Goal: Task Accomplishment & Management: Complete application form

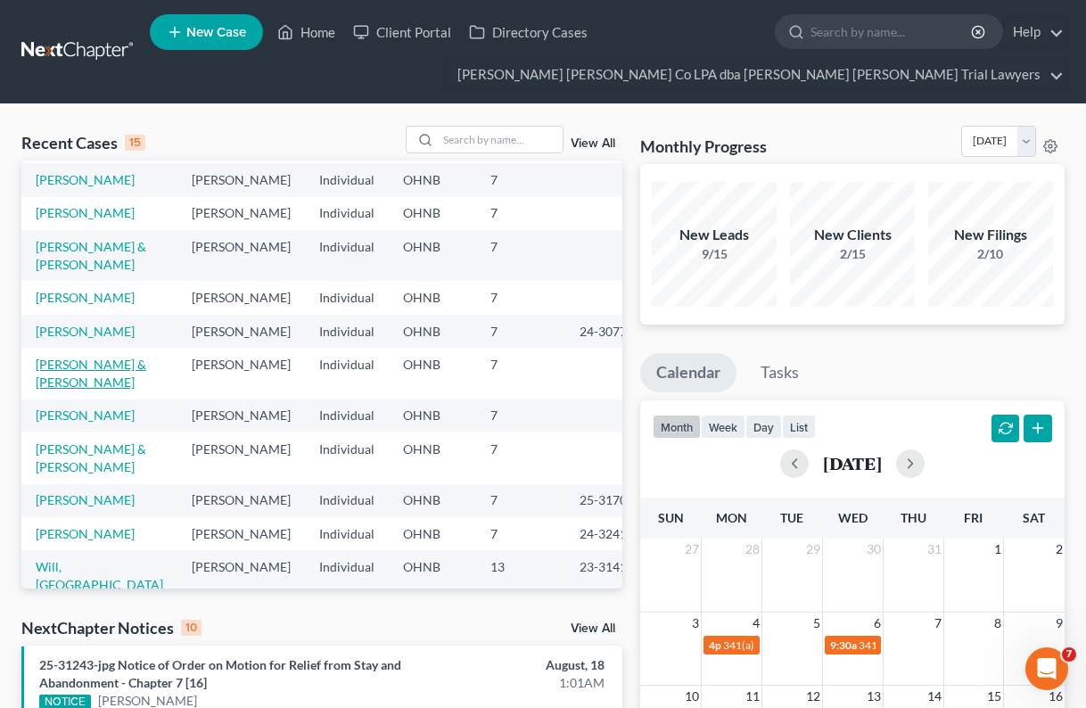
scroll to position [116, 0]
click at [456, 142] on input "search" at bounding box center [500, 140] width 125 height 26
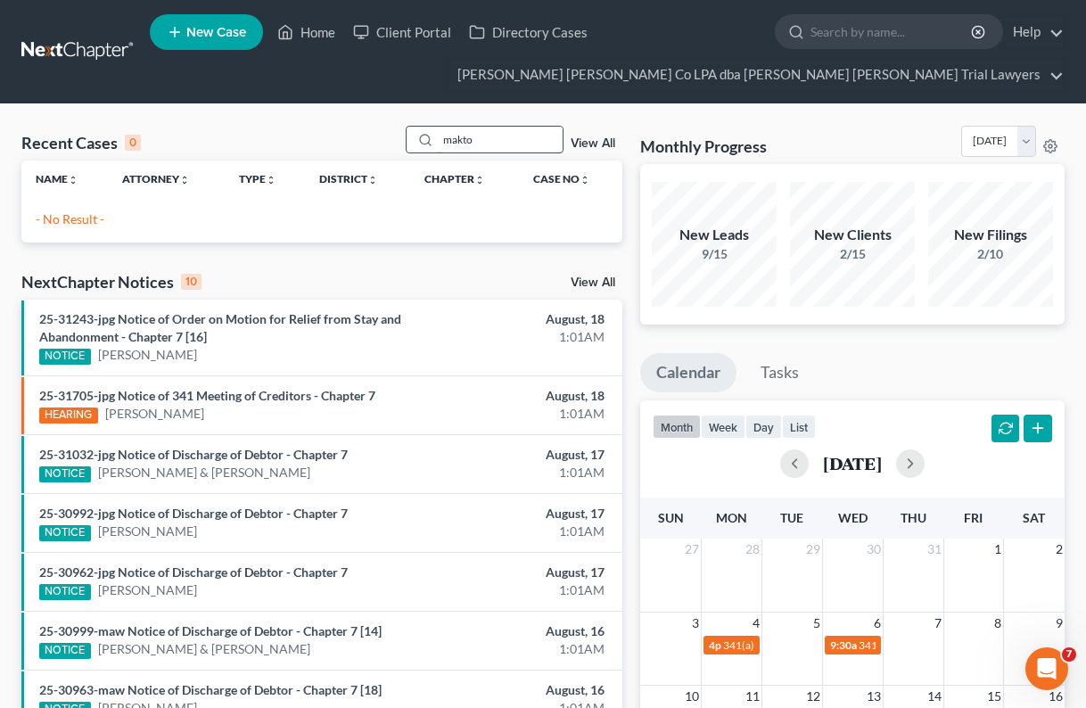
scroll to position [0, 0]
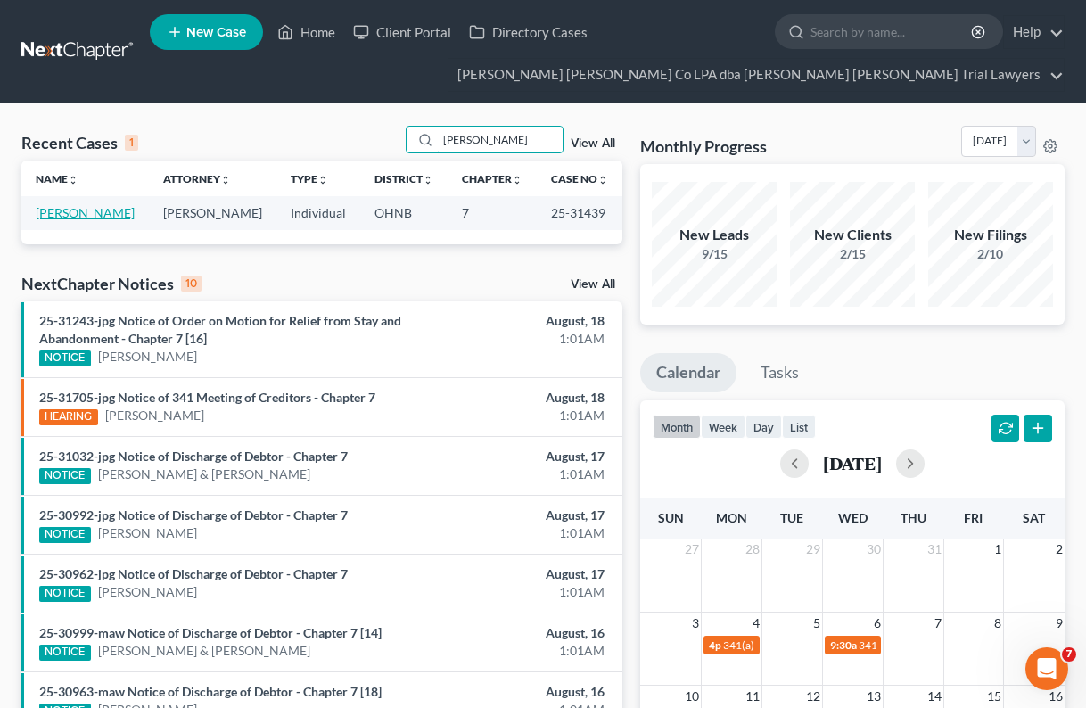
type input "[PERSON_NAME]"
click at [62, 212] on link "[PERSON_NAME]" at bounding box center [85, 212] width 99 height 15
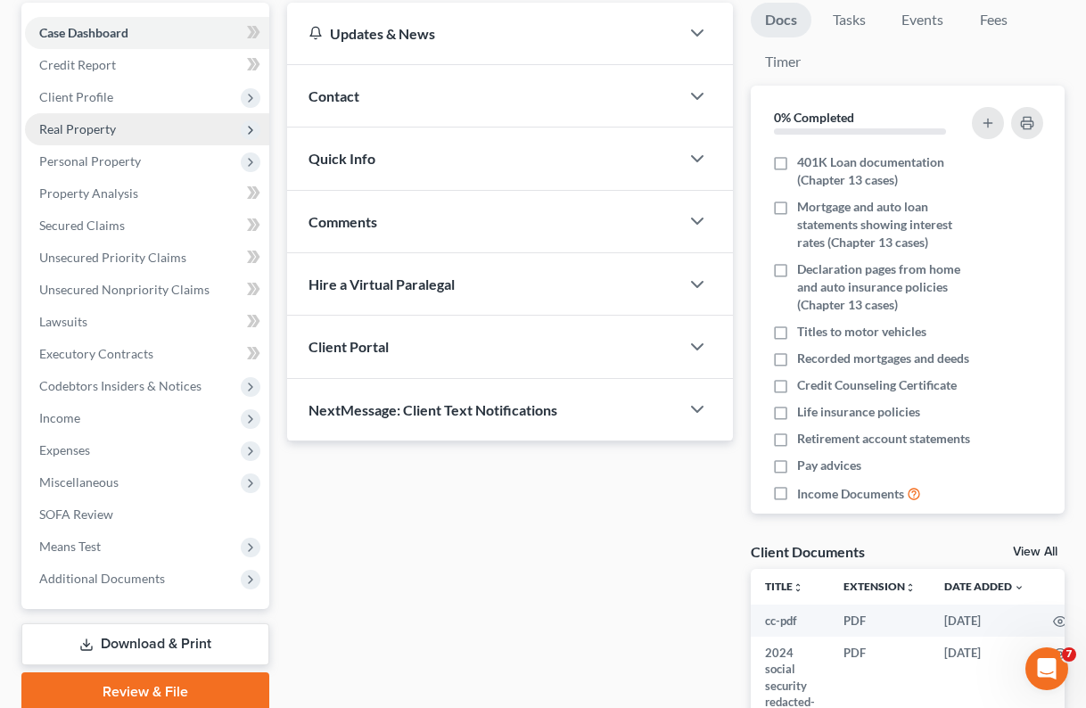
scroll to position [210, 0]
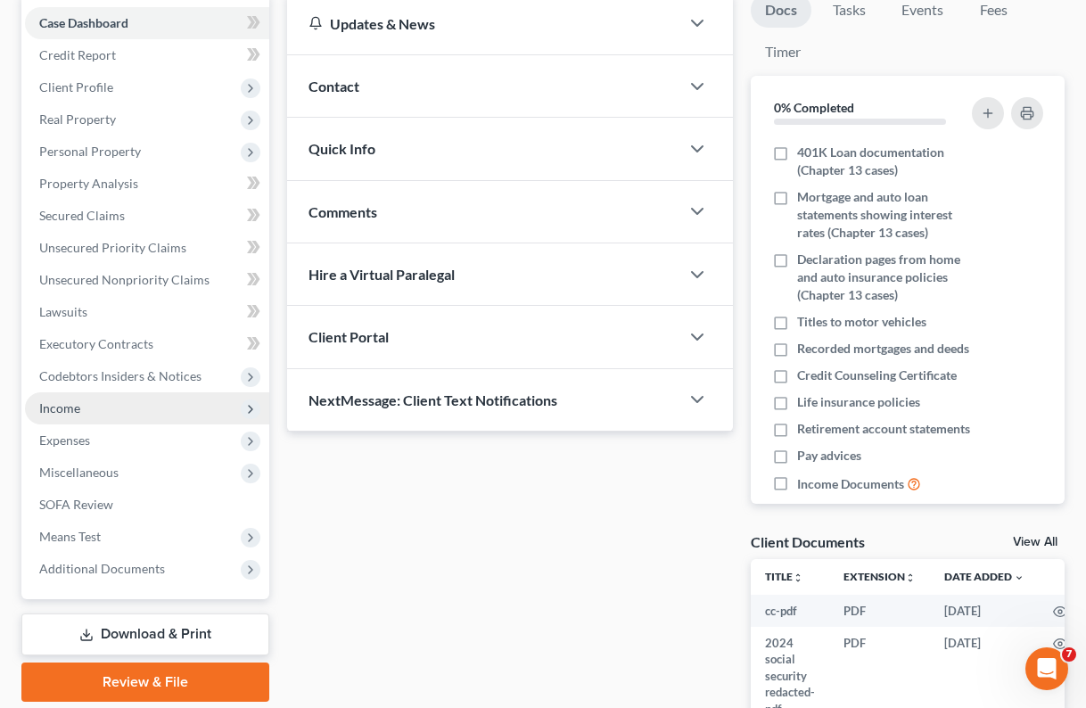
click at [62, 407] on span "Income" at bounding box center [59, 407] width 41 height 15
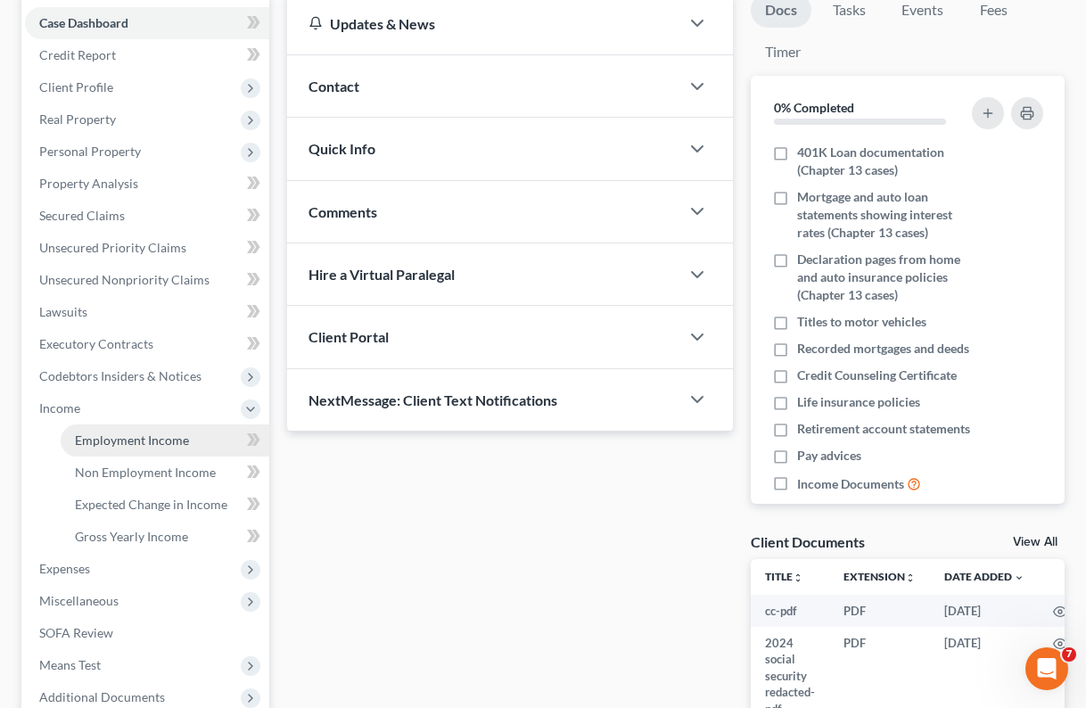
click at [104, 441] on span "Employment Income" at bounding box center [132, 439] width 114 height 15
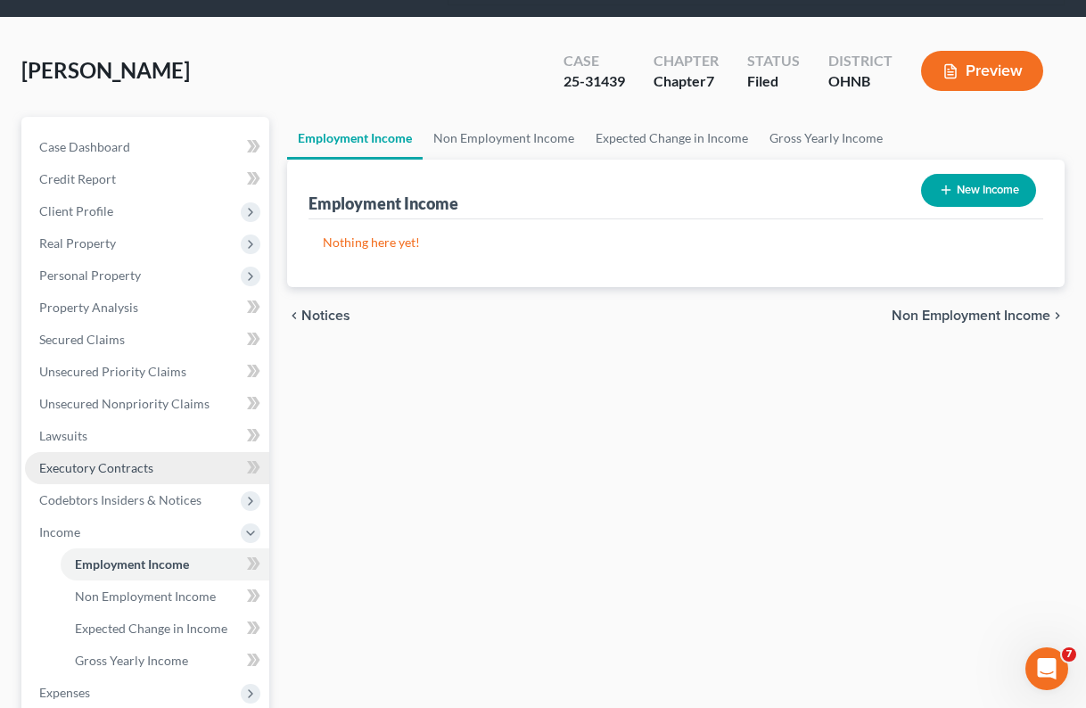
scroll to position [85, 0]
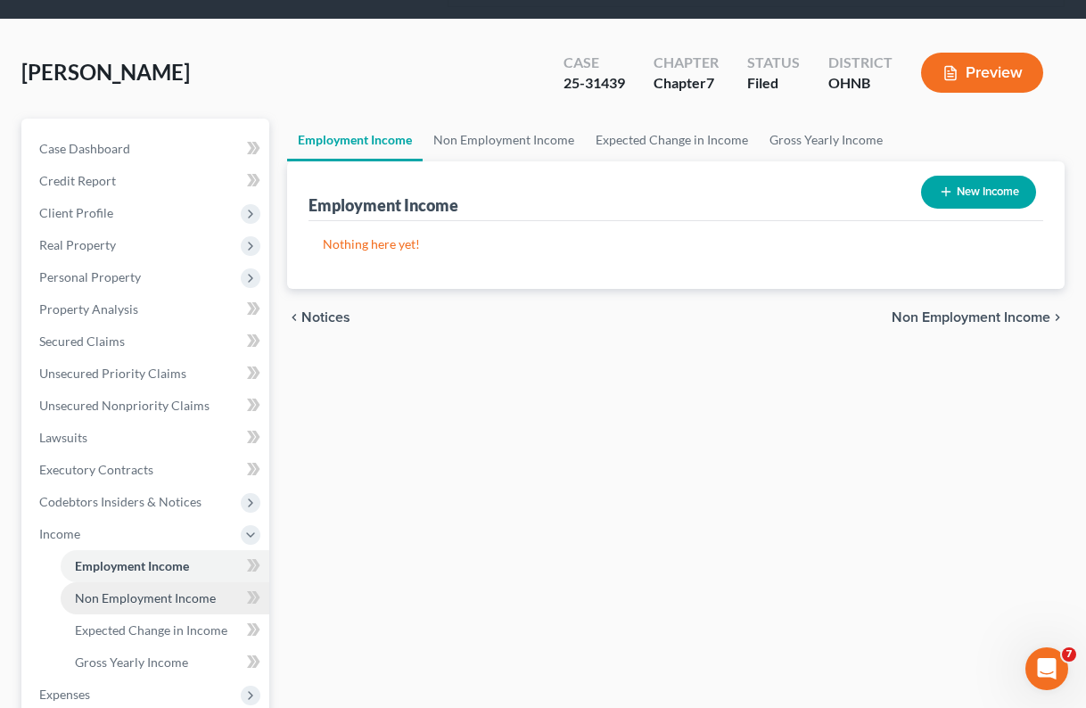
click at [112, 597] on span "Non Employment Income" at bounding box center [145, 597] width 141 height 15
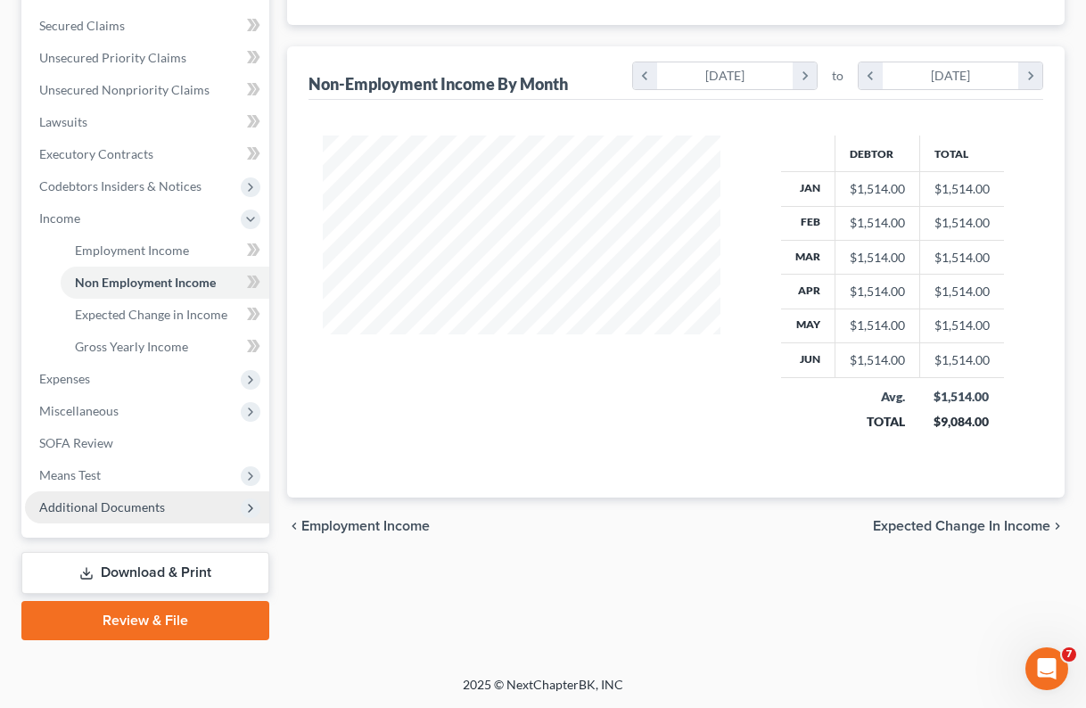
scroll to position [400, 0]
click at [110, 505] on span "Additional Documents" at bounding box center [102, 506] width 126 height 15
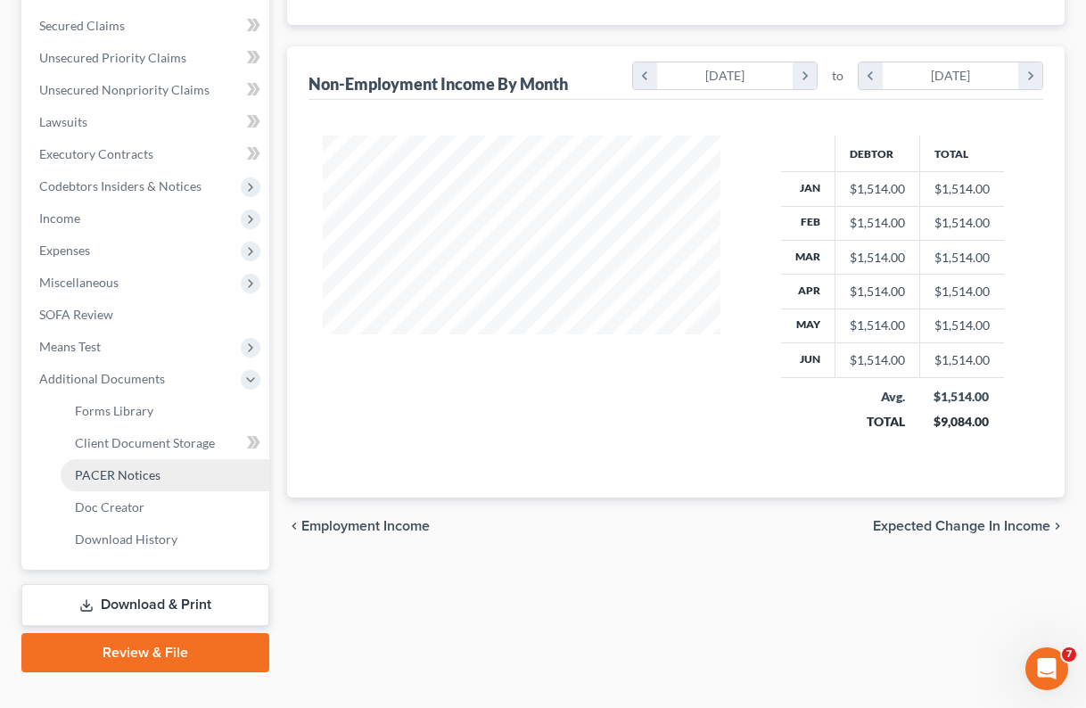
click at [123, 471] on span "PACER Notices" at bounding box center [118, 474] width 86 height 15
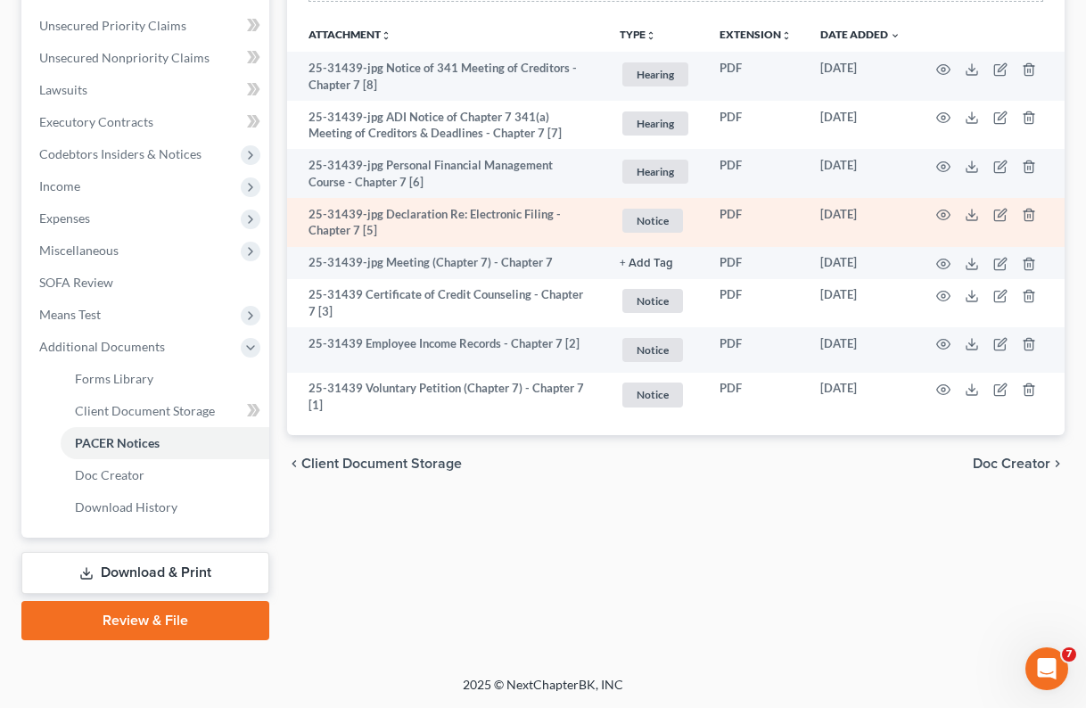
scroll to position [432, 0]
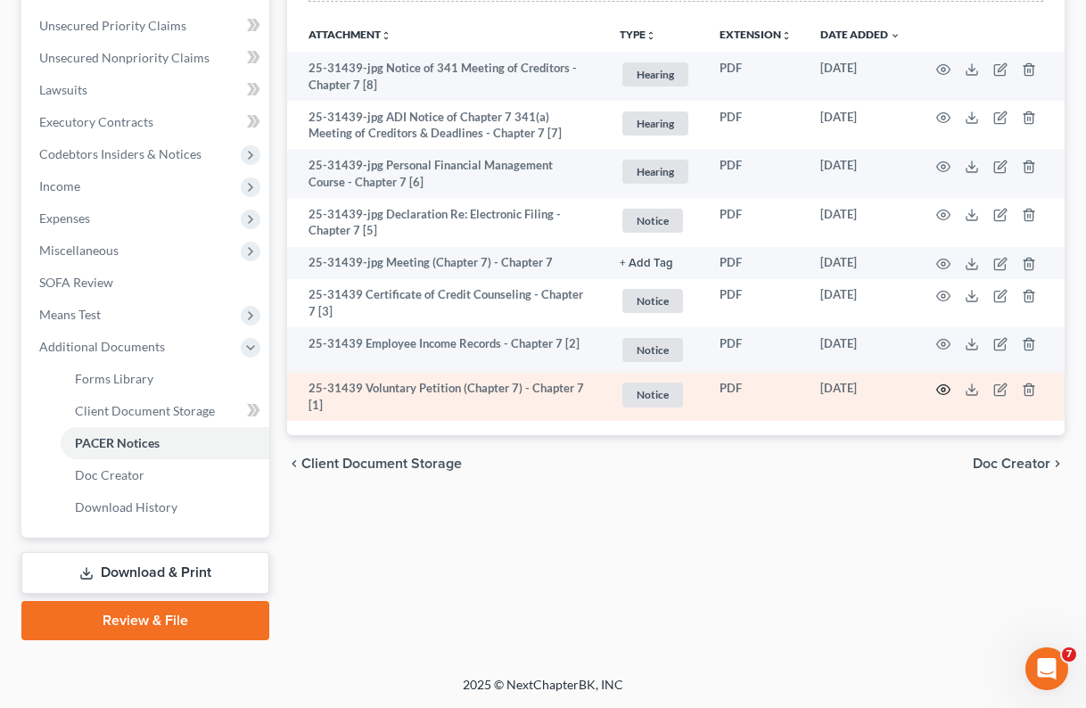
click at [942, 383] on icon "button" at bounding box center [943, 390] width 14 height 14
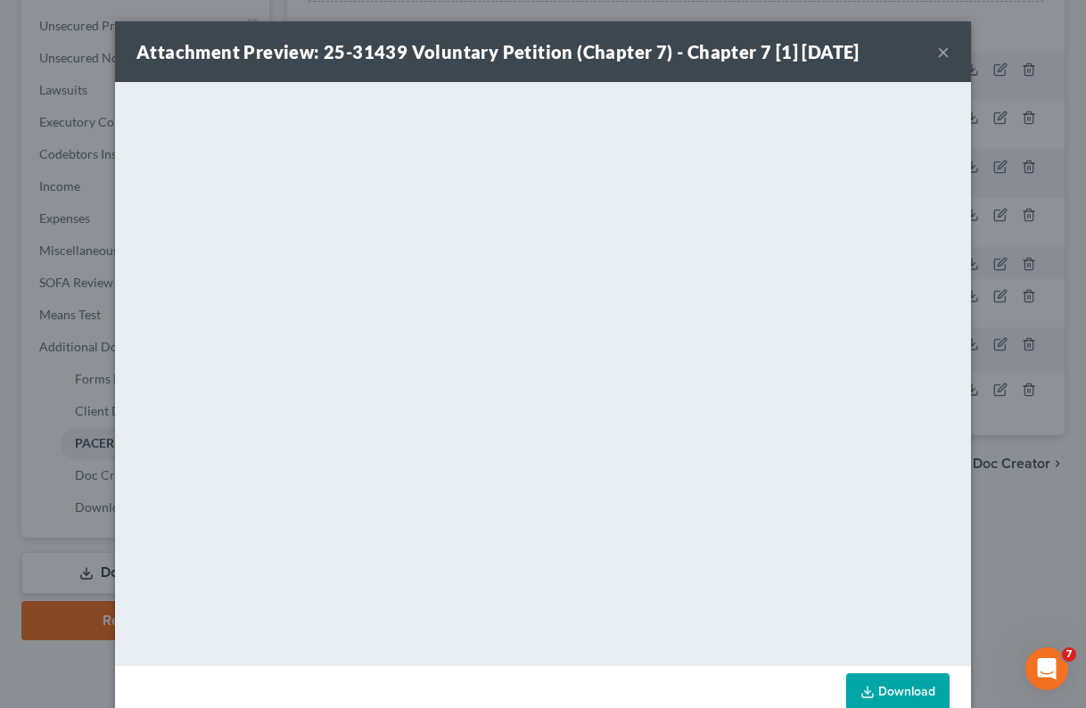
click at [945, 51] on button "×" at bounding box center [943, 51] width 12 height 21
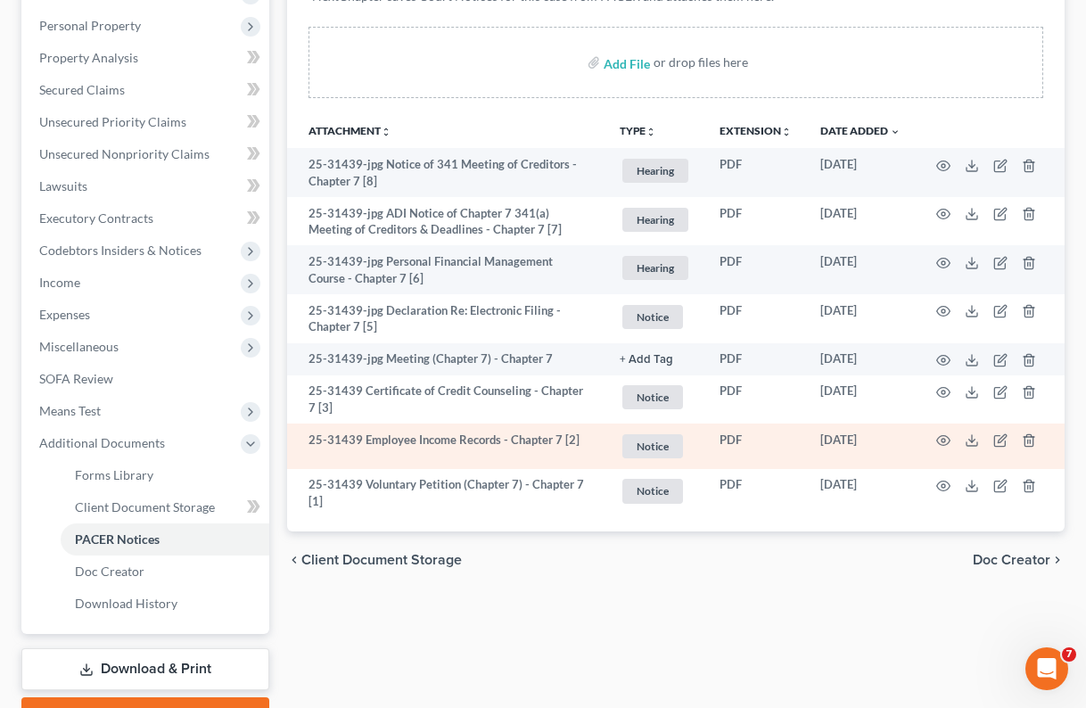
scroll to position [333, 0]
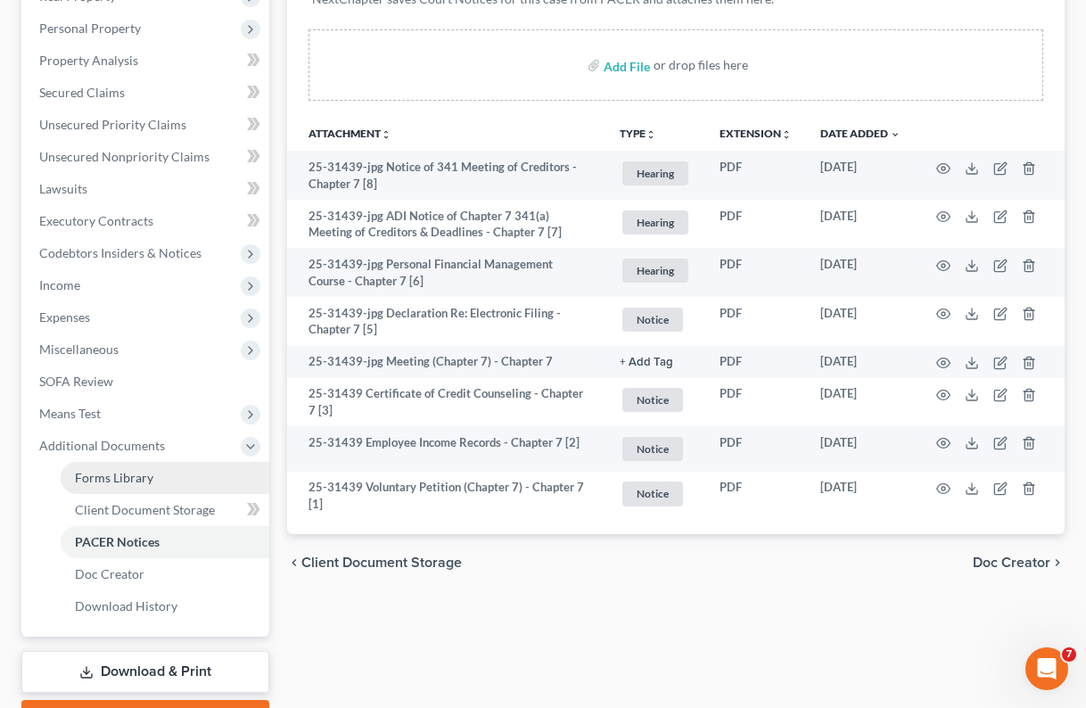
click at [107, 471] on span "Forms Library" at bounding box center [114, 477] width 78 height 15
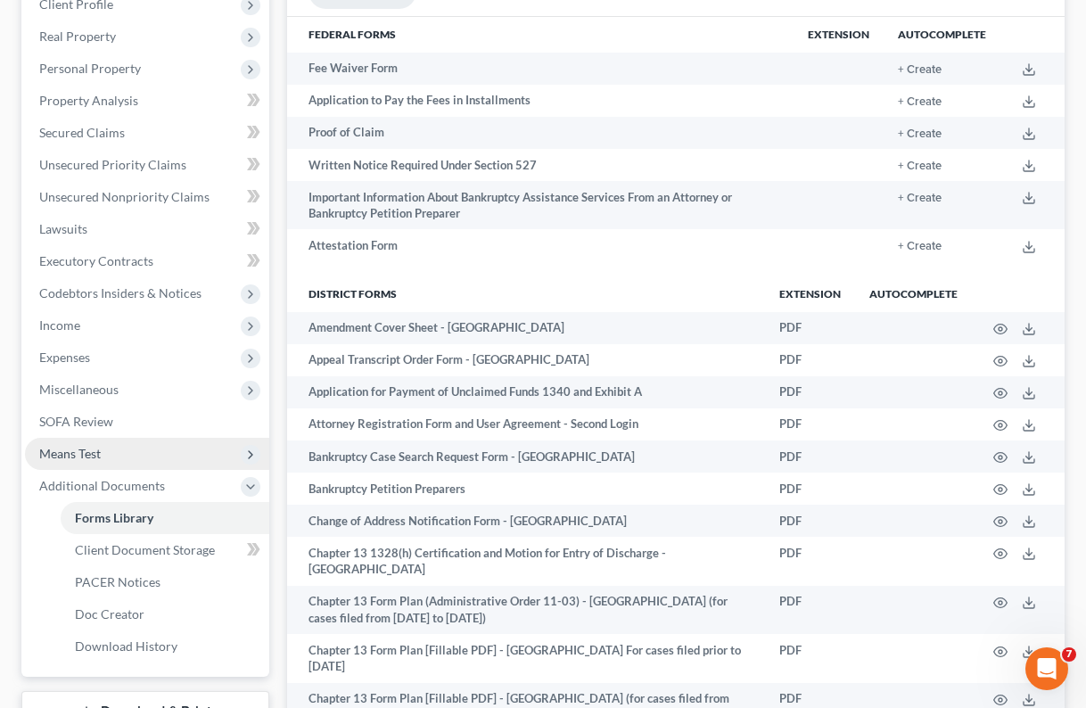
scroll to position [304, 0]
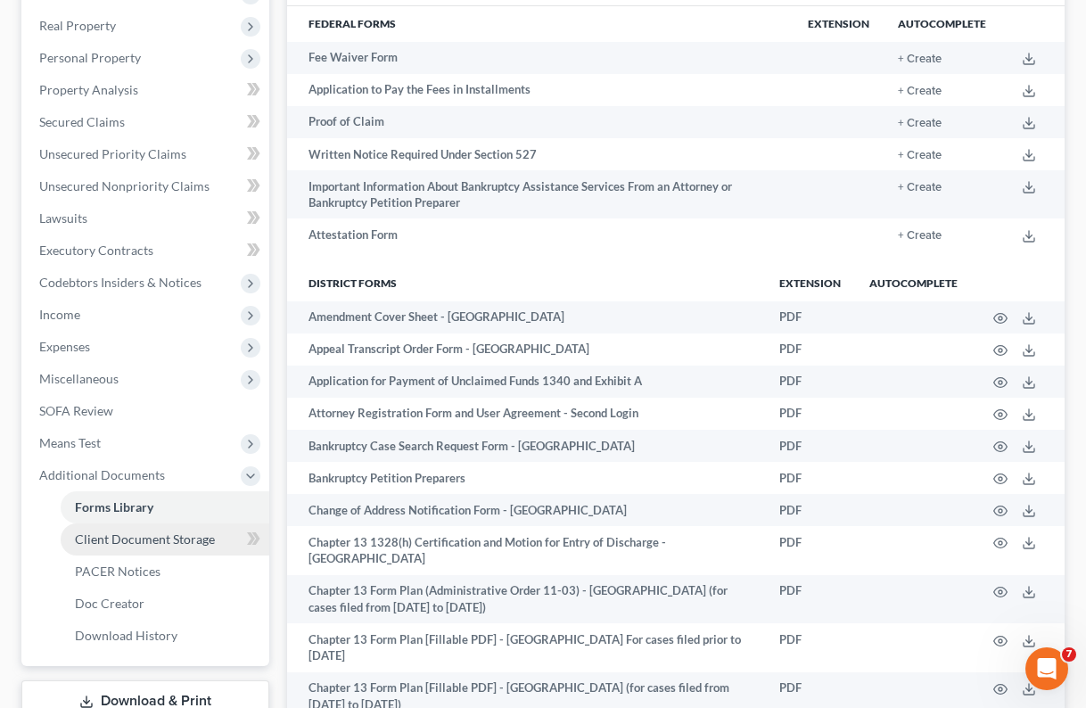
click at [116, 537] on span "Client Document Storage" at bounding box center [145, 538] width 140 height 15
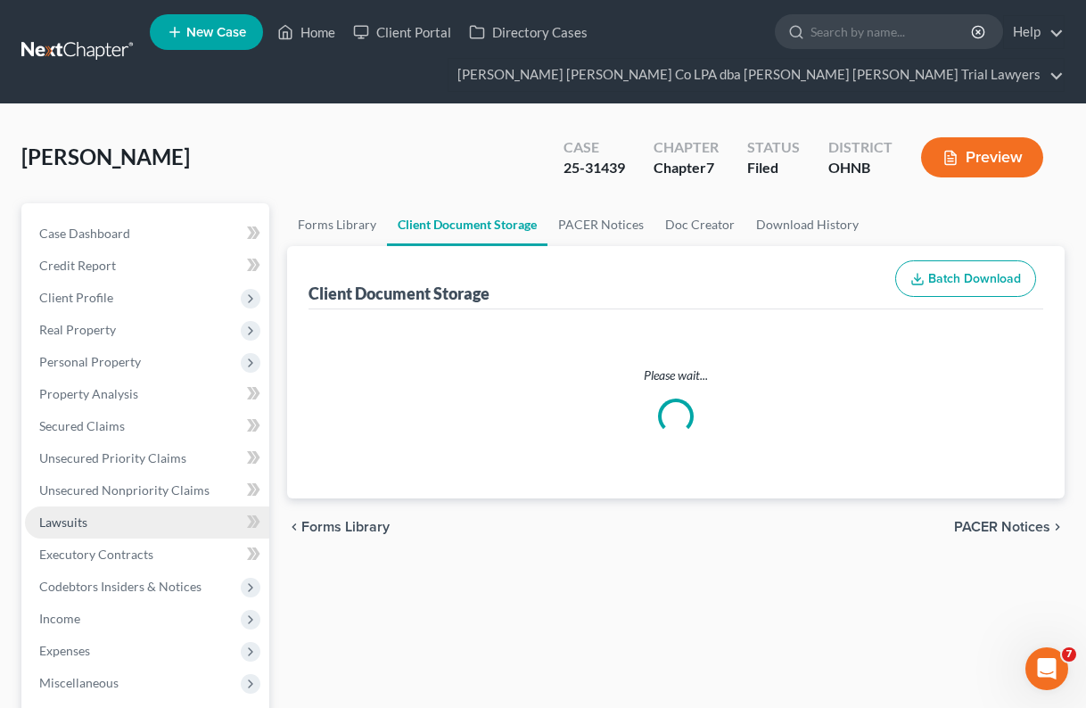
select select "20"
select select "5"
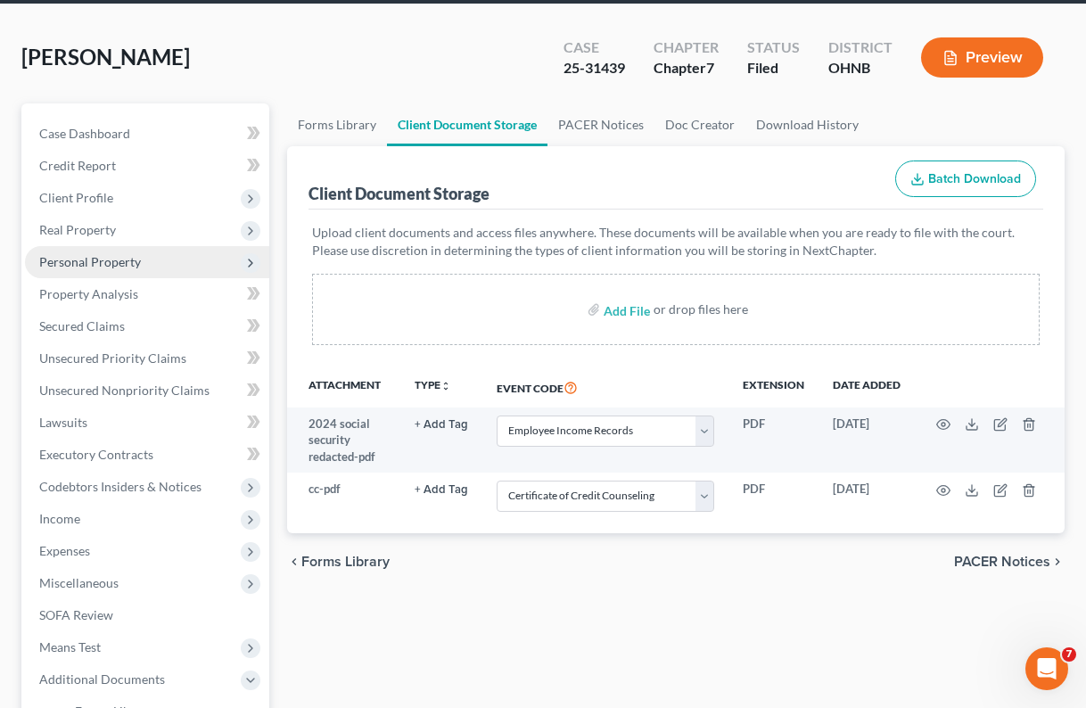
scroll to position [92, 0]
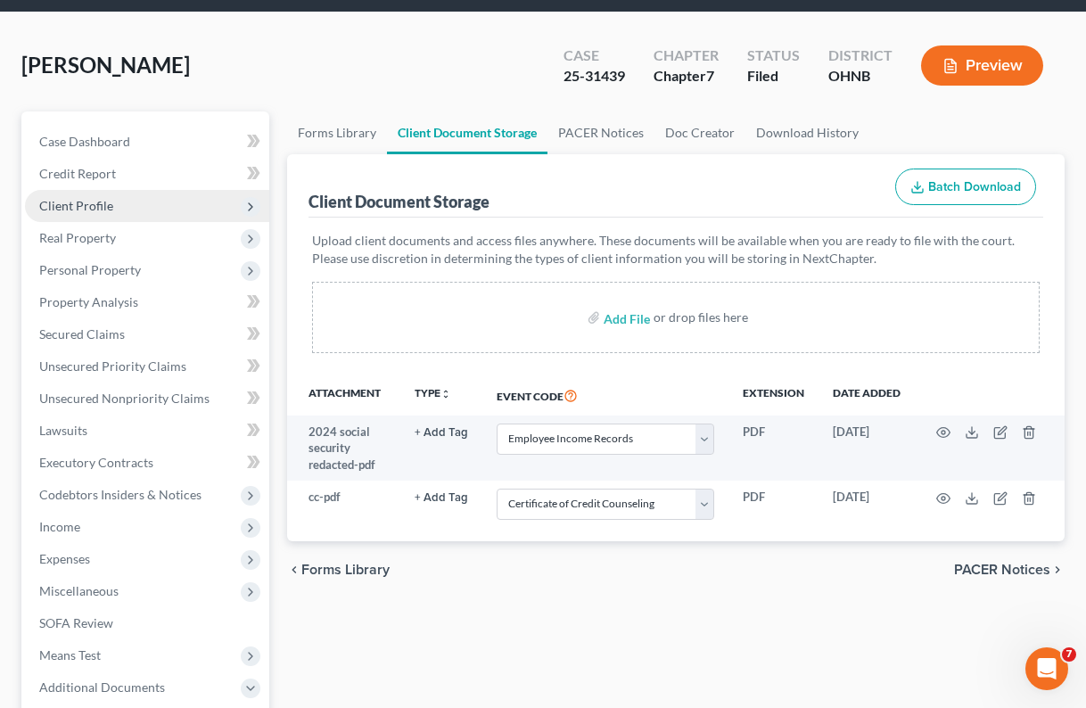
click at [82, 203] on span "Client Profile" at bounding box center [76, 205] width 74 height 15
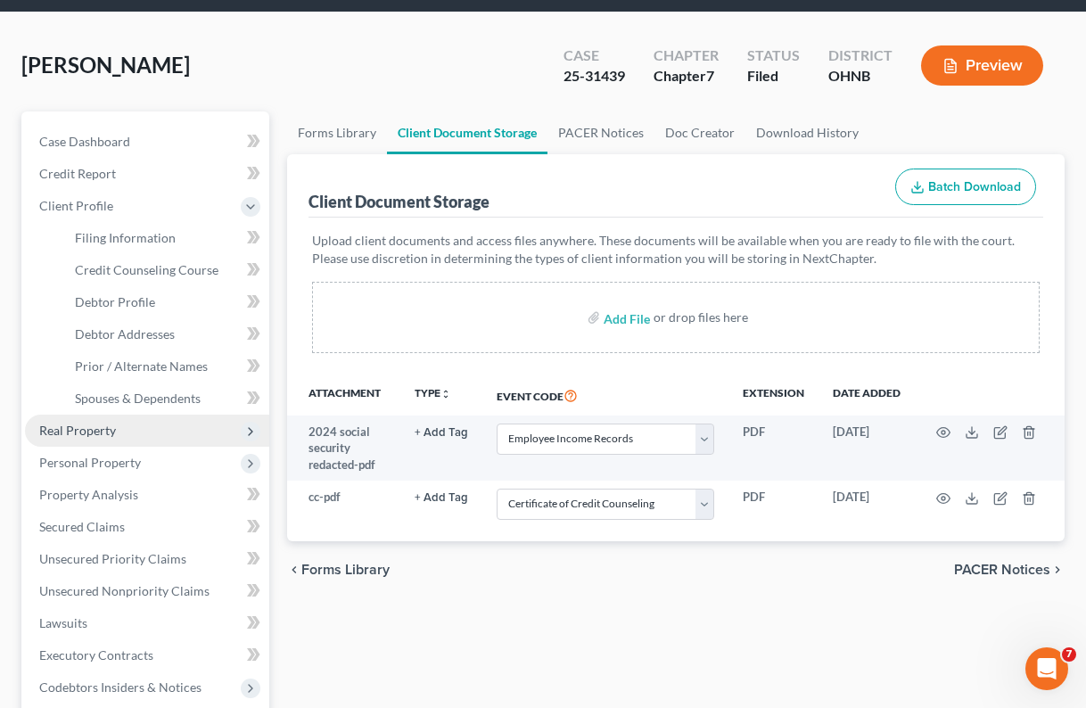
click at [74, 425] on span "Real Property" at bounding box center [77, 430] width 77 height 15
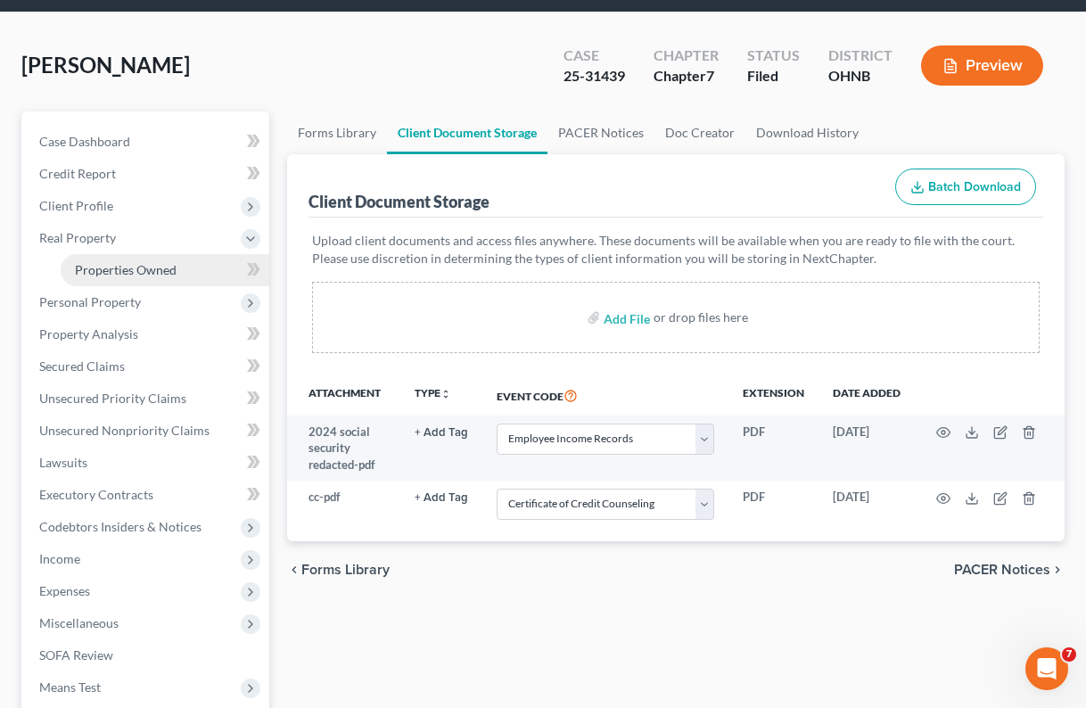
click at [122, 274] on span "Properties Owned" at bounding box center [126, 269] width 102 height 15
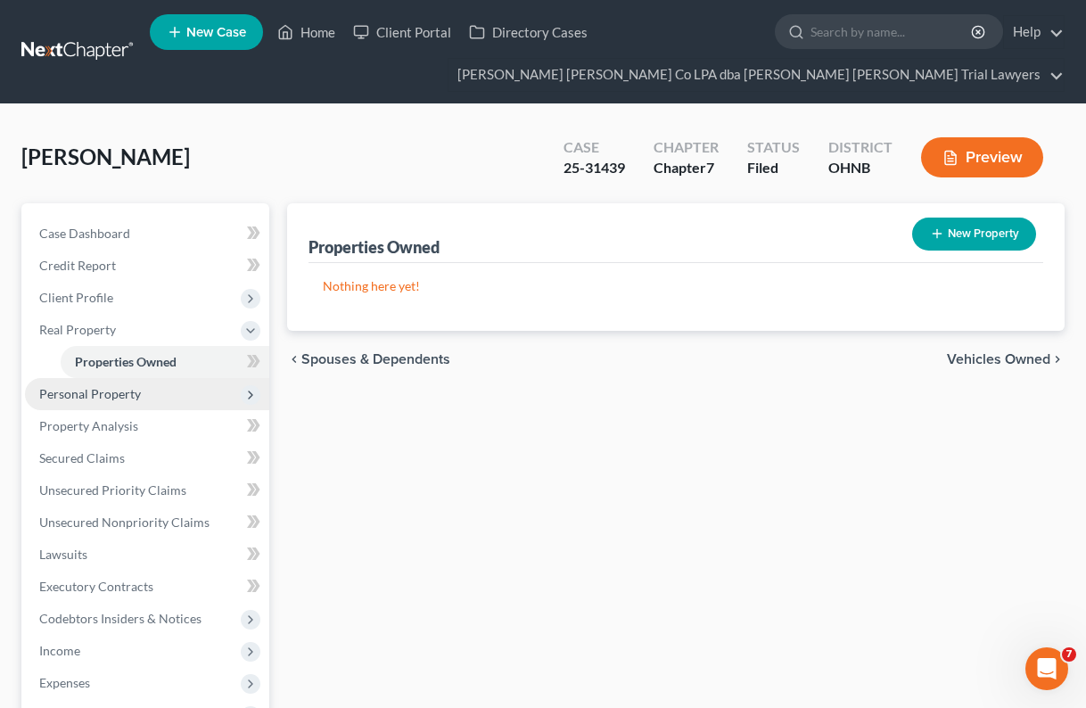
click at [114, 391] on span "Personal Property" at bounding box center [90, 393] width 102 height 15
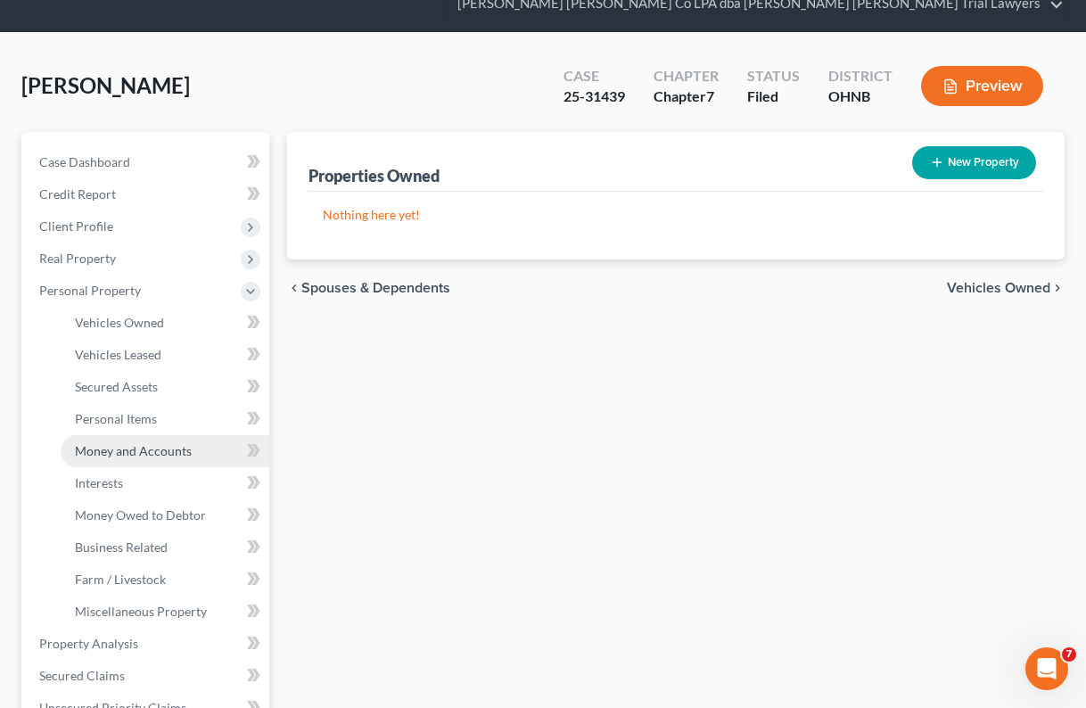
scroll to position [72, 0]
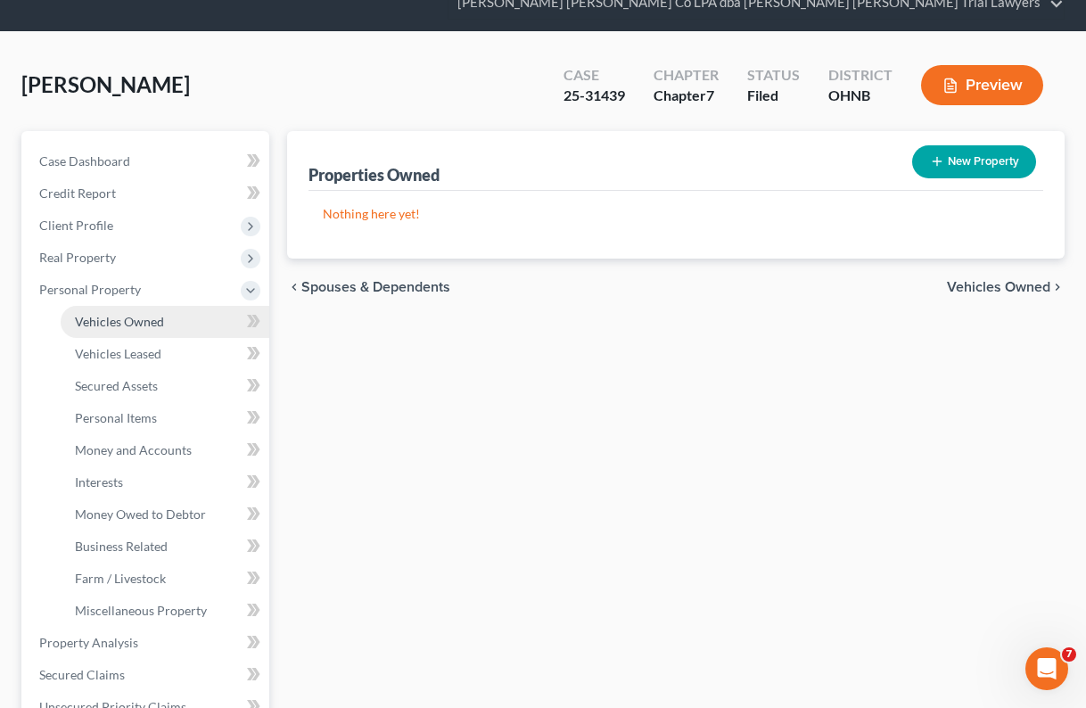
click at [149, 321] on span "Vehicles Owned" at bounding box center [119, 321] width 89 height 15
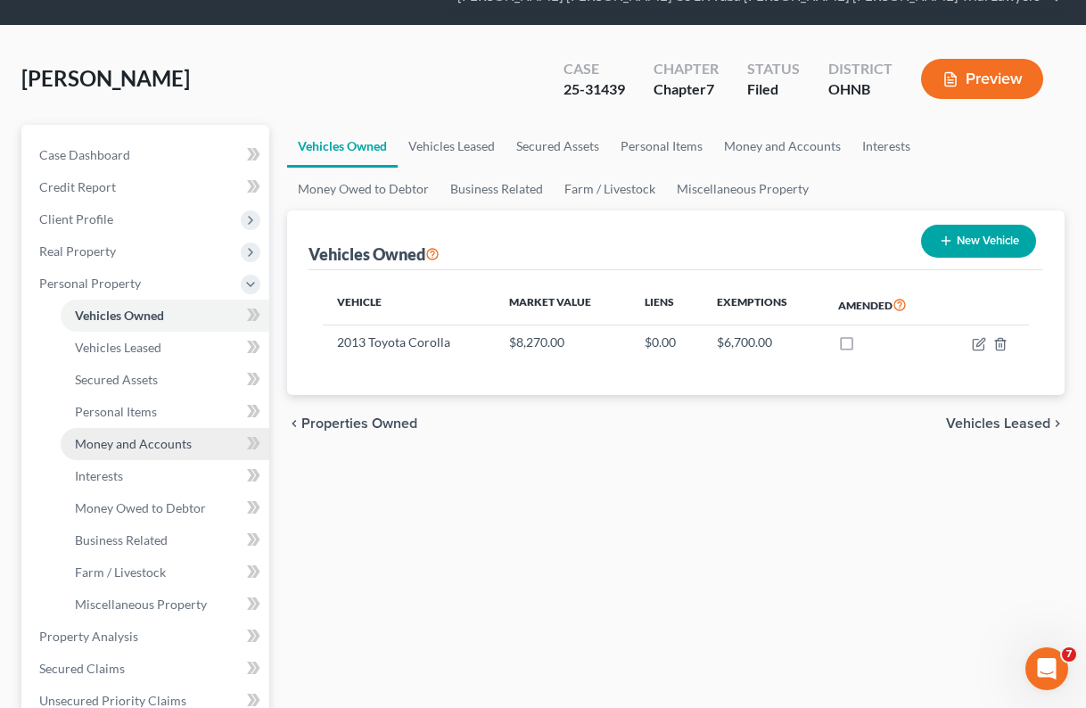
scroll to position [80, 0]
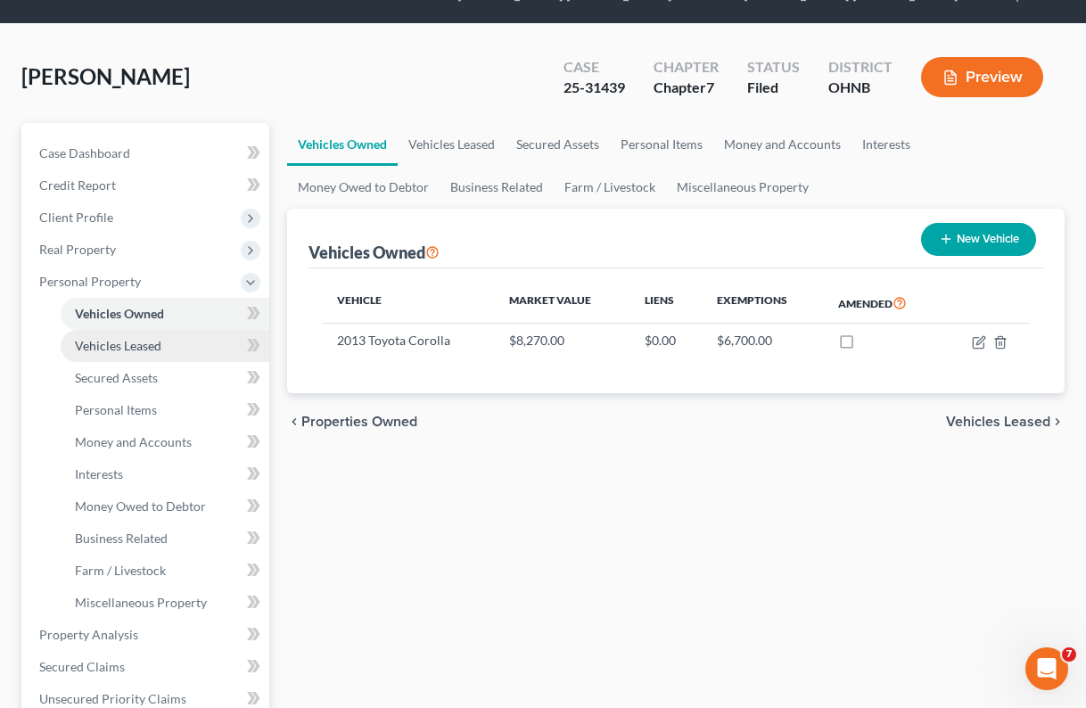
click at [172, 341] on link "Vehicles Leased" at bounding box center [165, 346] width 209 height 32
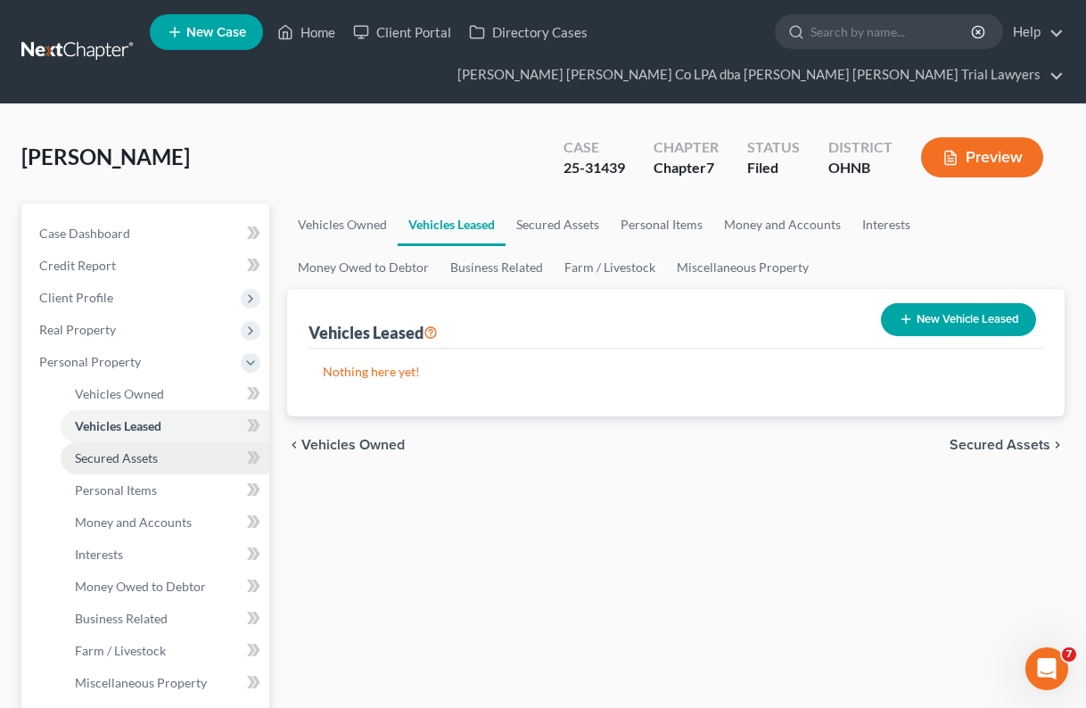
click at [141, 460] on span "Secured Assets" at bounding box center [116, 457] width 83 height 15
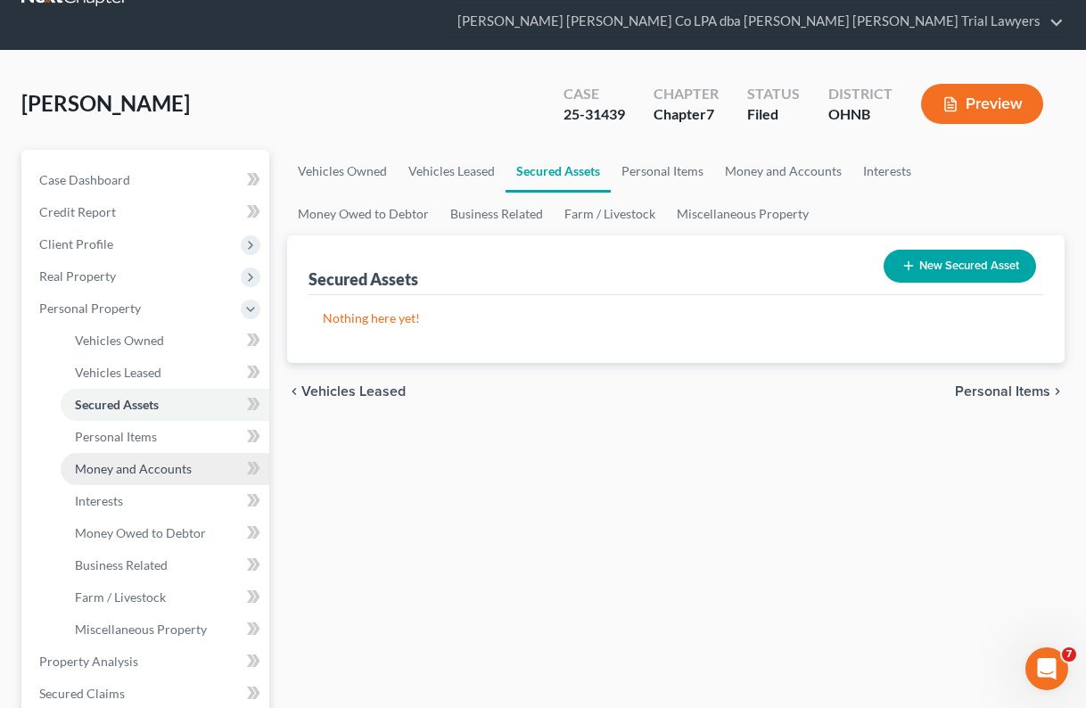
scroll to position [55, 0]
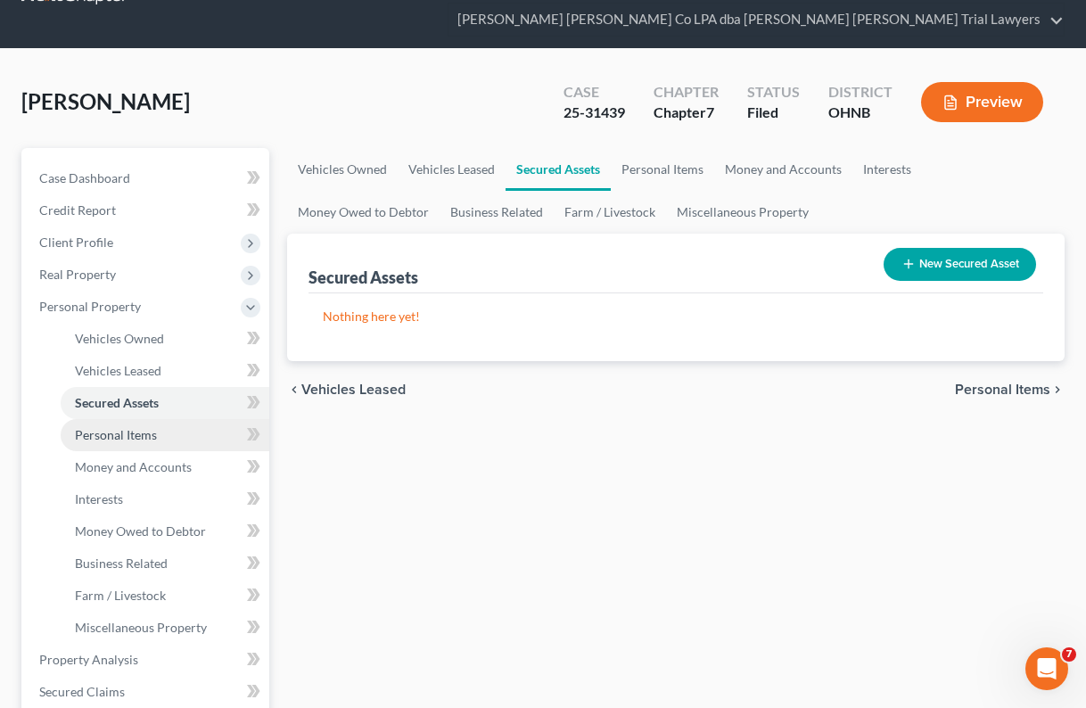
click at [134, 429] on span "Personal Items" at bounding box center [116, 434] width 82 height 15
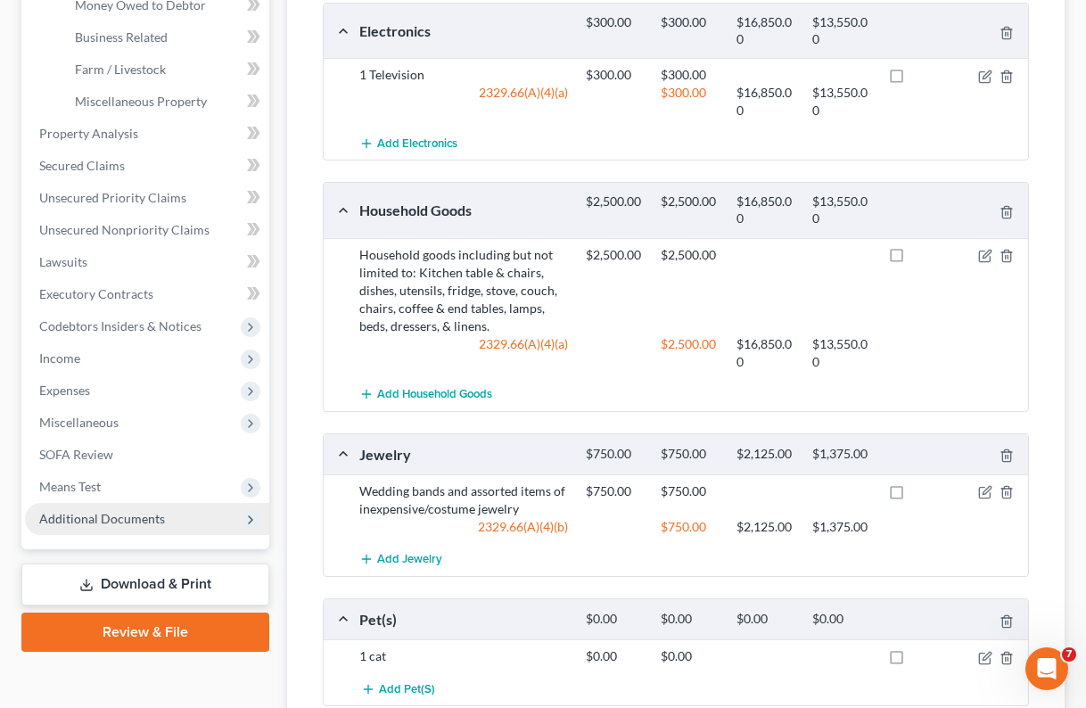
scroll to position [584, 0]
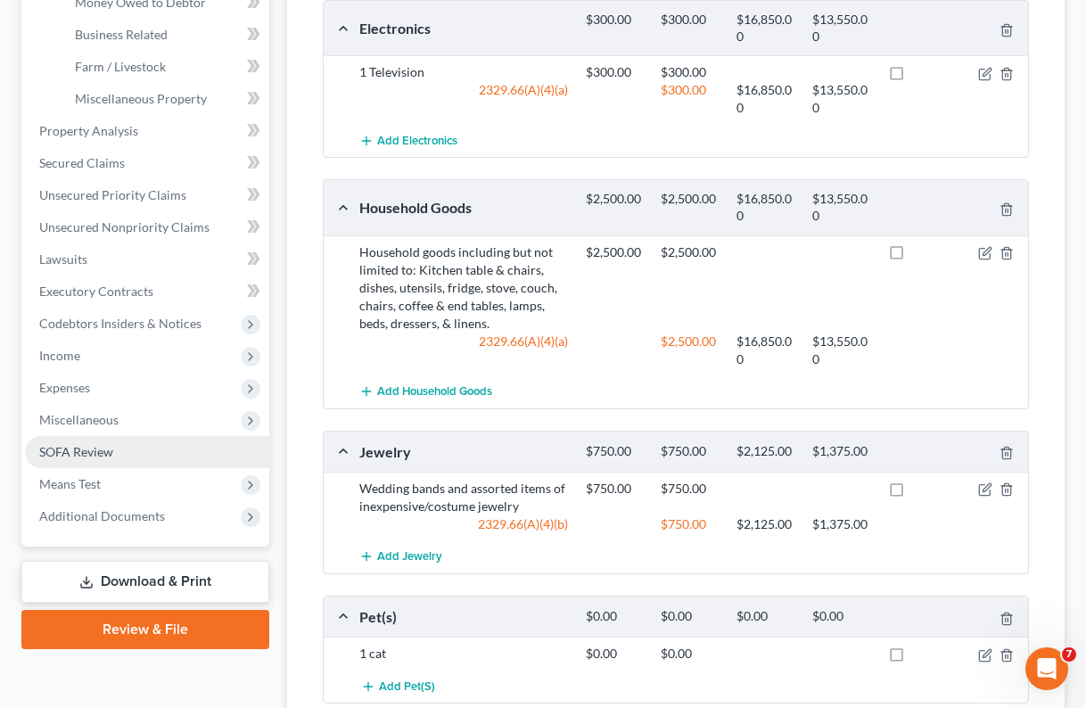
click at [88, 448] on span "SOFA Review" at bounding box center [76, 451] width 74 height 15
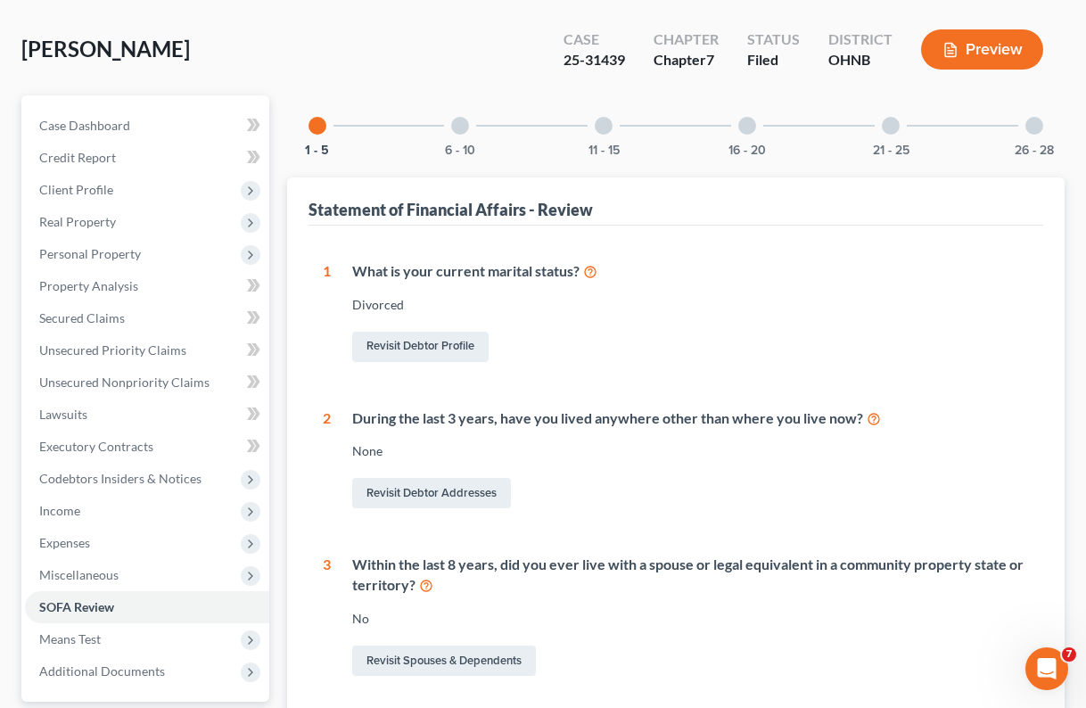
scroll to position [105, 0]
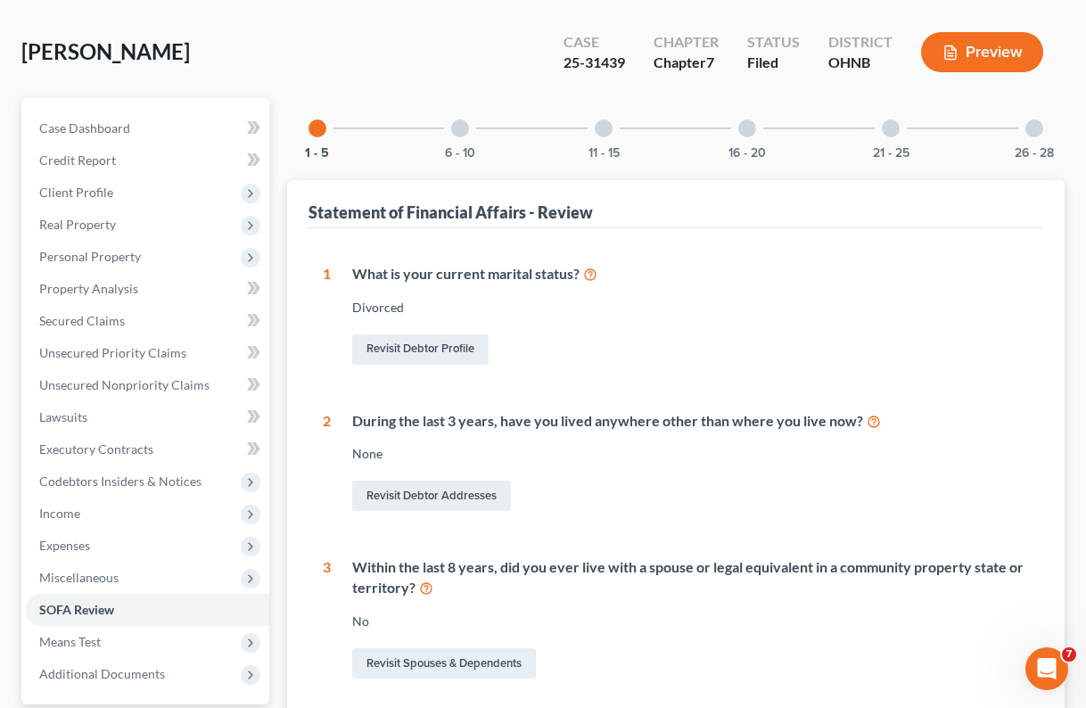
click at [461, 133] on div at bounding box center [460, 128] width 18 height 18
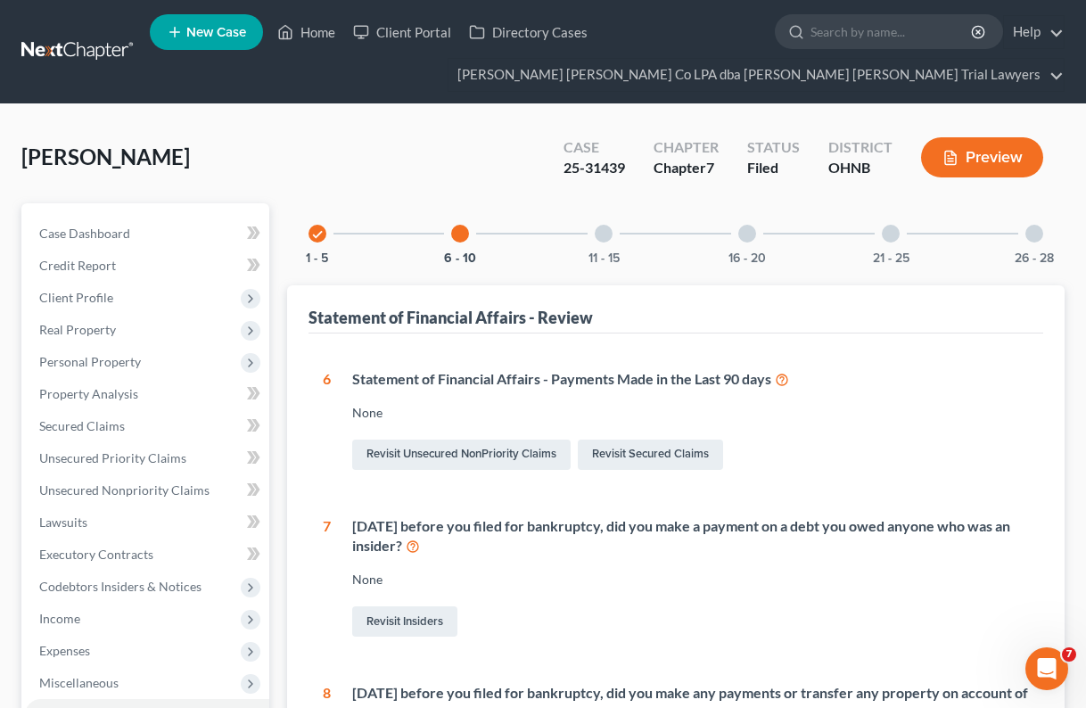
scroll to position [0, 0]
click at [609, 237] on div at bounding box center [604, 234] width 18 height 18
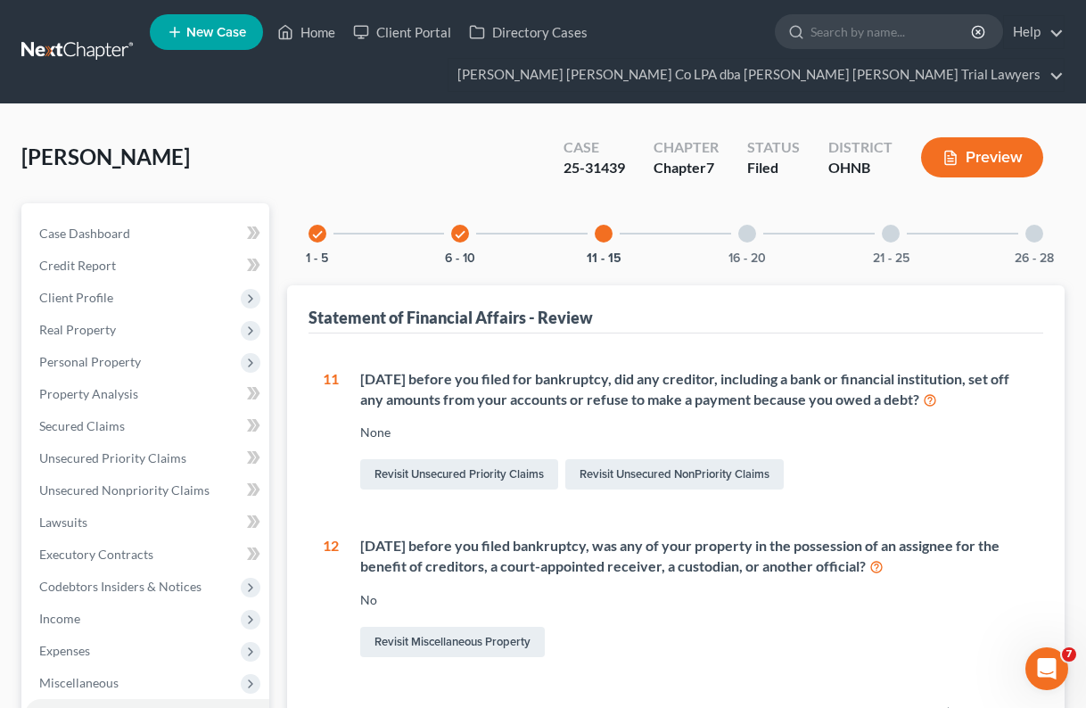
click at [751, 239] on div at bounding box center [747, 234] width 18 height 18
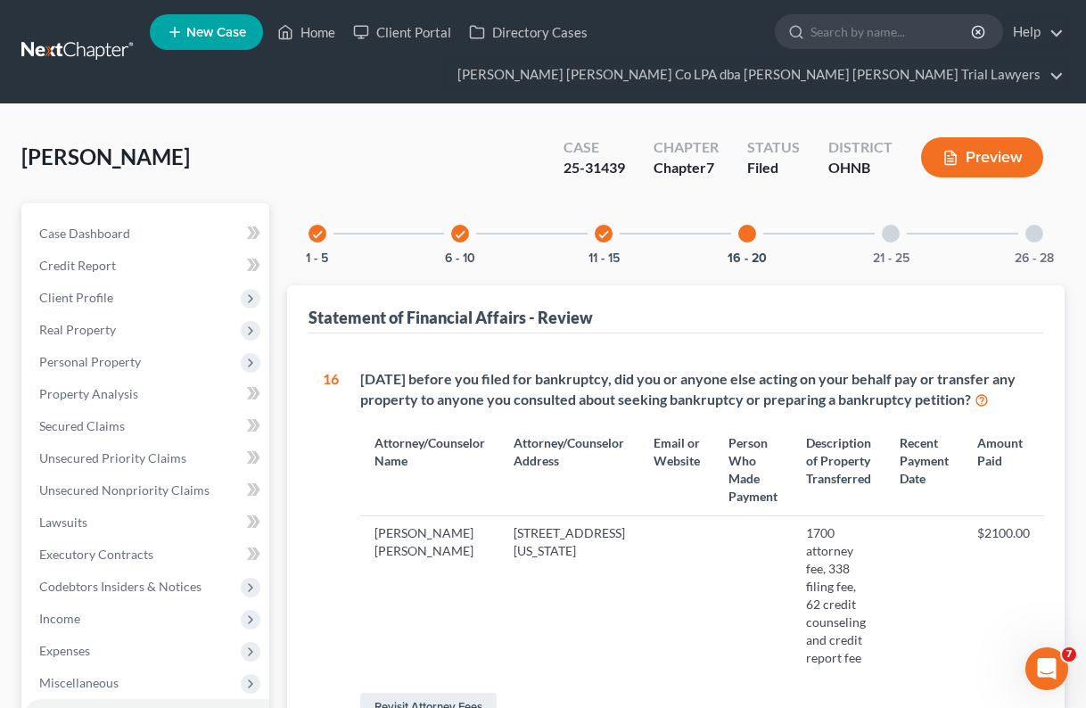
click at [894, 231] on div at bounding box center [891, 234] width 18 height 18
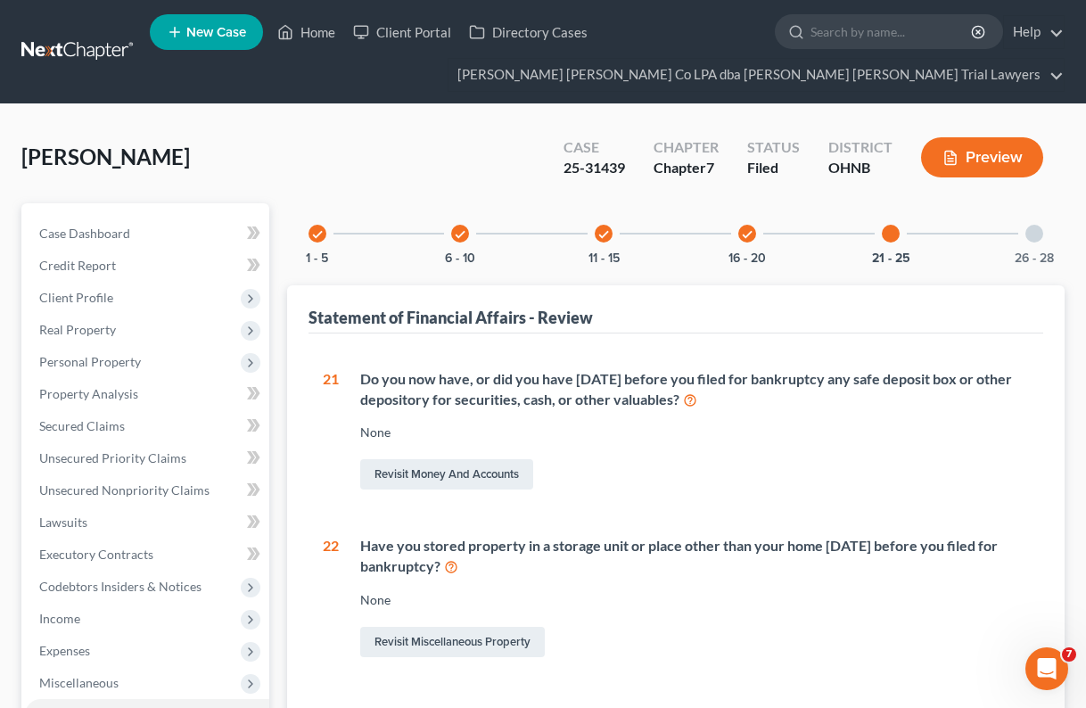
click at [1038, 232] on div at bounding box center [1034, 234] width 18 height 18
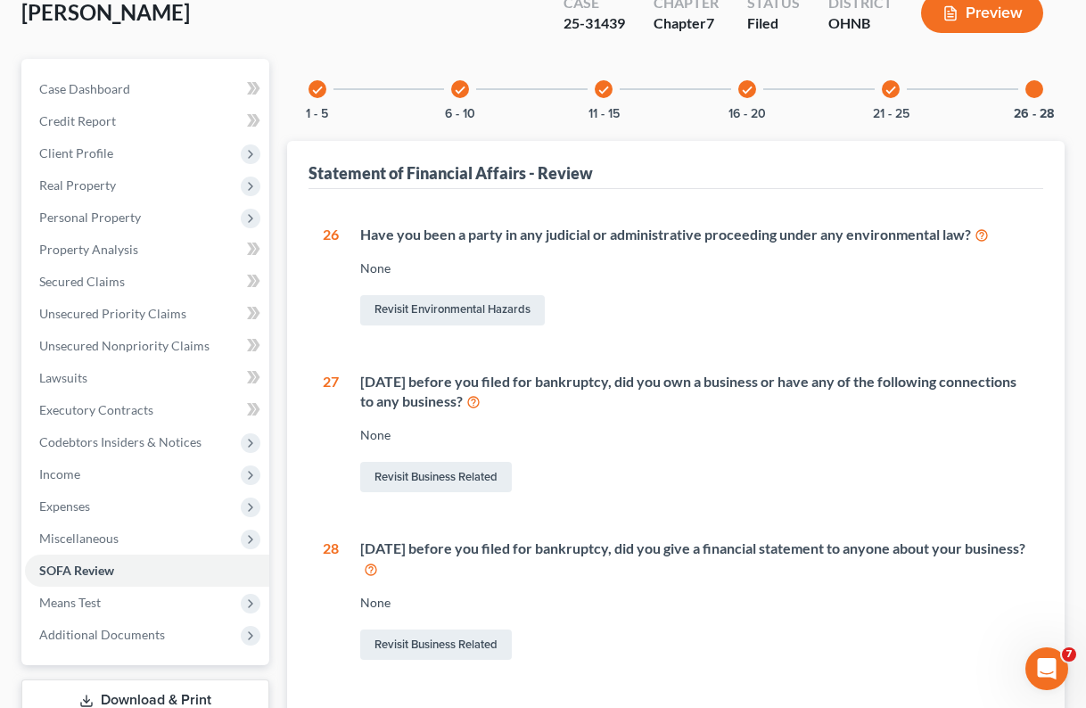
scroll to position [146, 0]
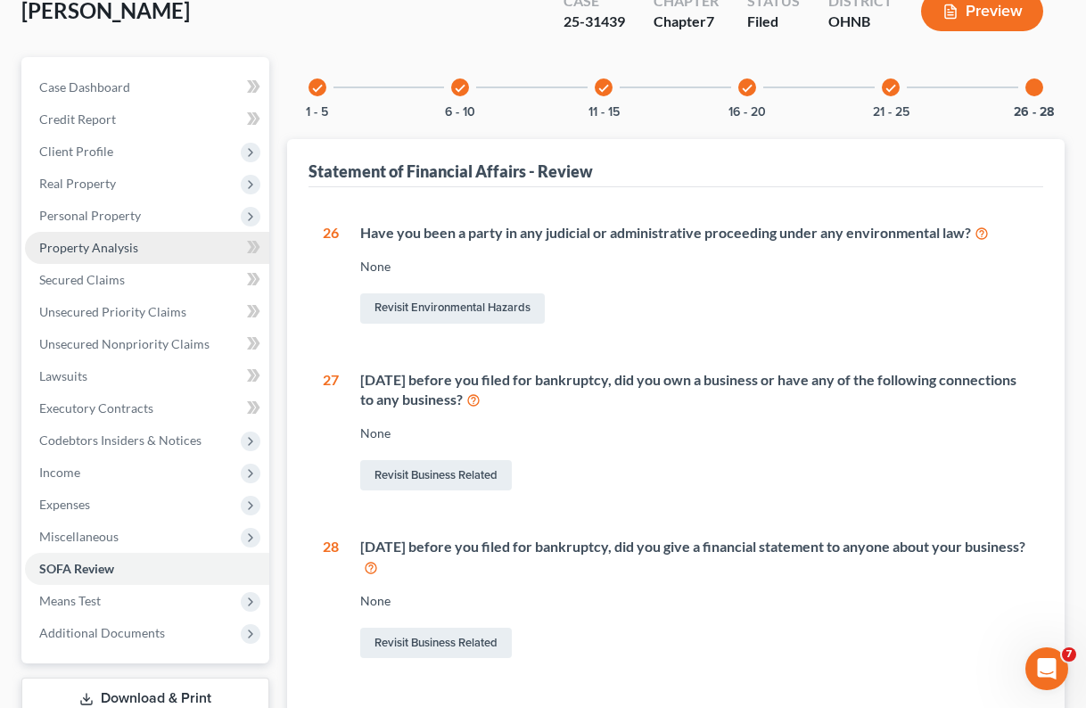
click at [76, 246] on span "Property Analysis" at bounding box center [88, 247] width 99 height 15
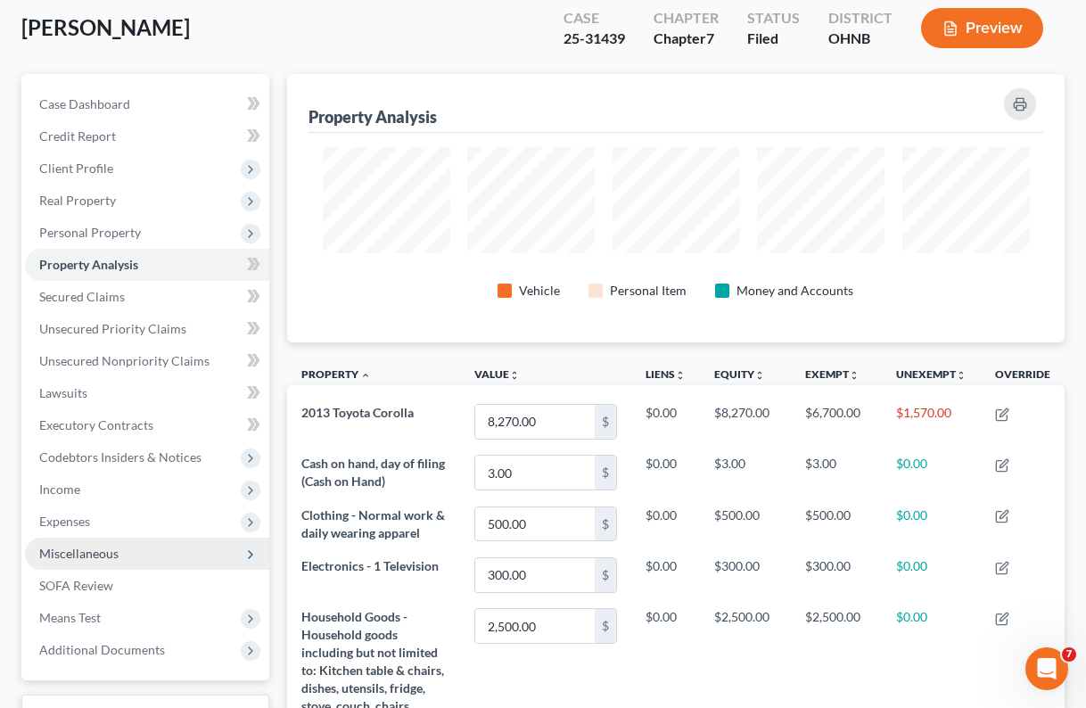
scroll to position [119, 0]
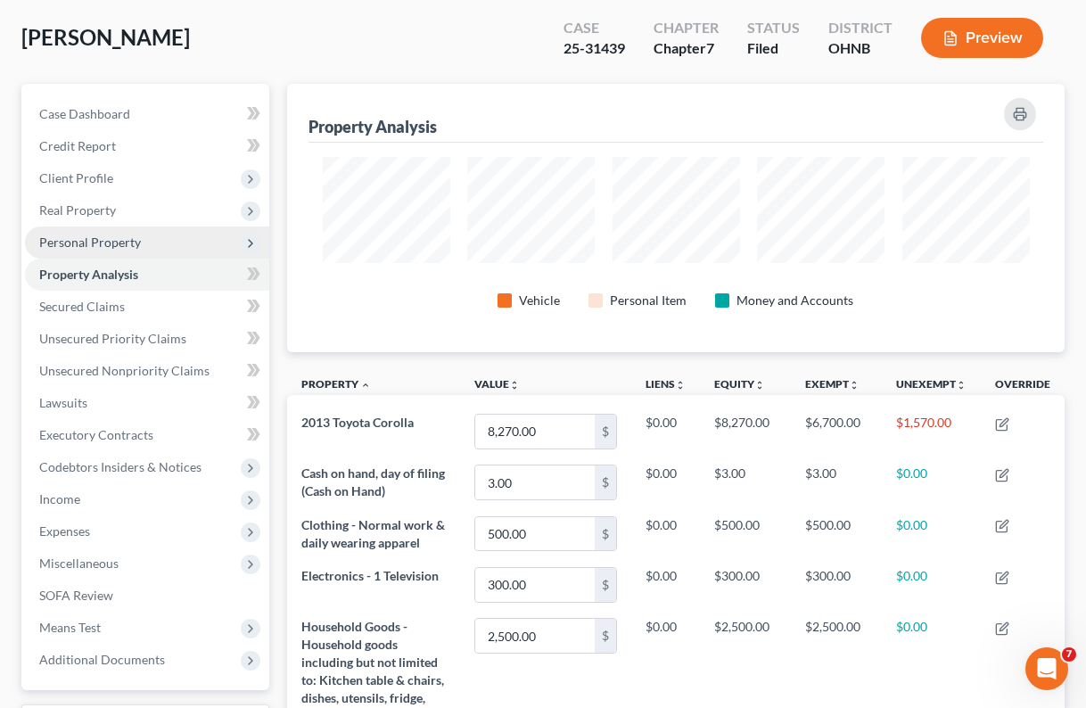
click at [84, 241] on span "Personal Property" at bounding box center [90, 242] width 102 height 15
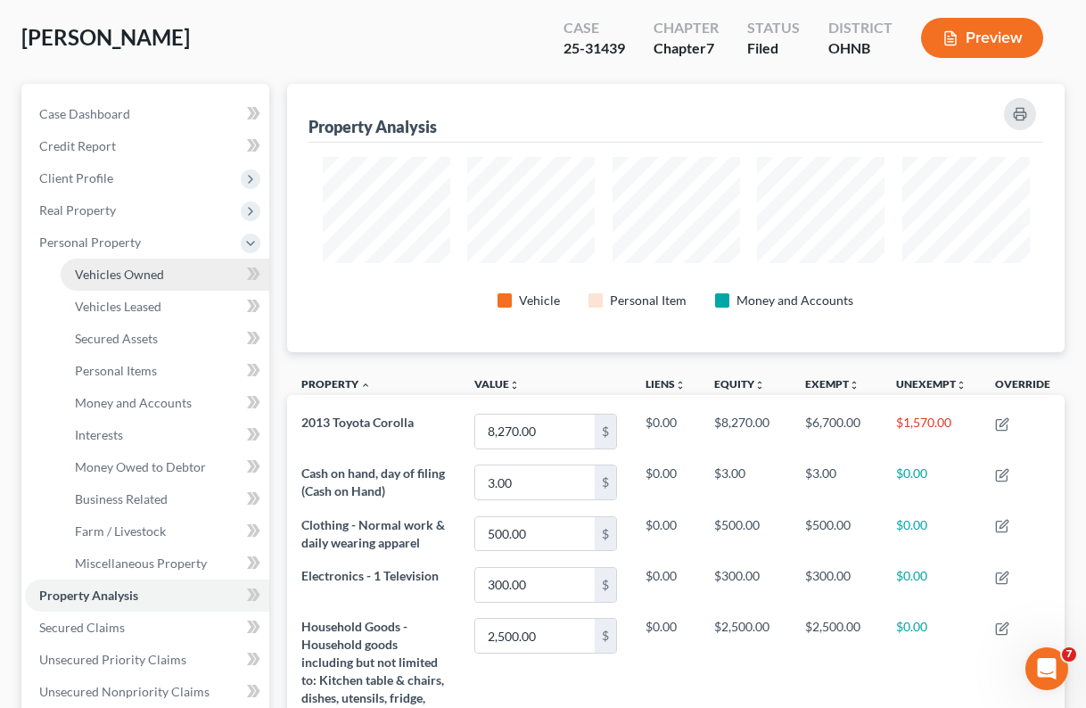
click at [111, 276] on span "Vehicles Owned" at bounding box center [119, 274] width 89 height 15
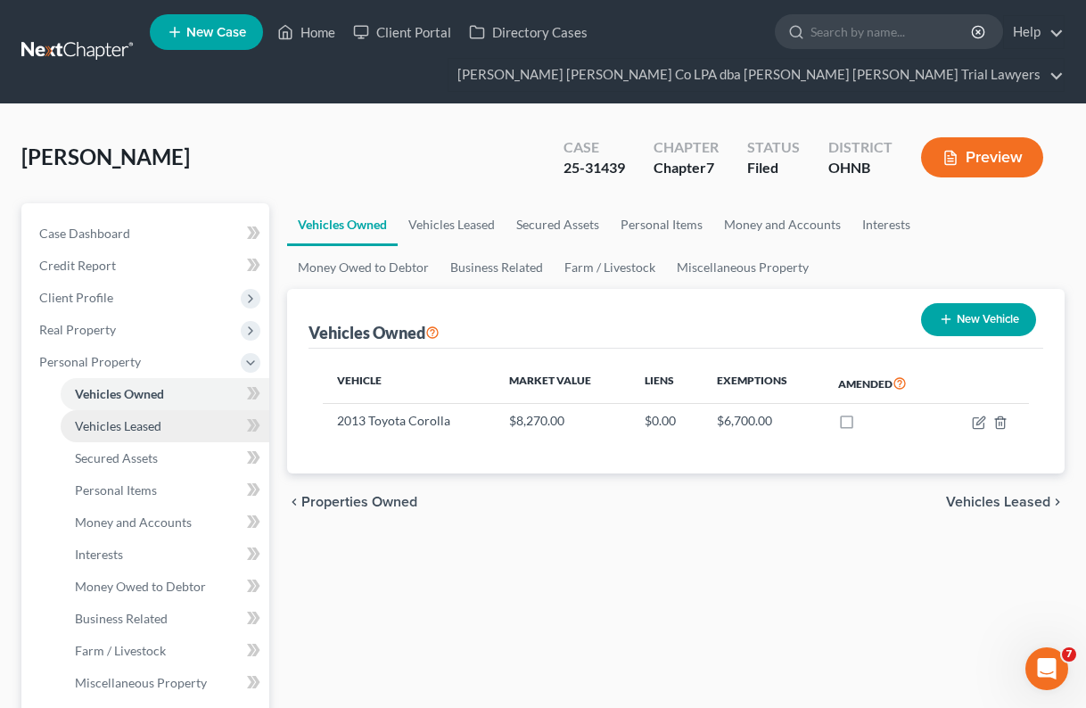
click at [103, 425] on span "Vehicles Leased" at bounding box center [118, 425] width 86 height 15
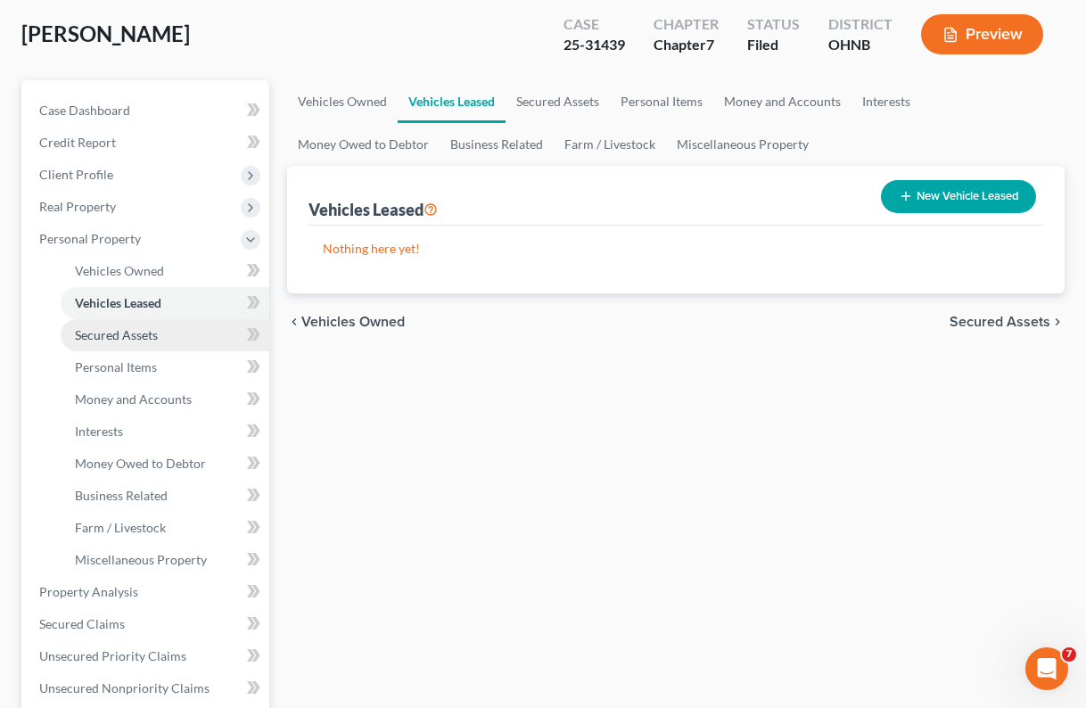
scroll to position [126, 0]
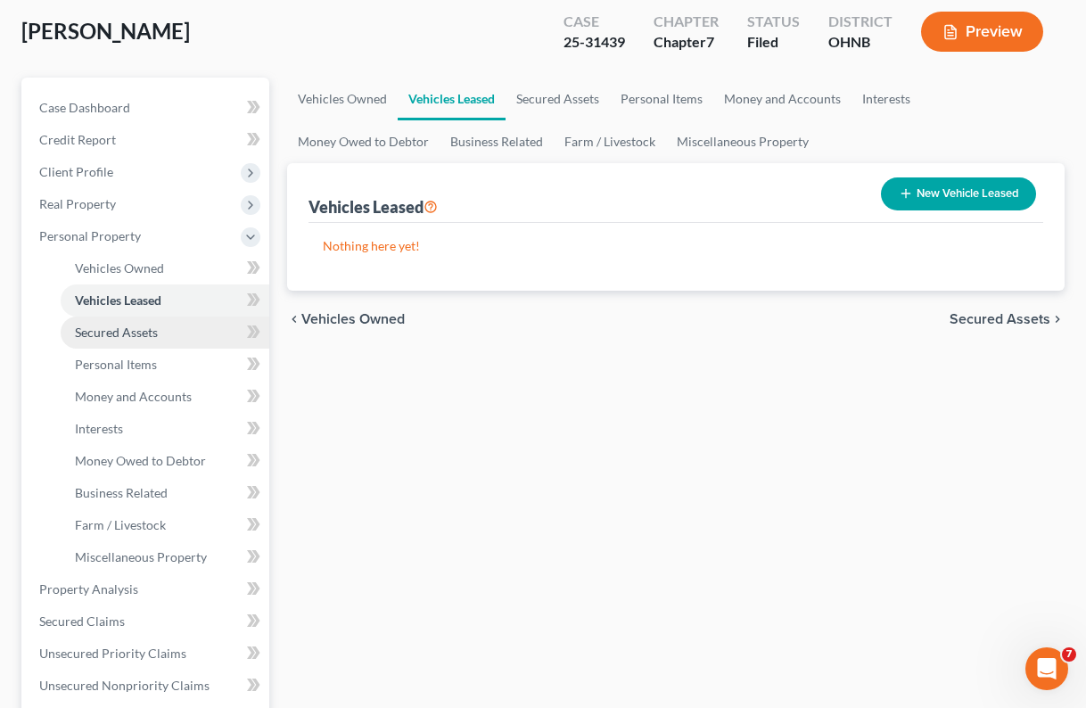
click at [135, 335] on span "Secured Assets" at bounding box center [116, 332] width 83 height 15
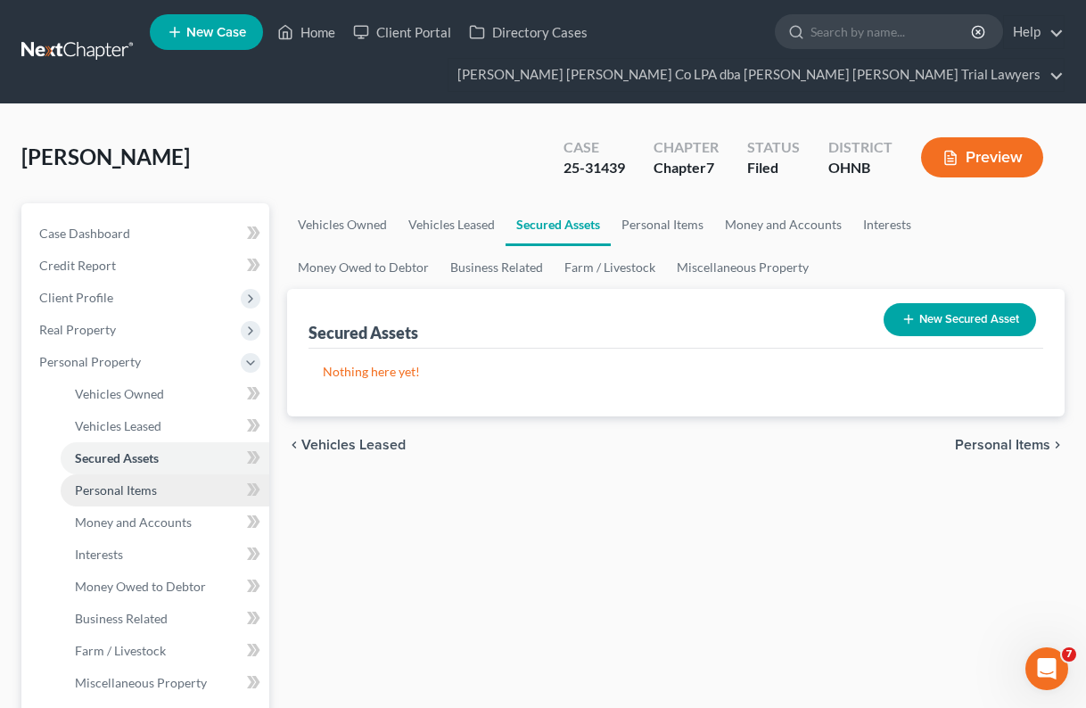
scroll to position [56, 0]
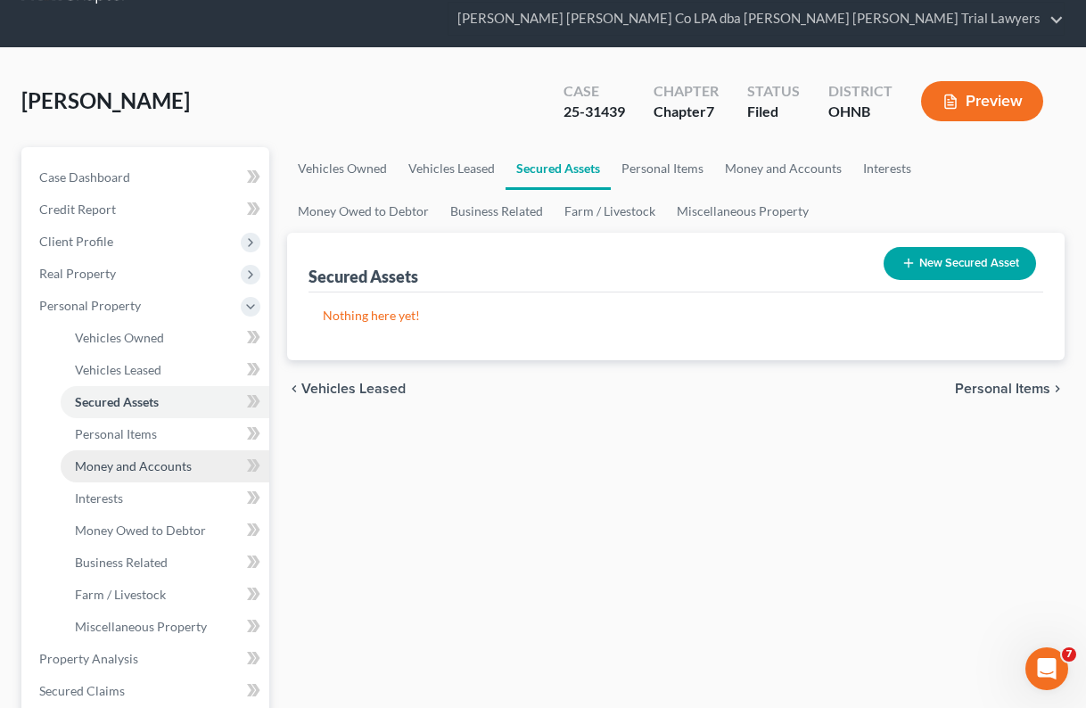
click at [117, 466] on span "Money and Accounts" at bounding box center [133, 465] width 117 height 15
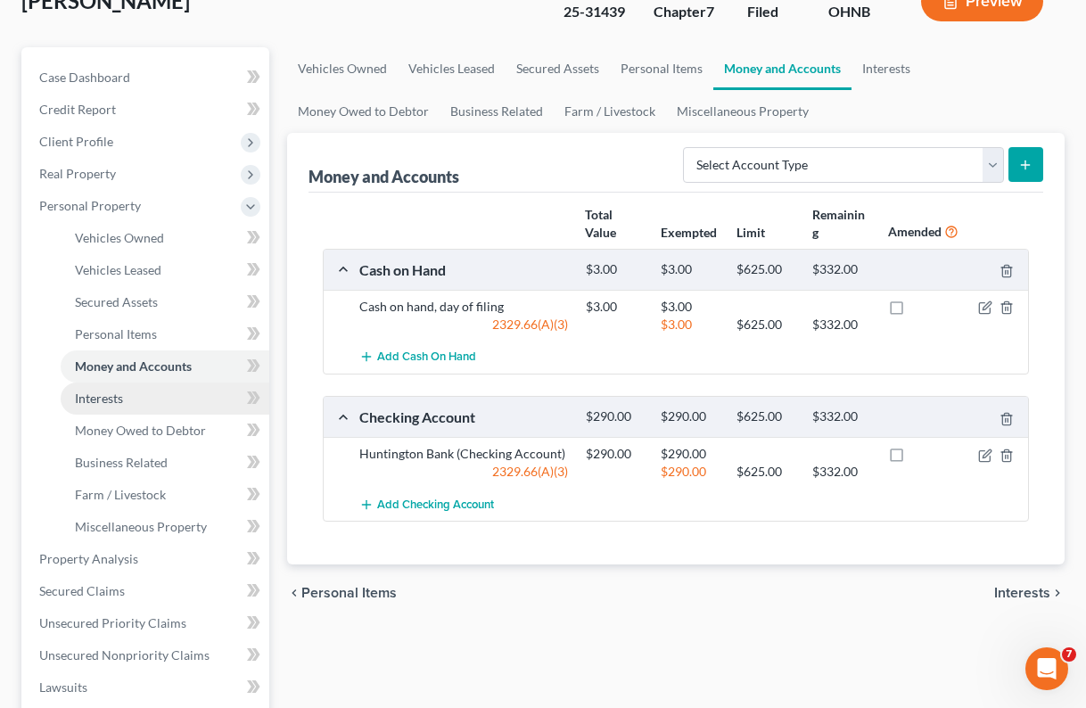
click at [116, 399] on span "Interests" at bounding box center [99, 398] width 48 height 15
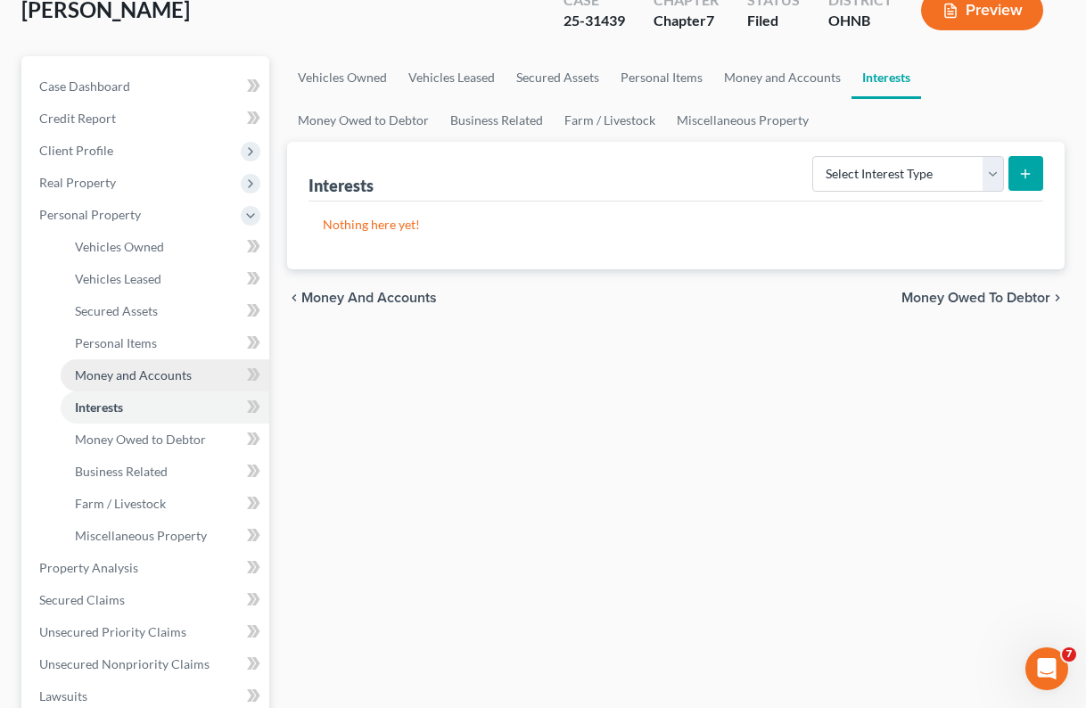
scroll to position [160, 0]
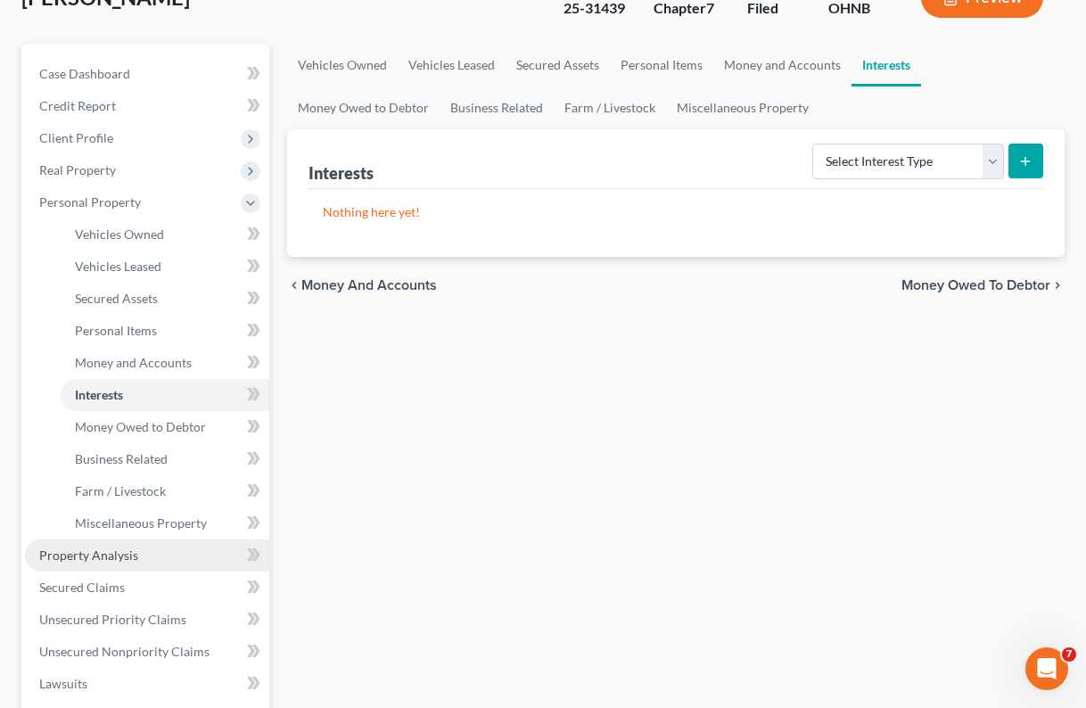
click at [102, 559] on span "Property Analysis" at bounding box center [88, 554] width 99 height 15
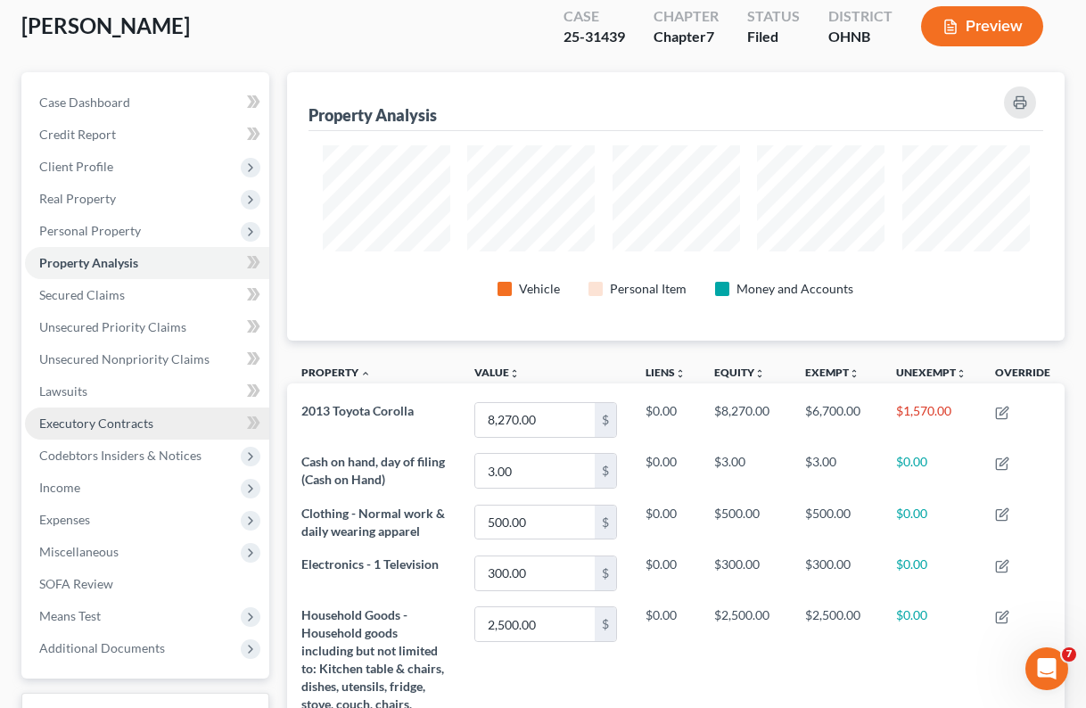
scroll to position [112, 0]
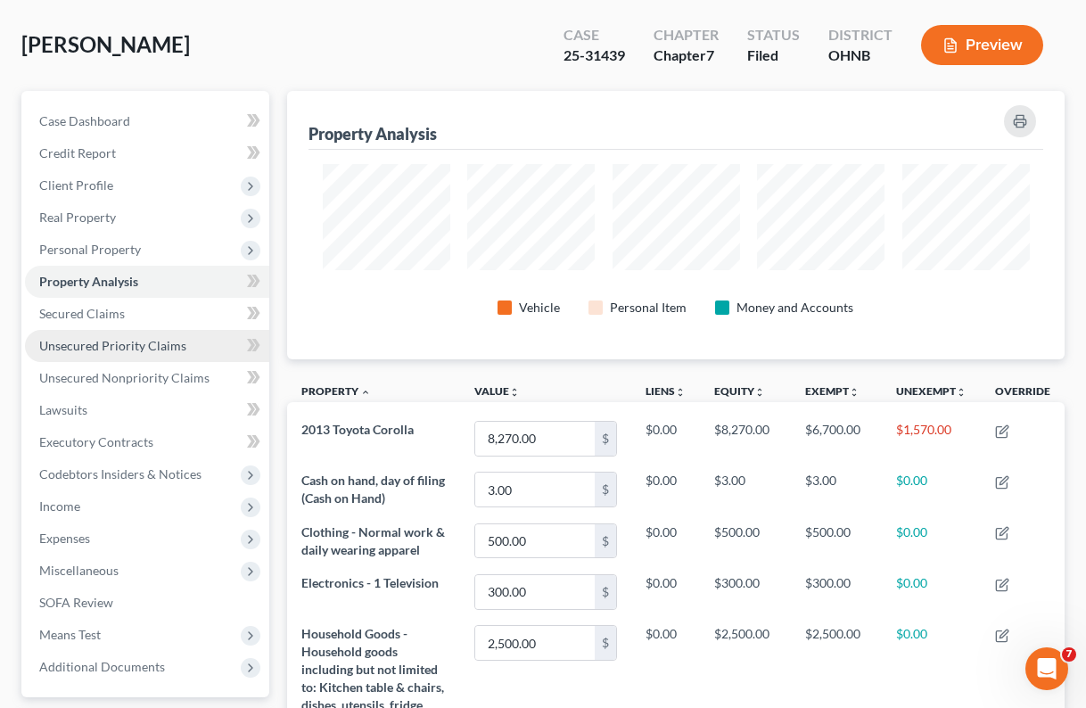
click at [135, 348] on span "Unsecured Priority Claims" at bounding box center [112, 345] width 147 height 15
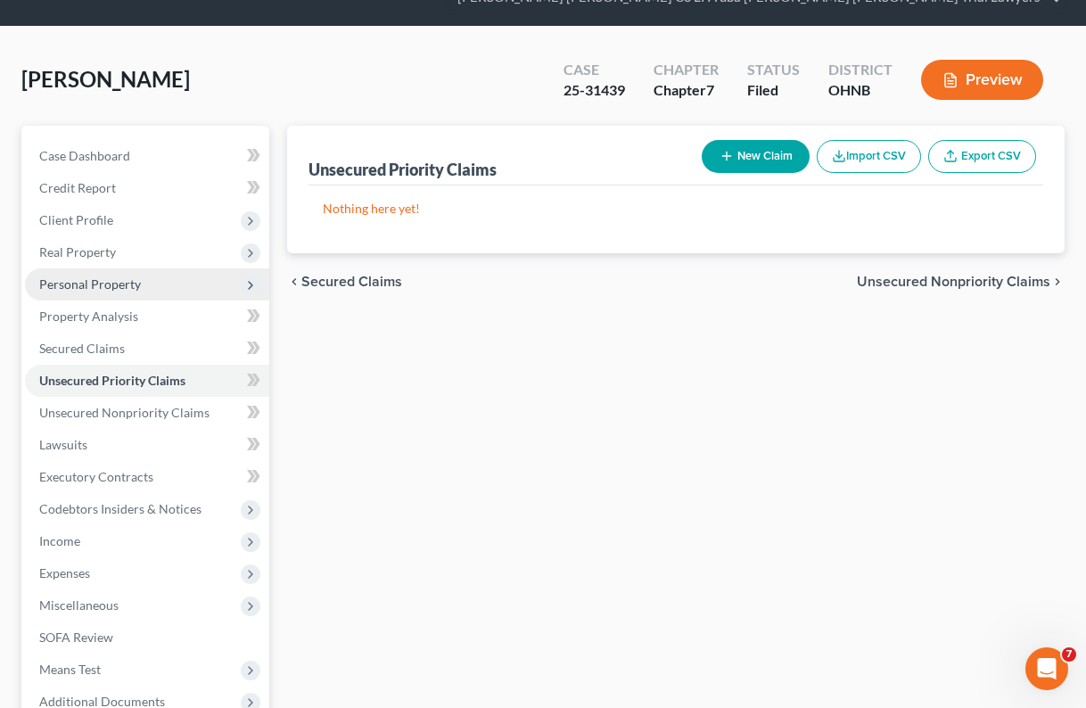
scroll to position [79, 0]
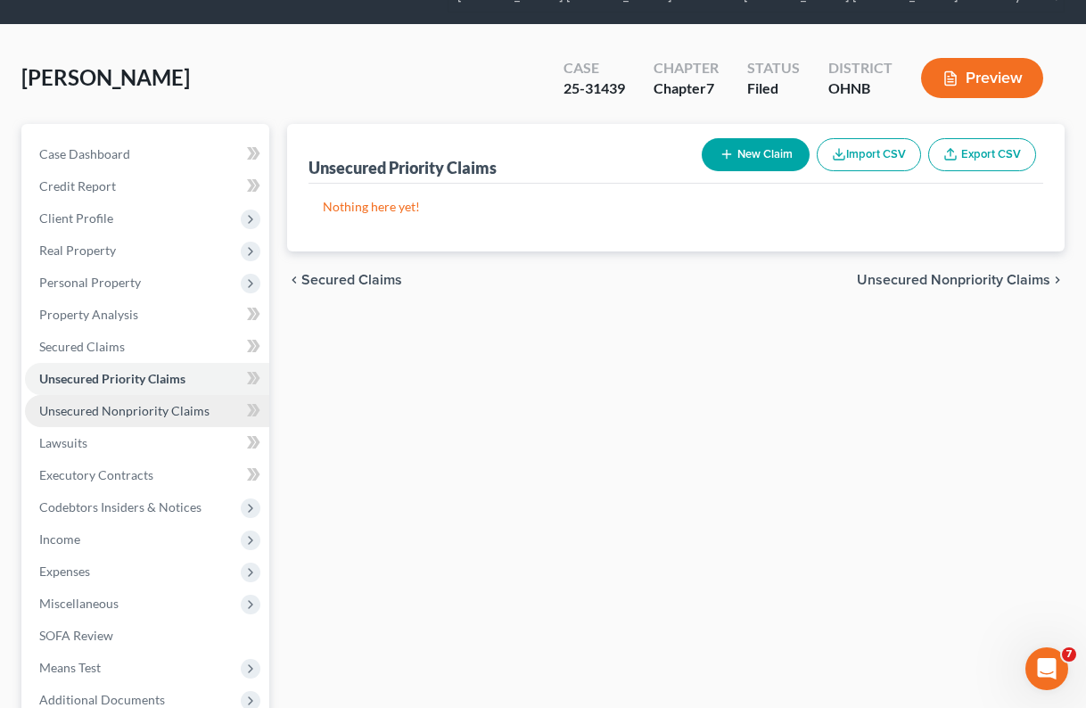
click at [111, 414] on span "Unsecured Nonpriority Claims" at bounding box center [124, 410] width 170 height 15
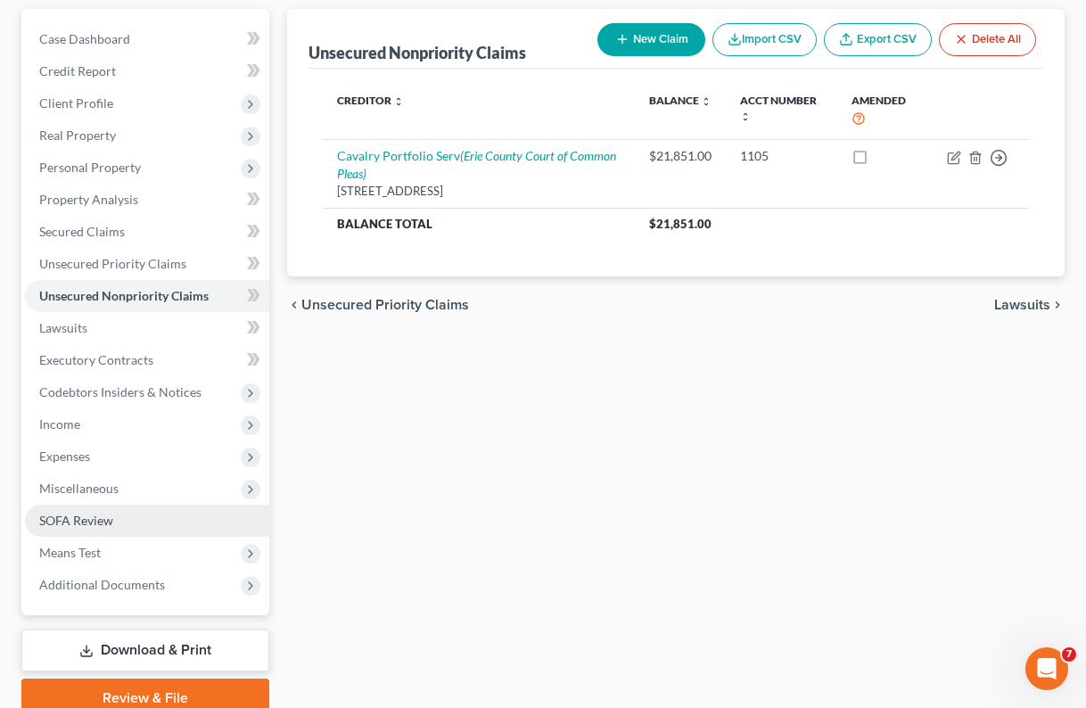
click at [75, 517] on span "SOFA Review" at bounding box center [76, 520] width 74 height 15
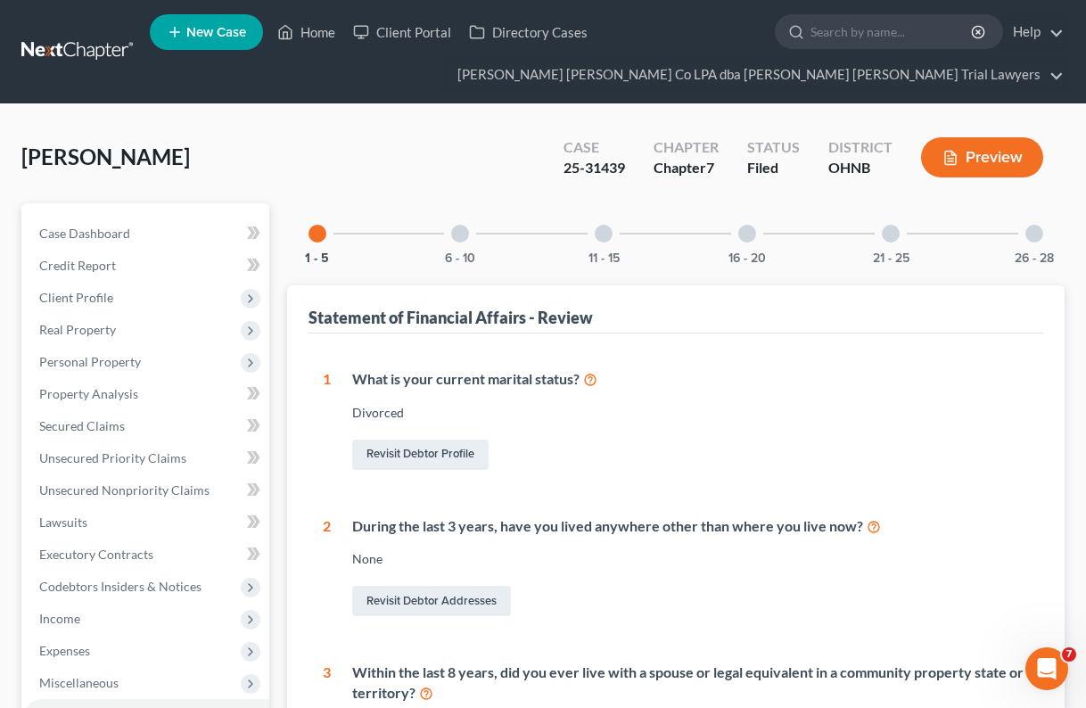
click at [464, 240] on div at bounding box center [460, 234] width 18 height 18
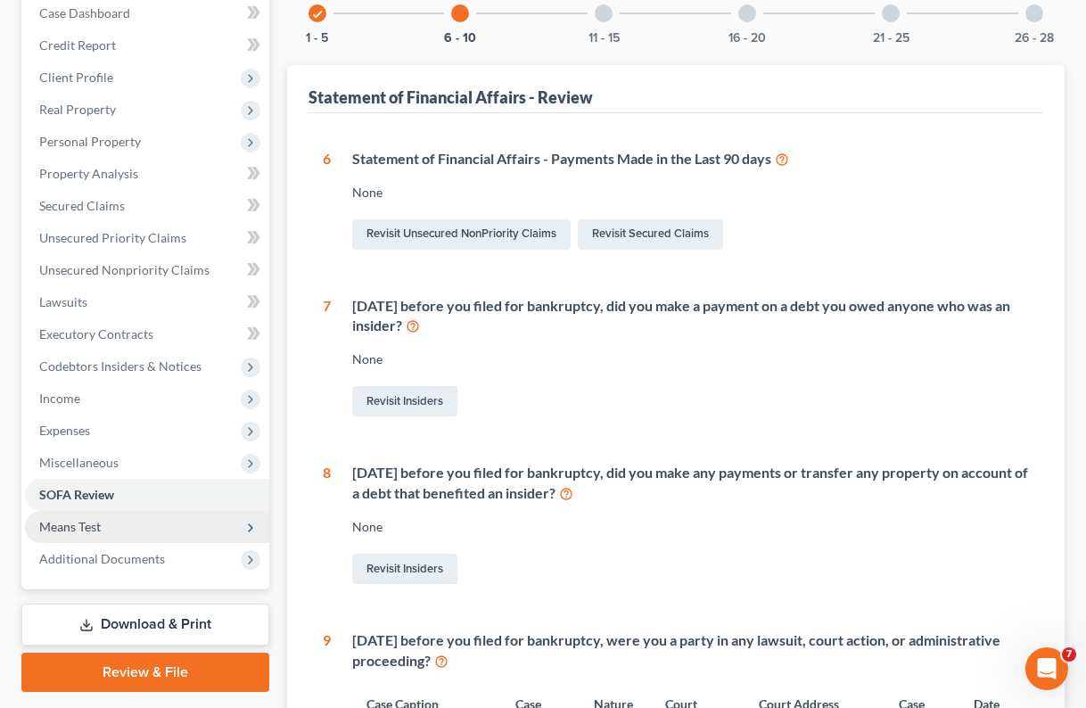
click at [75, 526] on span "Means Test" at bounding box center [70, 526] width 62 height 15
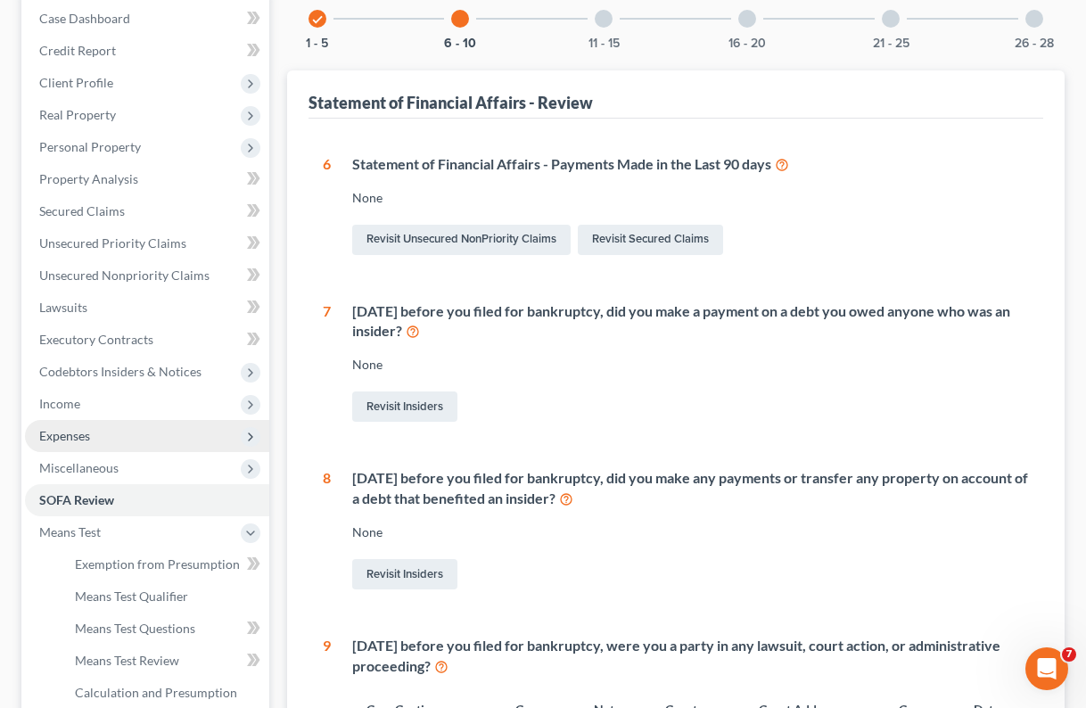
scroll to position [242, 0]
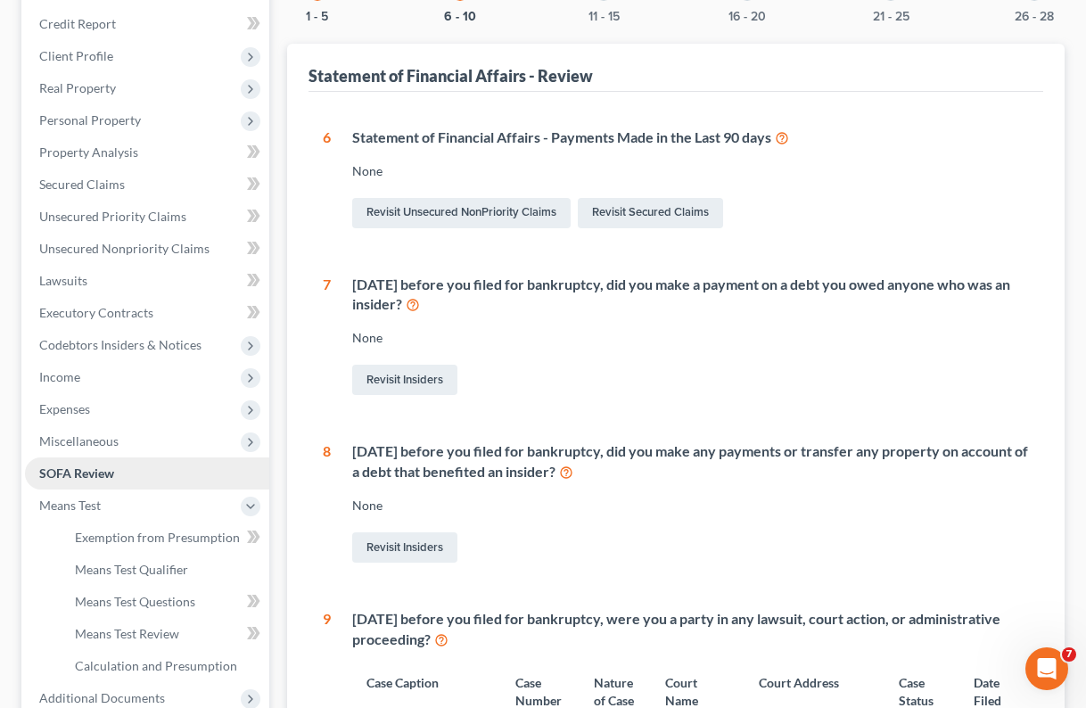
click at [95, 469] on span "SOFA Review" at bounding box center [76, 472] width 75 height 15
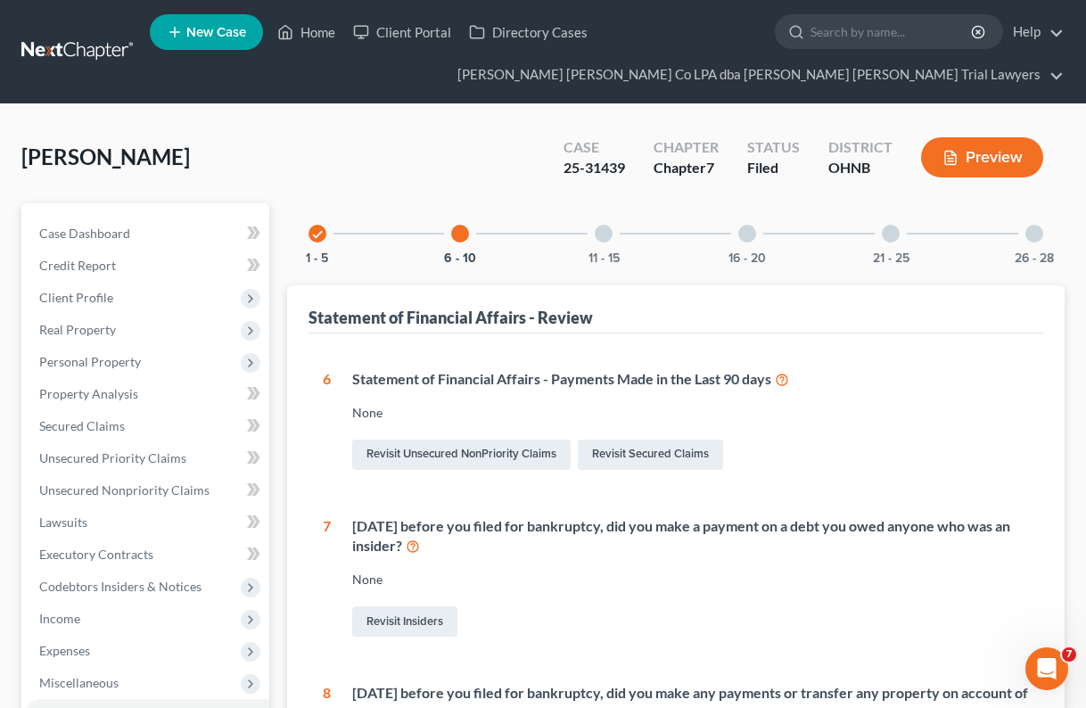
scroll to position [0, 0]
click at [89, 50] on link at bounding box center [78, 52] width 114 height 32
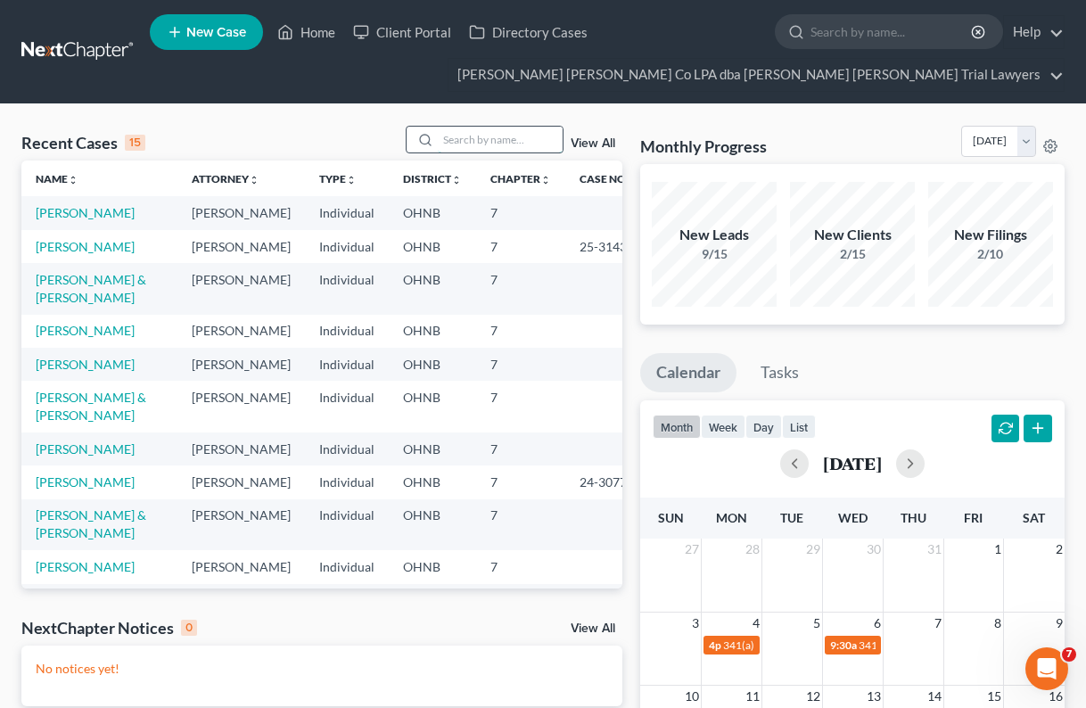
click at [442, 137] on input "search" at bounding box center [500, 140] width 125 height 26
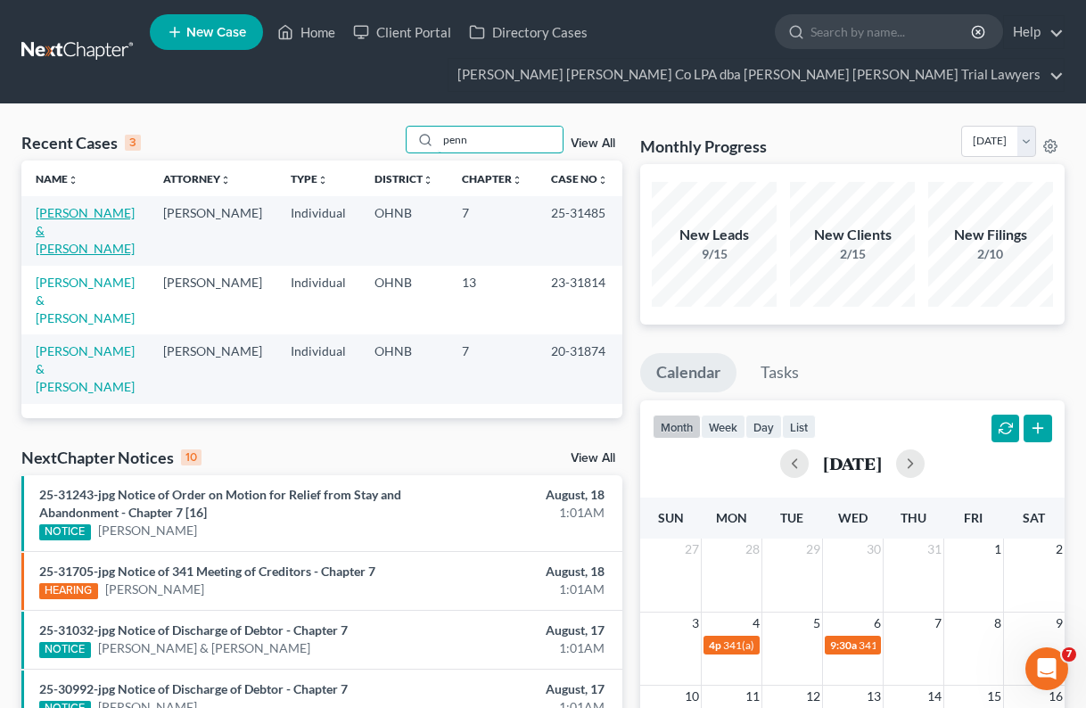
type input "penn"
click at [111, 213] on link "Pennell, Robert & Lora" at bounding box center [85, 230] width 99 height 51
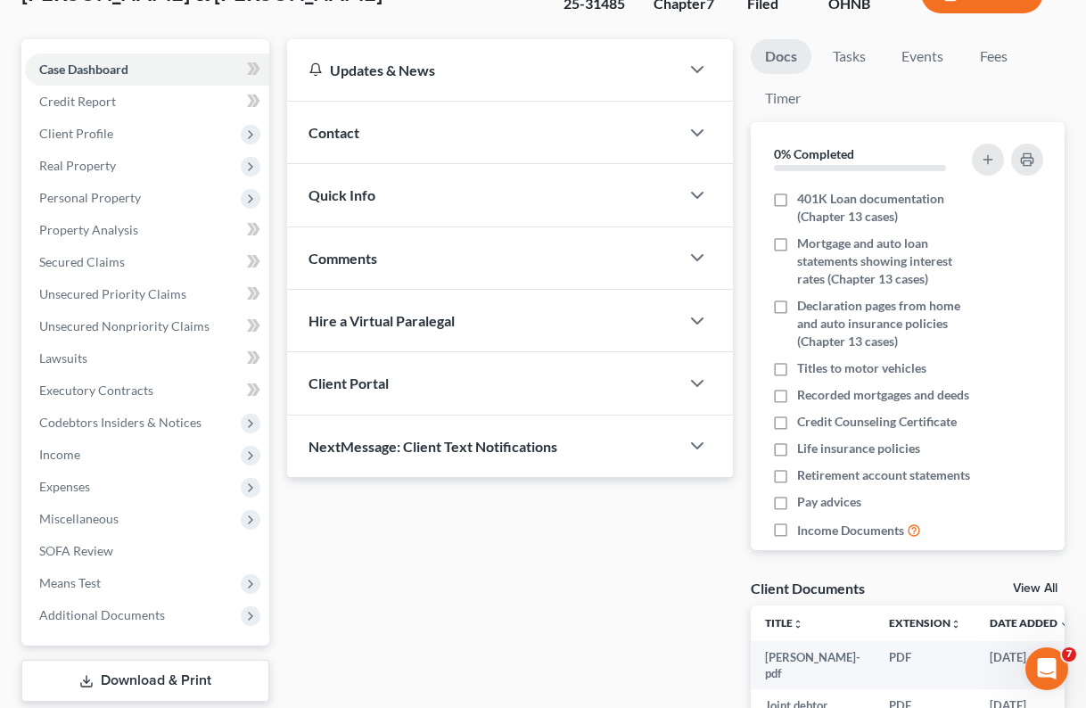
scroll to position [164, 0]
click at [95, 131] on span "Client Profile" at bounding box center [76, 133] width 74 height 15
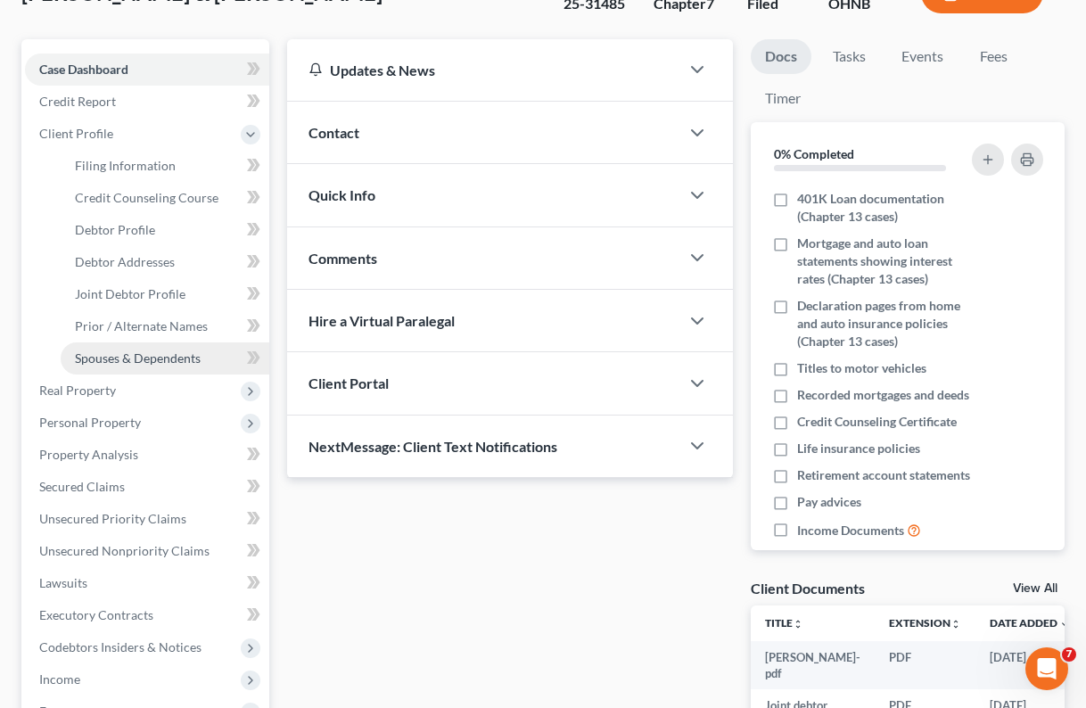
click at [109, 366] on link "Spouses & Dependents" at bounding box center [165, 358] width 209 height 32
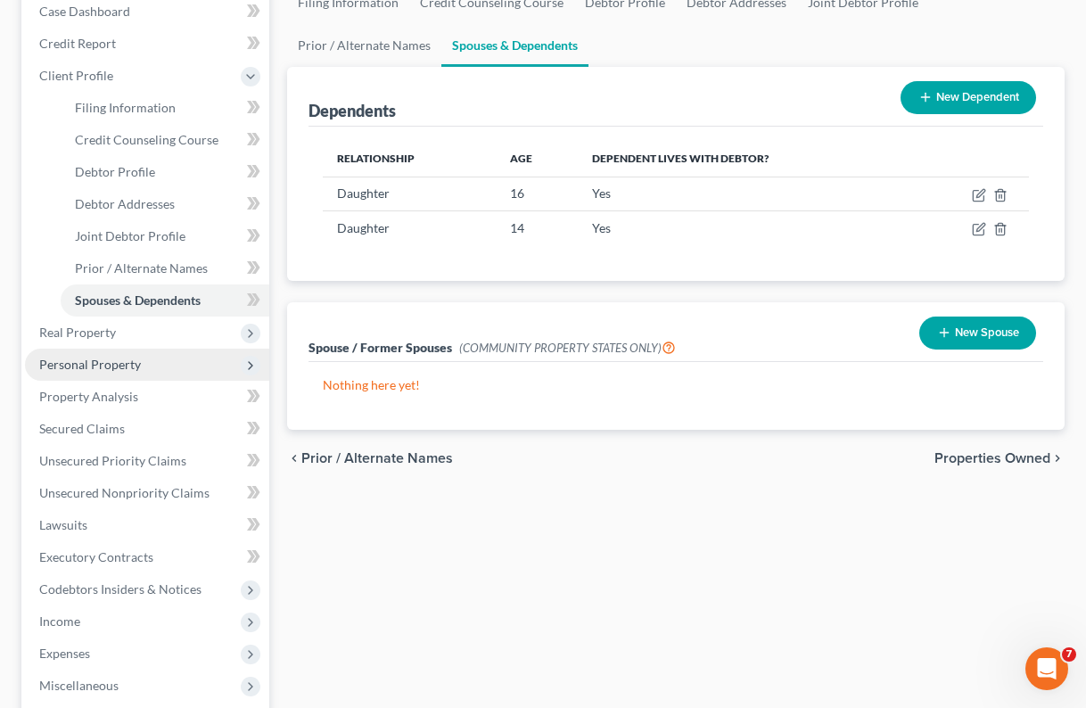
scroll to position [223, 0]
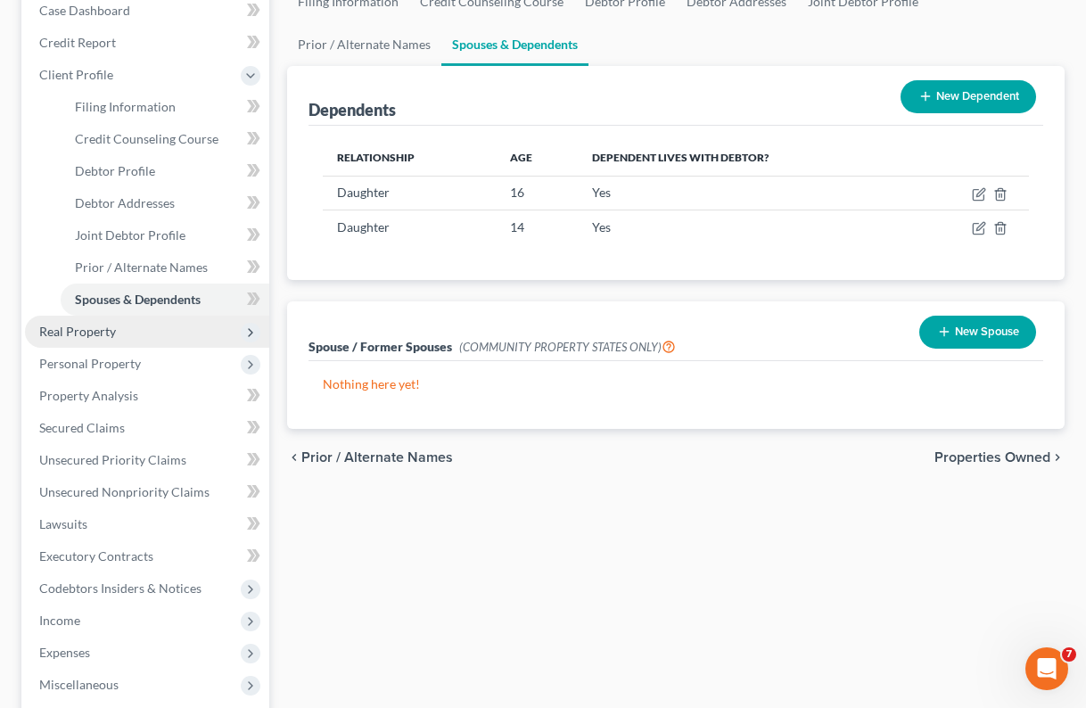
click at [84, 333] on span "Real Property" at bounding box center [77, 331] width 77 height 15
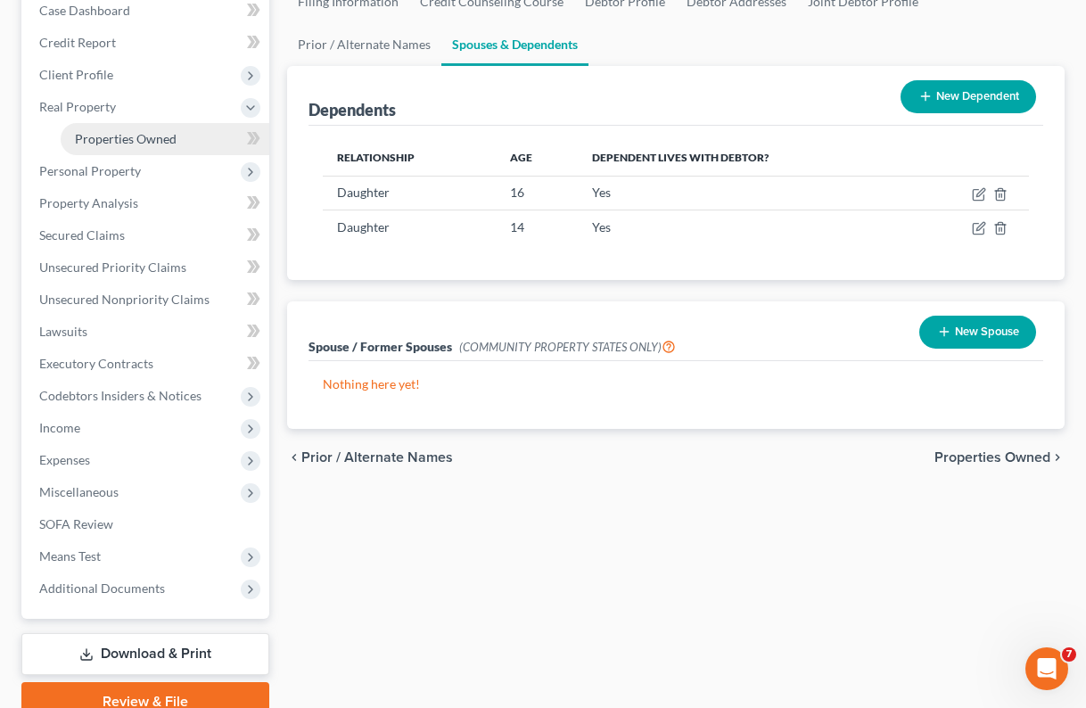
click at [129, 143] on span "Properties Owned" at bounding box center [126, 138] width 102 height 15
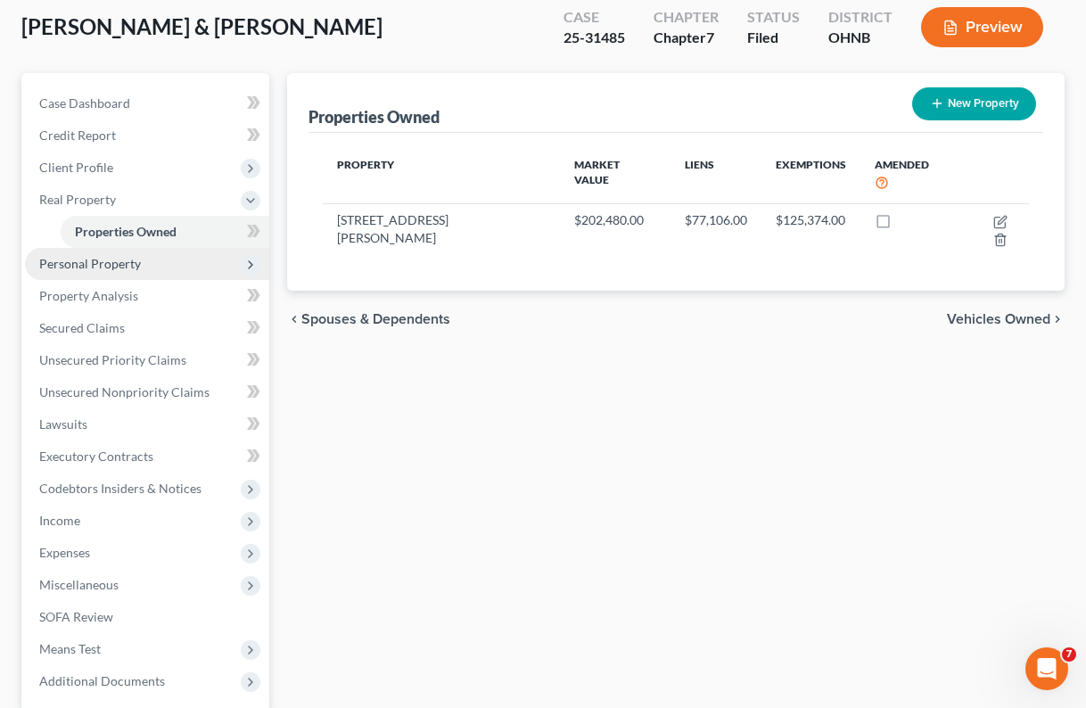
scroll to position [133, 0]
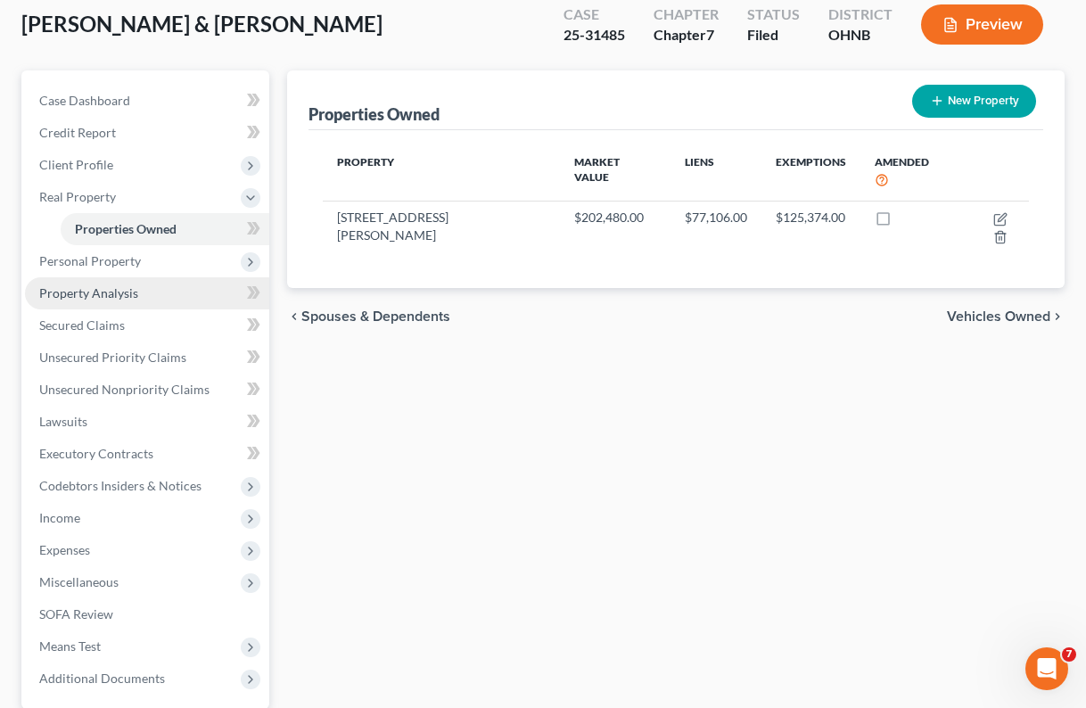
click at [125, 293] on span "Property Analysis" at bounding box center [88, 292] width 99 height 15
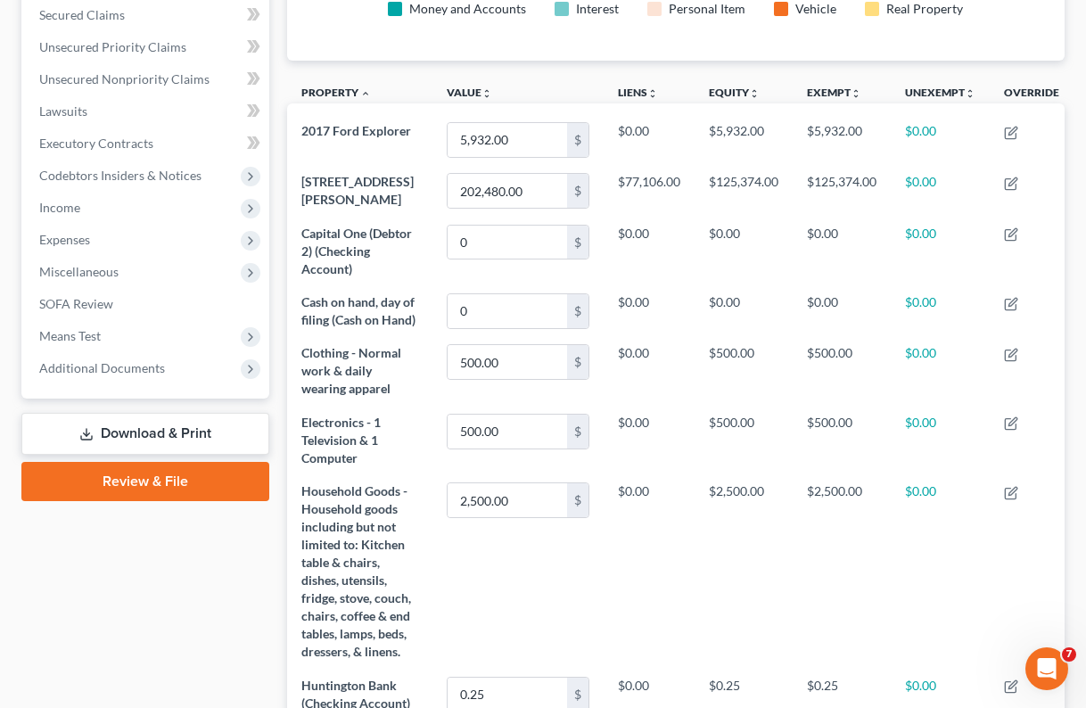
scroll to position [412, 0]
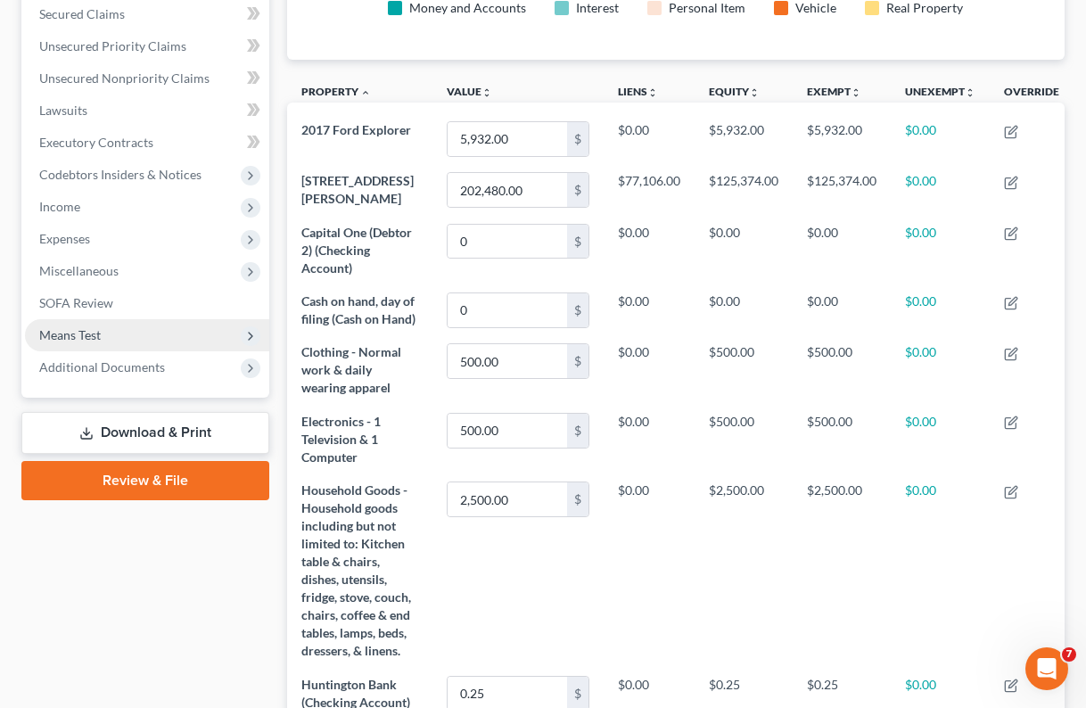
click at [67, 329] on span "Means Test" at bounding box center [70, 334] width 62 height 15
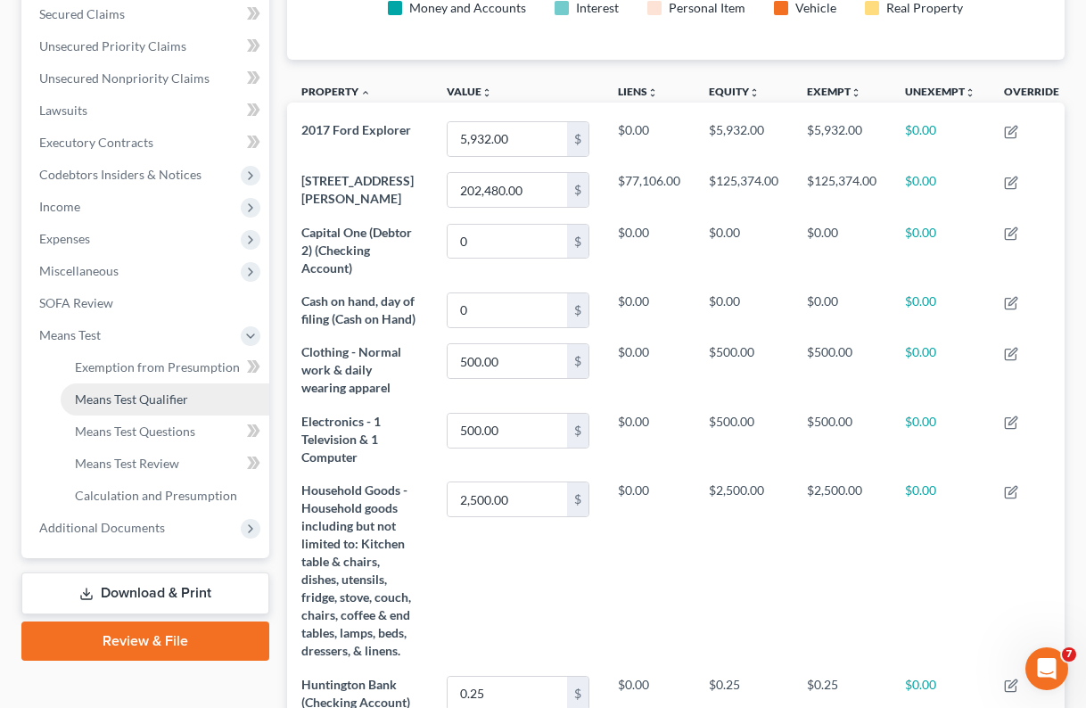
click at [93, 397] on span "Means Test Qualifier" at bounding box center [131, 398] width 113 height 15
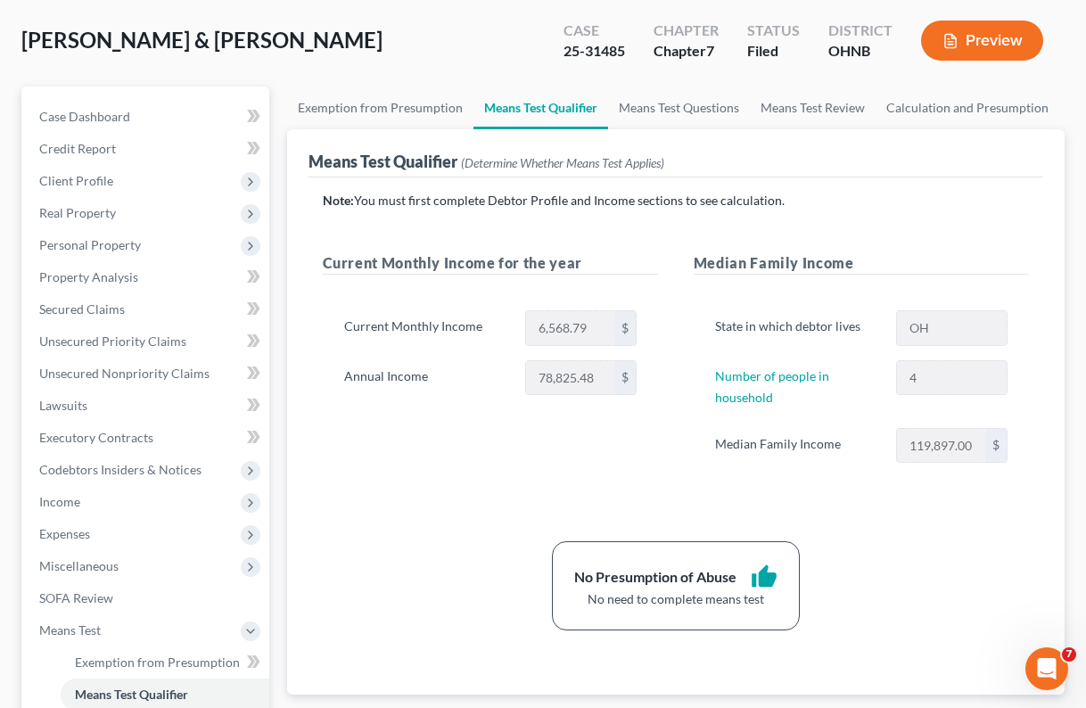
scroll to position [151, 0]
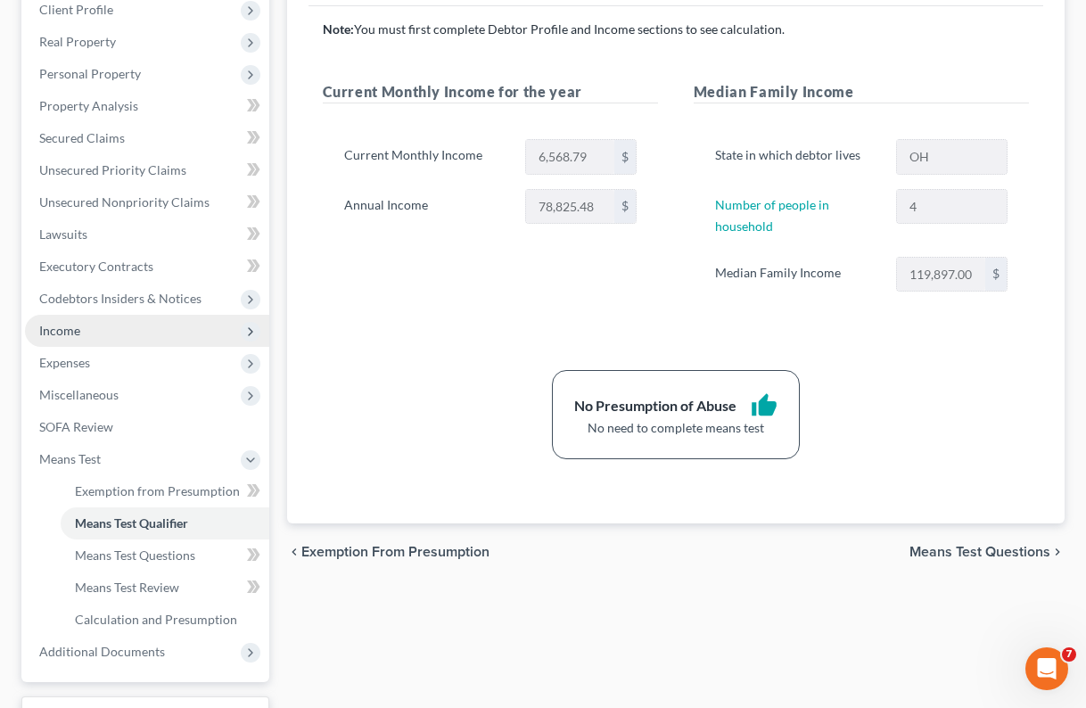
click at [77, 333] on span "Income" at bounding box center [59, 330] width 41 height 15
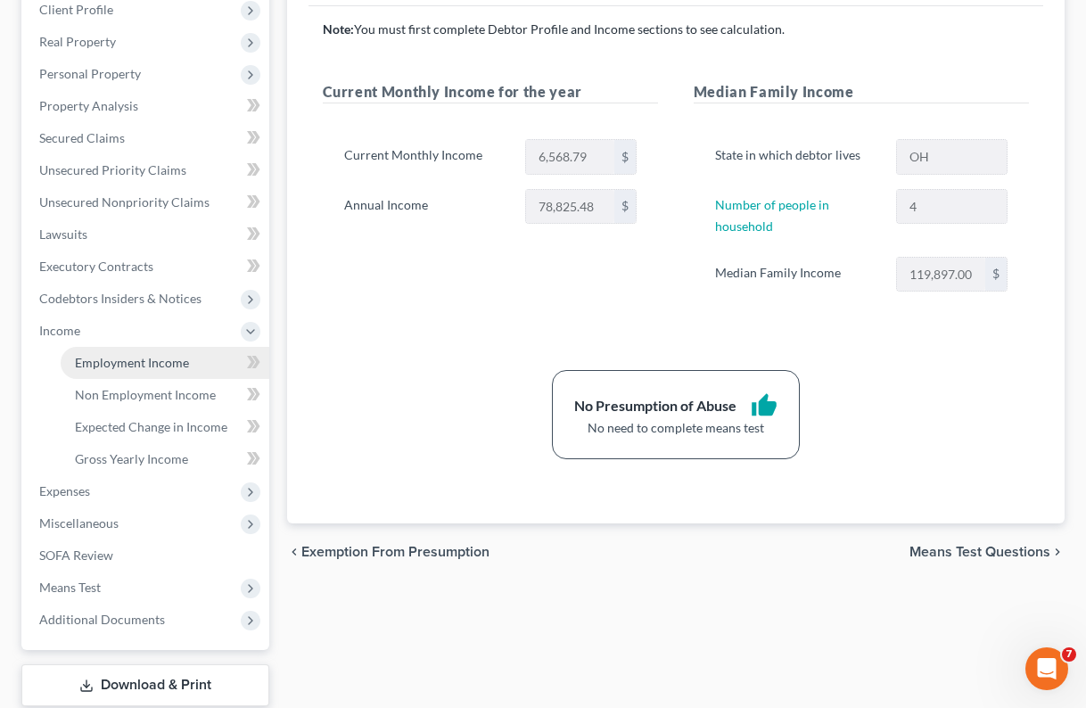
click at [95, 364] on span "Employment Income" at bounding box center [132, 362] width 114 height 15
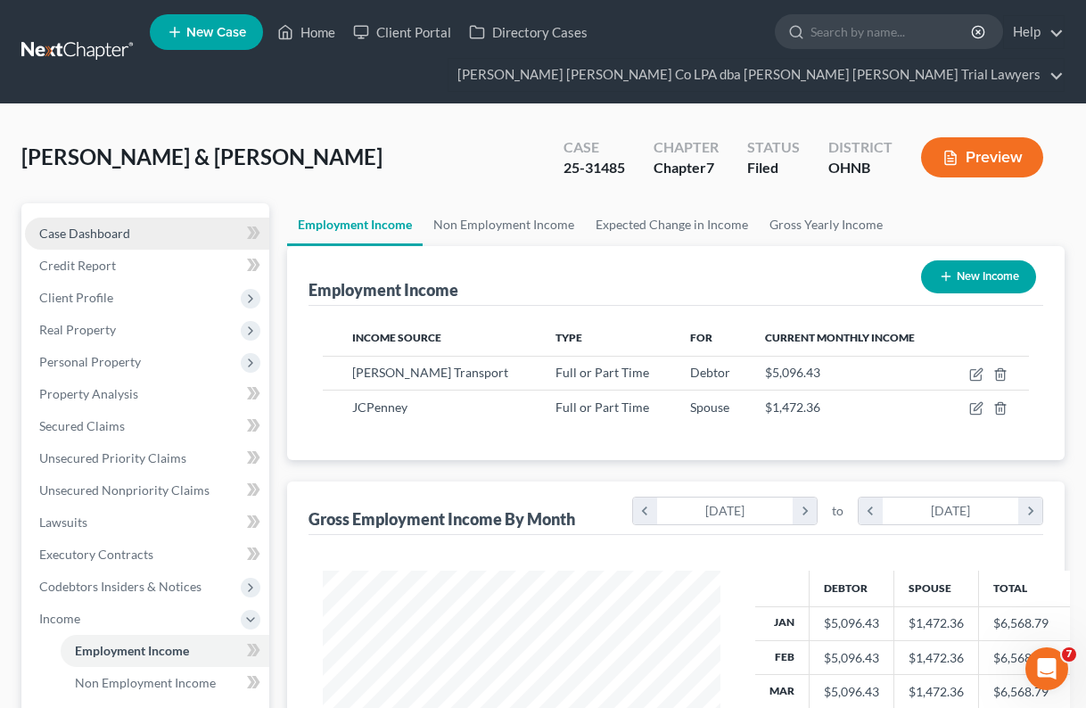
click at [114, 239] on span "Case Dashboard" at bounding box center [84, 233] width 91 height 15
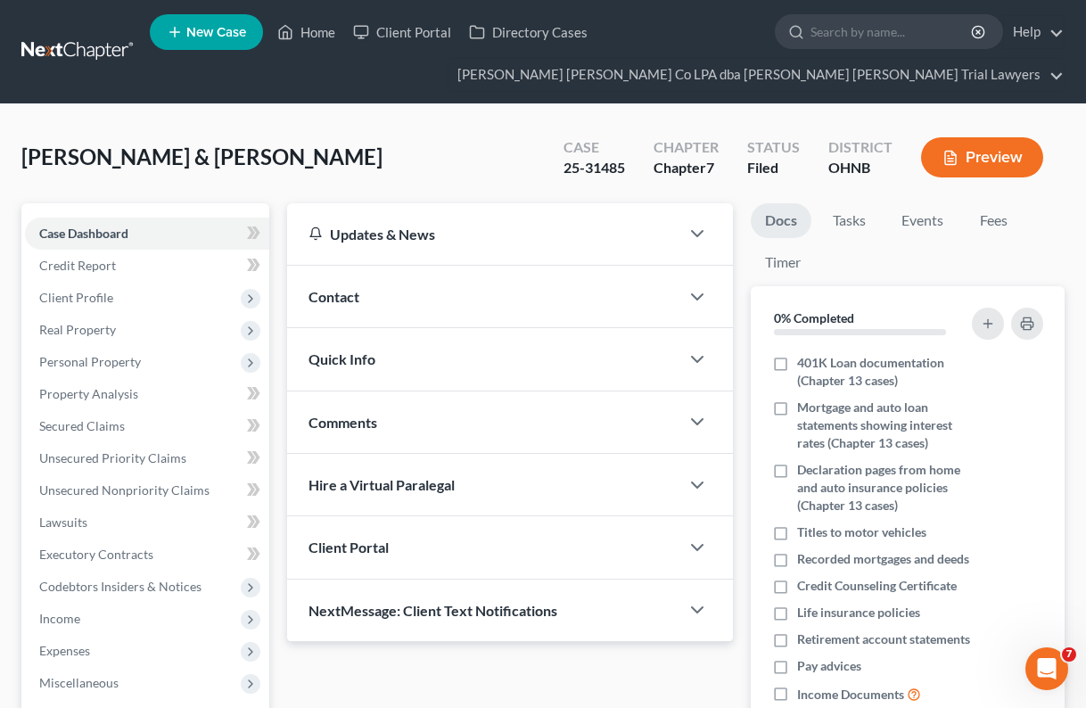
click at [367, 298] on div "Contact" at bounding box center [483, 297] width 393 height 62
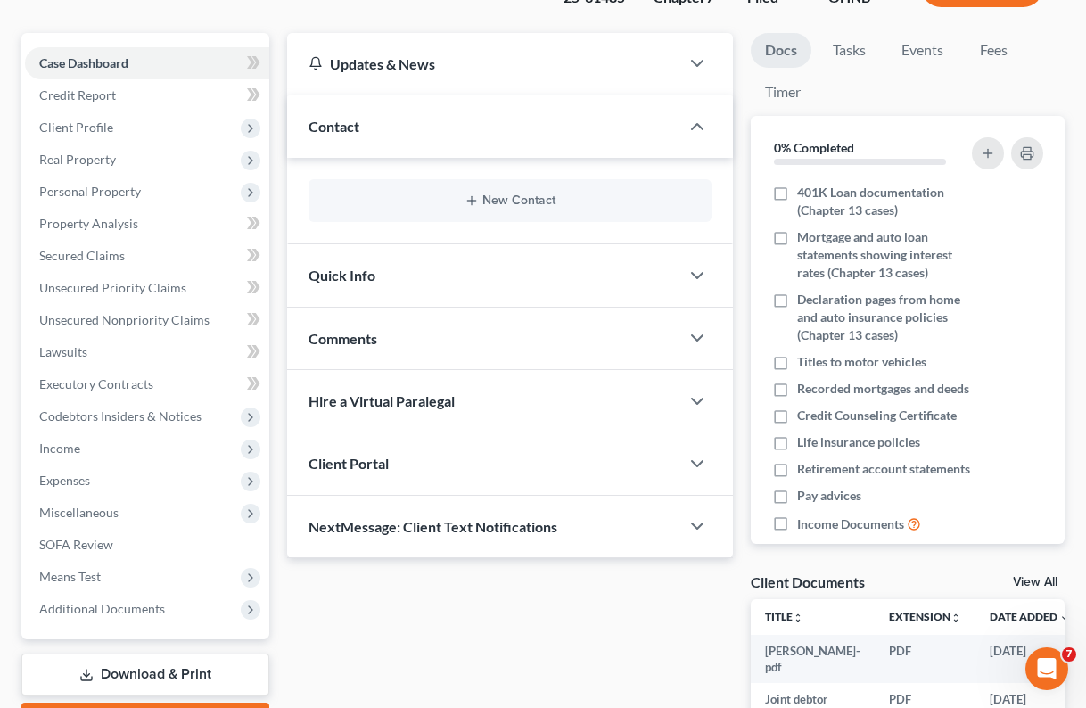
scroll to position [170, 0]
click at [68, 549] on span "SOFA Review" at bounding box center [76, 544] width 74 height 15
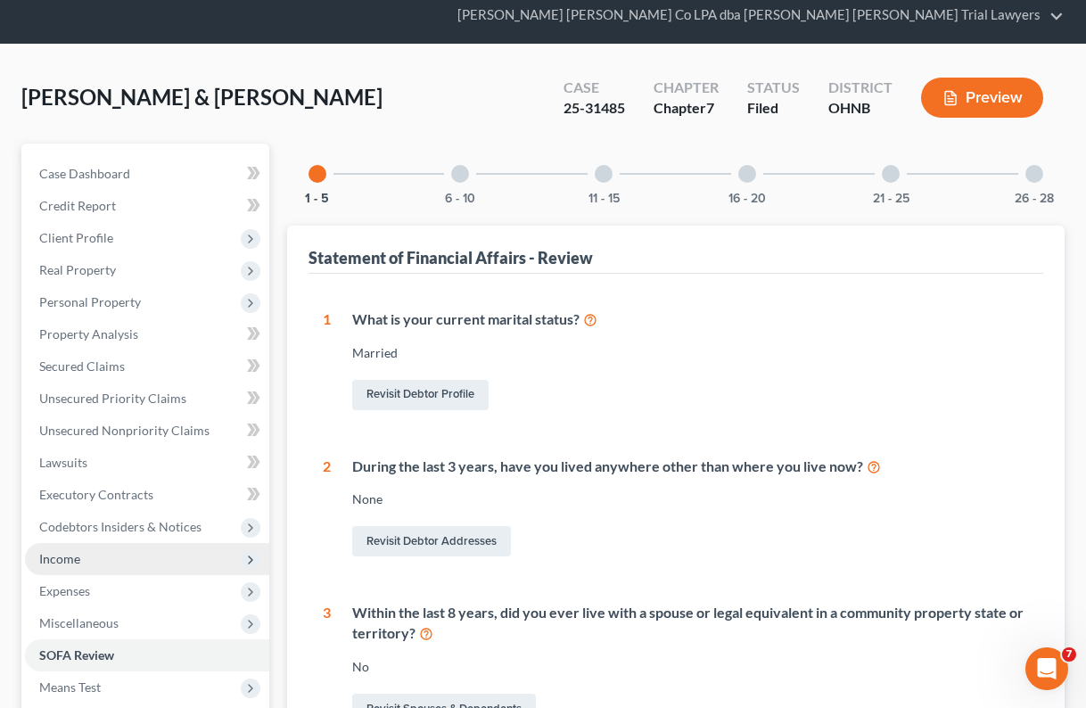
scroll to position [21, 0]
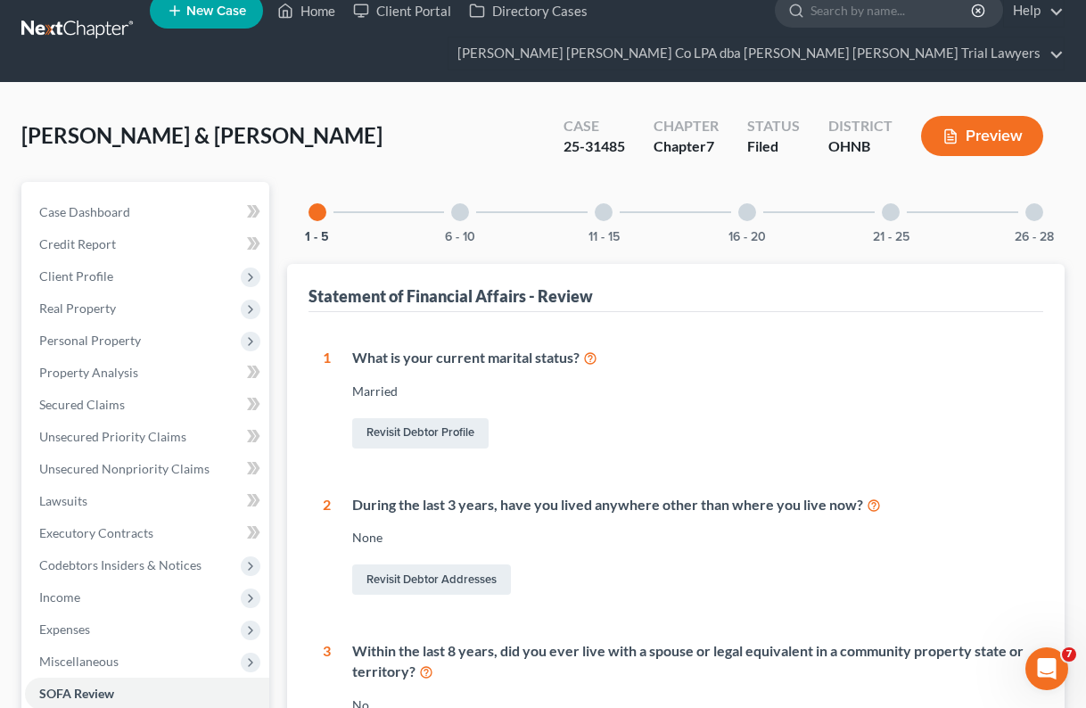
click at [455, 218] on div at bounding box center [460, 212] width 18 height 18
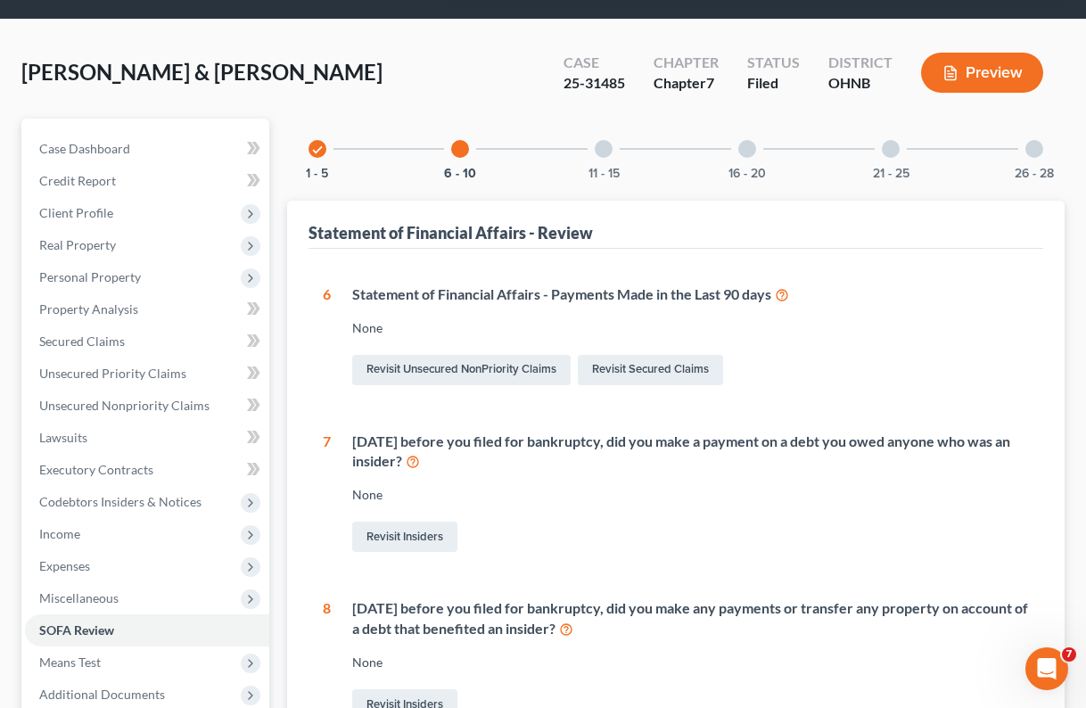
scroll to position [11, 0]
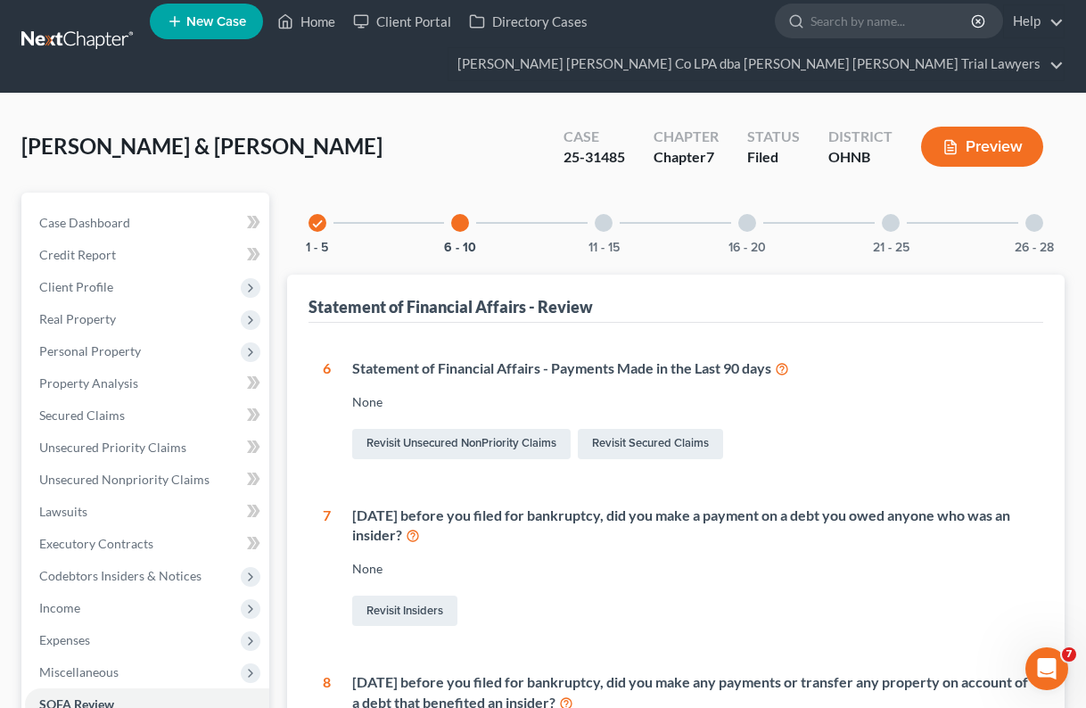
click at [599, 222] on div at bounding box center [604, 223] width 18 height 18
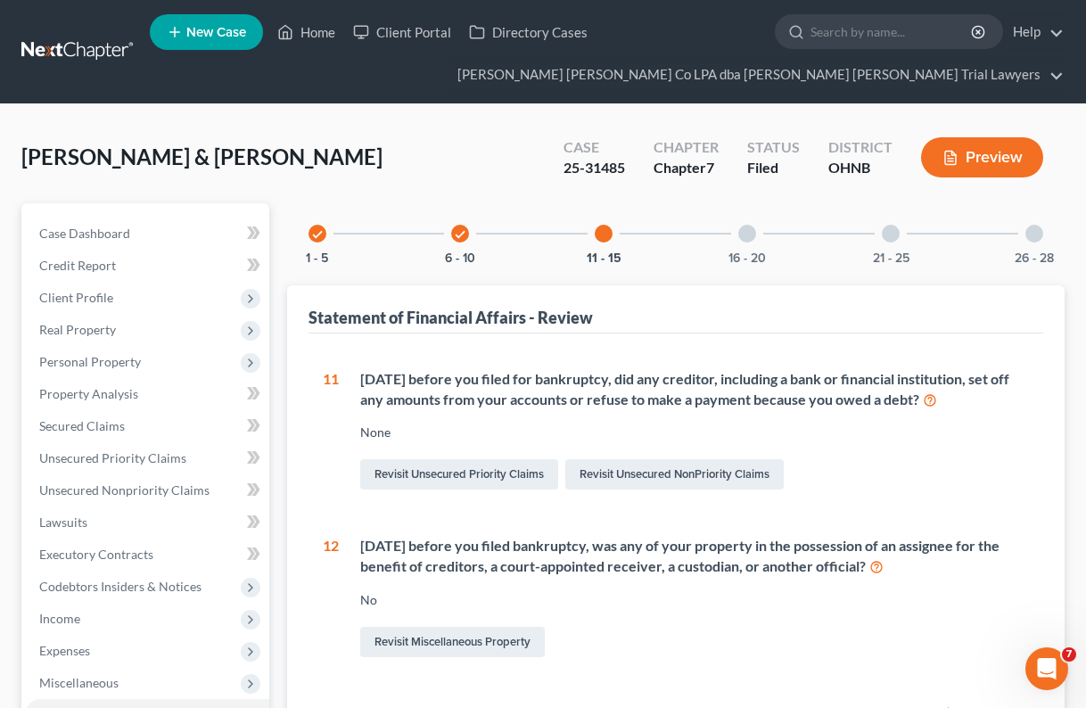
scroll to position [0, 0]
click at [750, 231] on div at bounding box center [747, 234] width 18 height 18
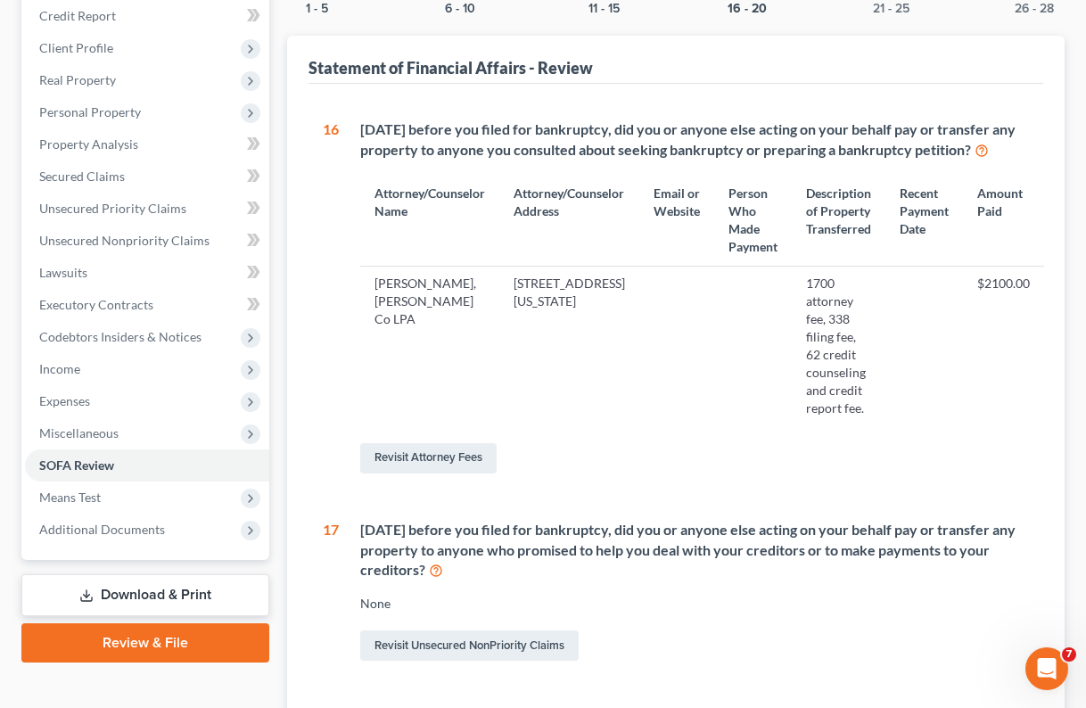
scroll to position [135, 0]
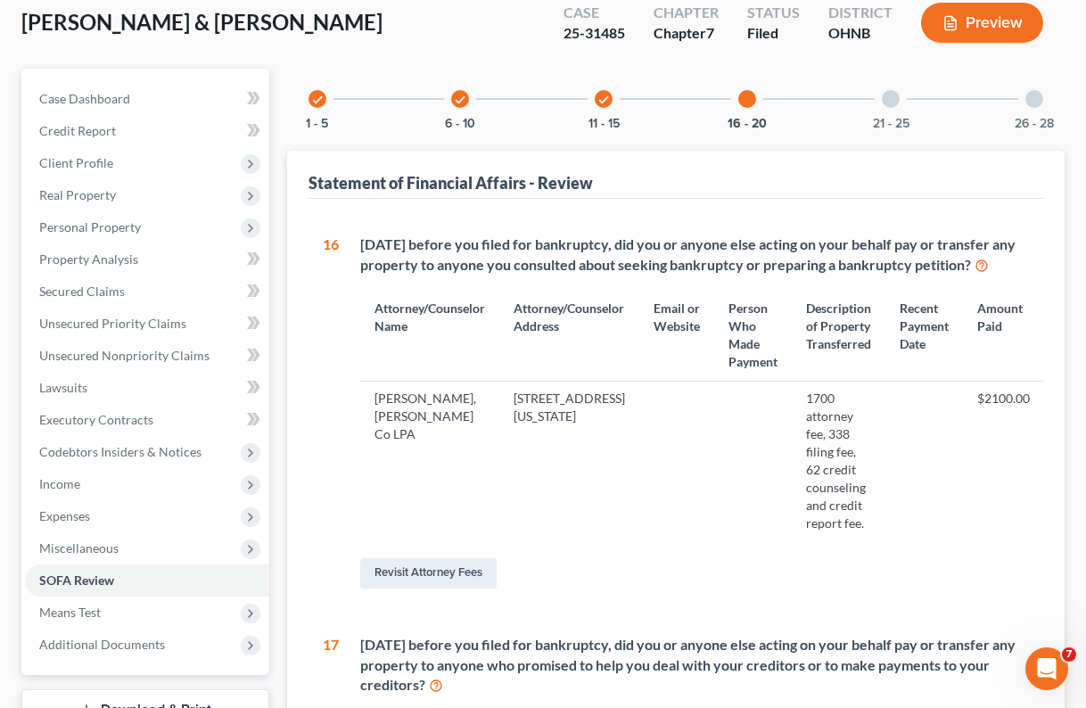
click at [893, 103] on div at bounding box center [891, 99] width 18 height 18
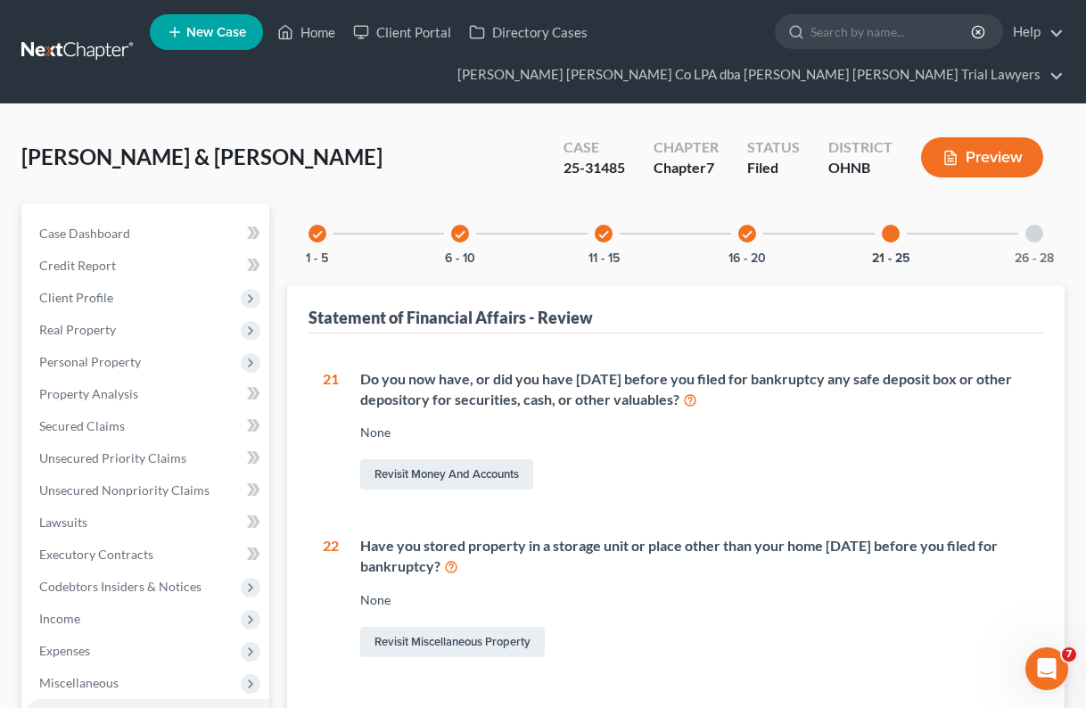
scroll to position [0, 0]
click at [1029, 238] on div at bounding box center [1034, 234] width 18 height 18
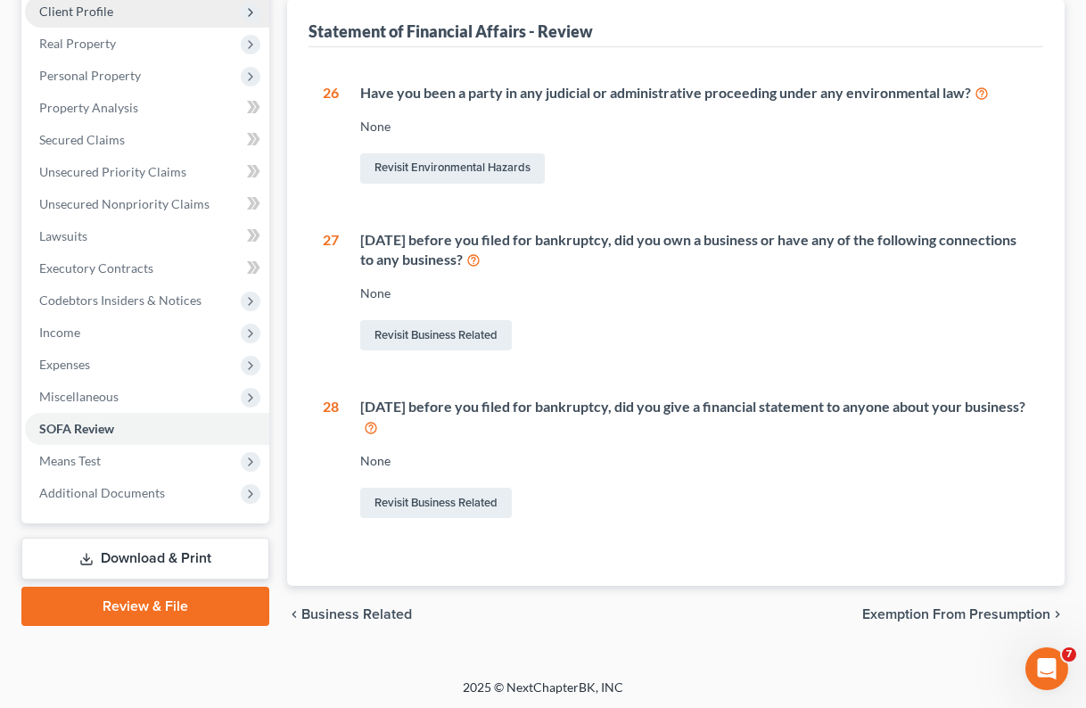
scroll to position [285, 0]
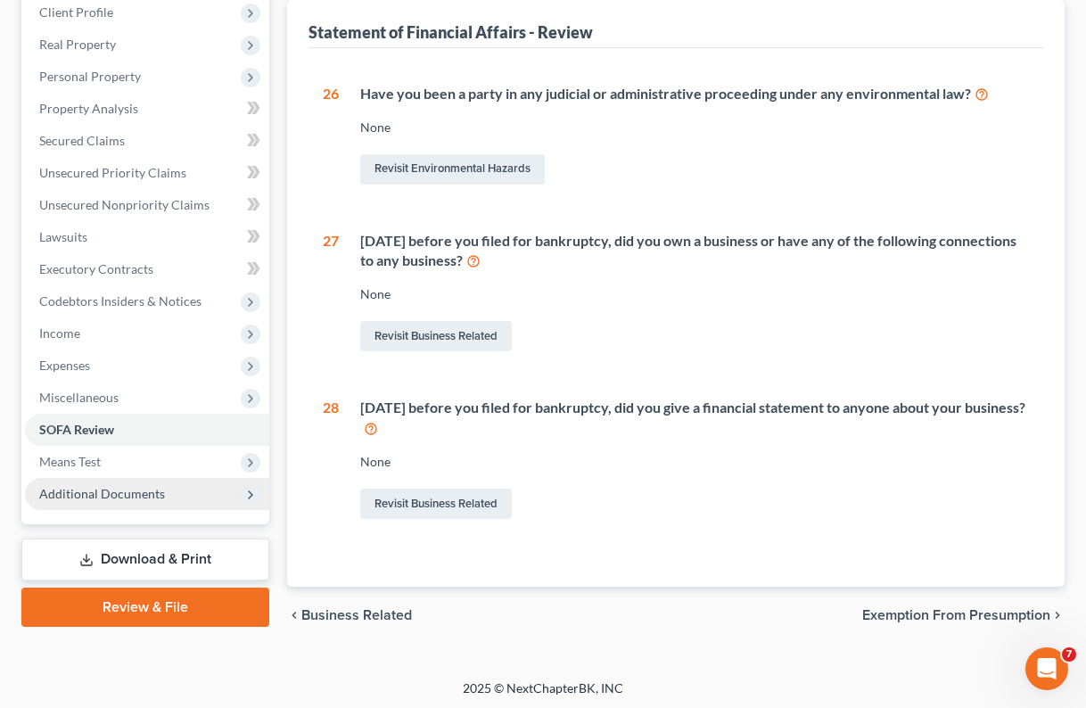
click at [91, 493] on span "Additional Documents" at bounding box center [102, 493] width 126 height 15
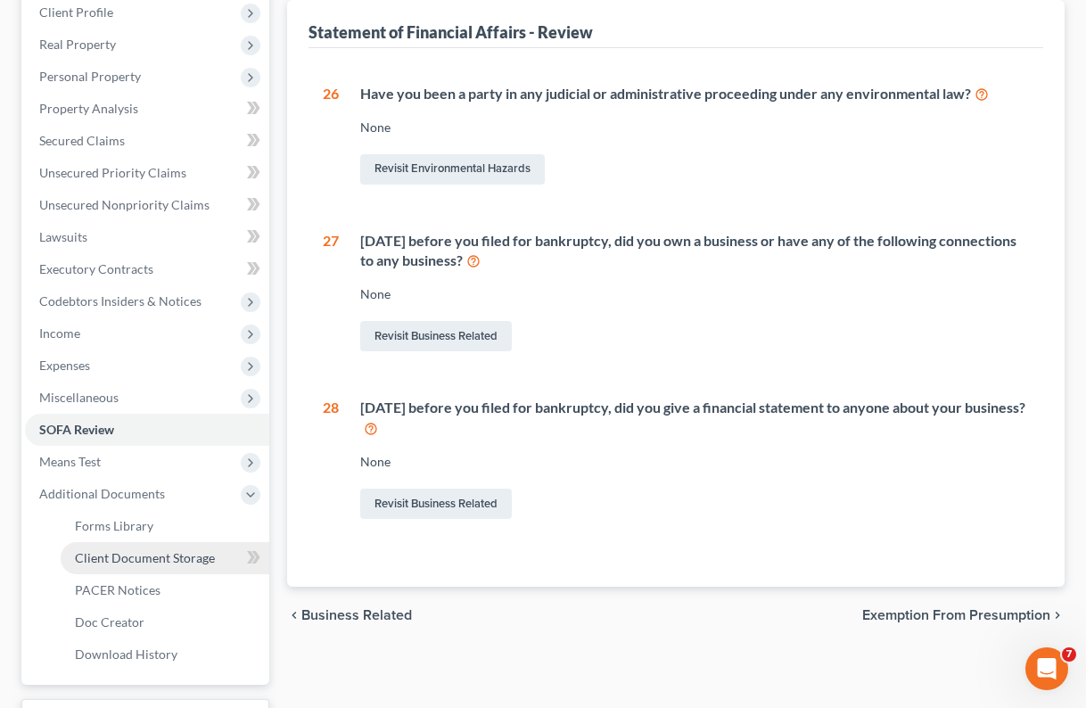
click at [100, 558] on span "Client Document Storage" at bounding box center [145, 557] width 140 height 15
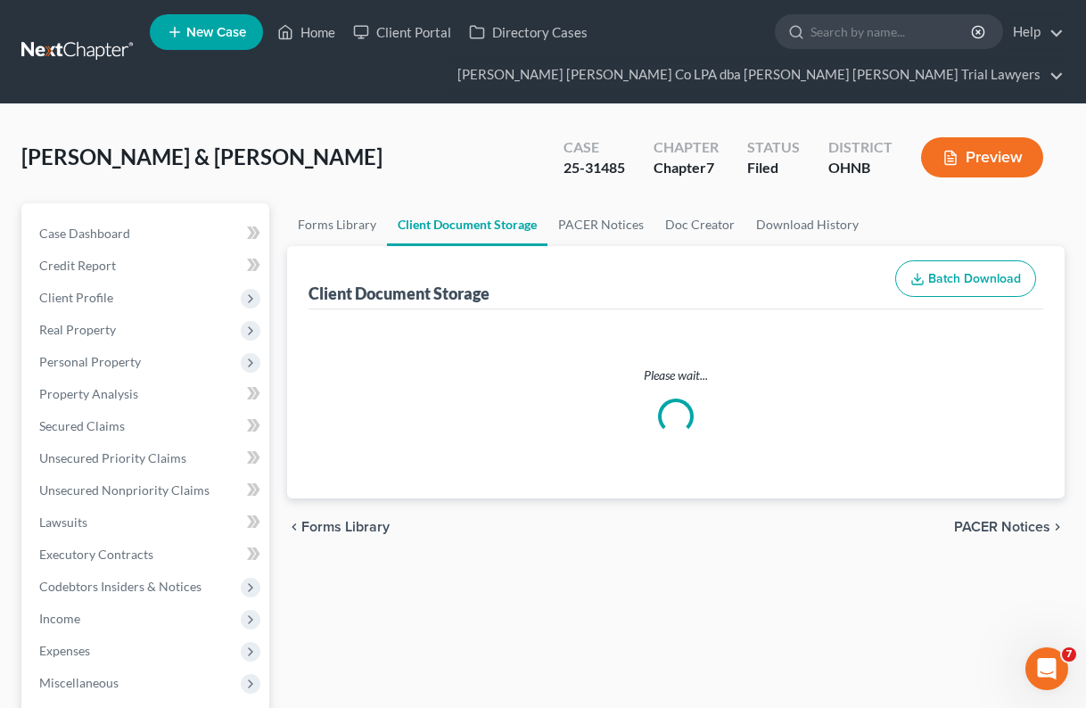
select select "5"
select select "20"
select select "5"
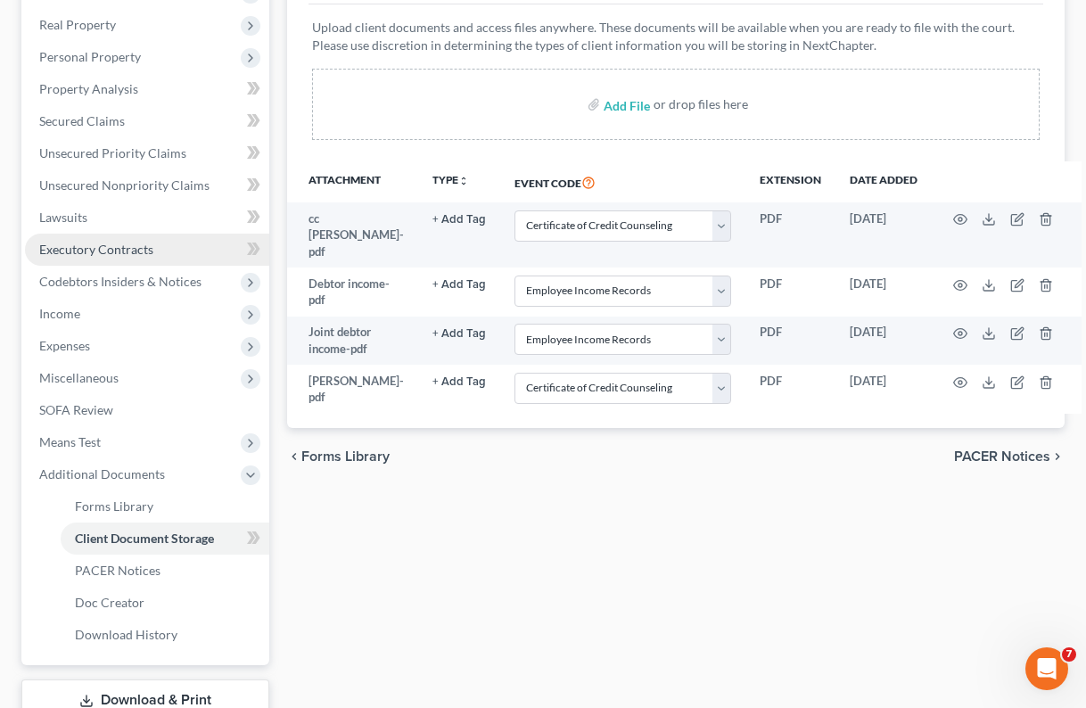
scroll to position [309, 1]
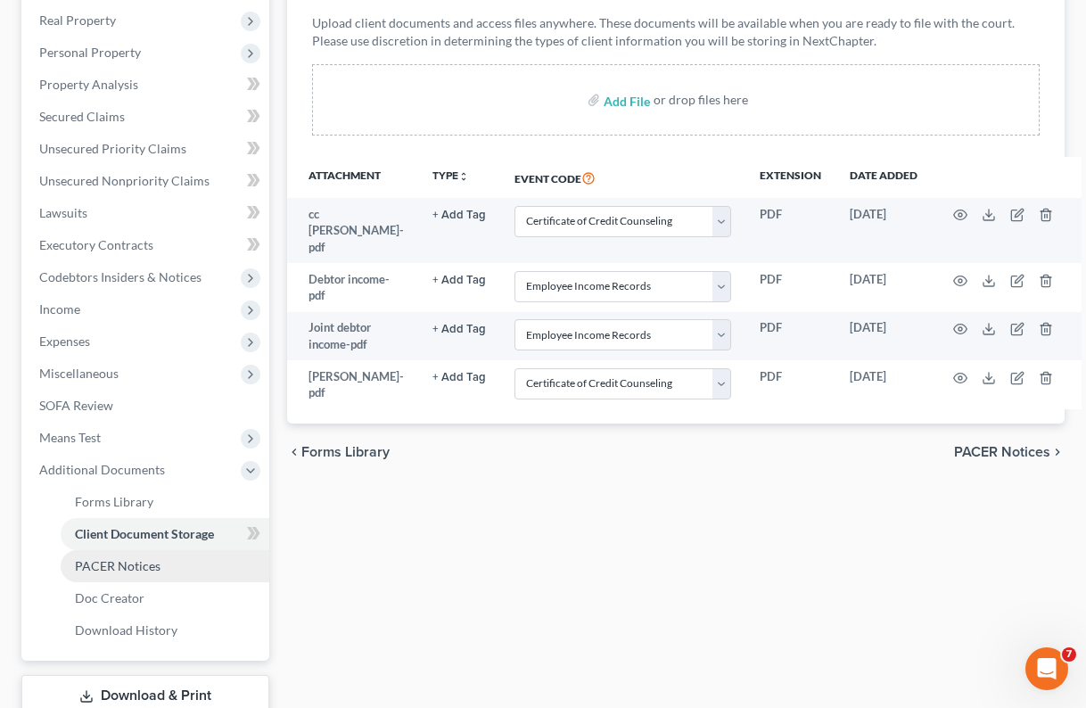
click at [101, 568] on span "PACER Notices" at bounding box center [118, 565] width 86 height 15
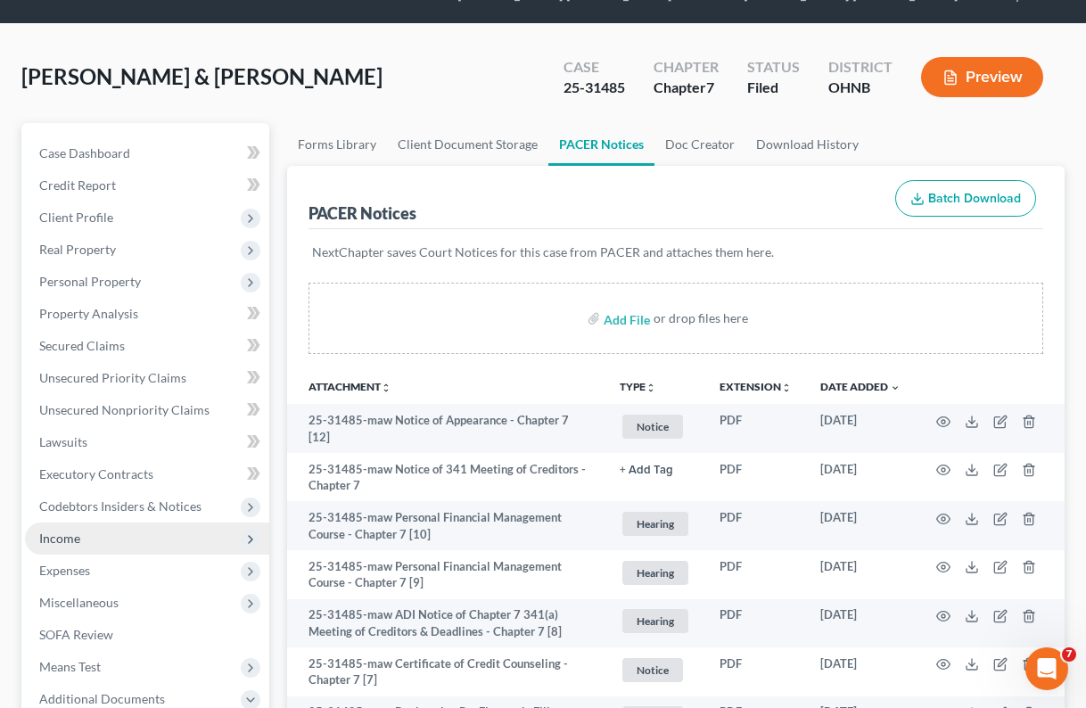
scroll to position [77, 0]
